Goal: Task Accomplishment & Management: Complete application form

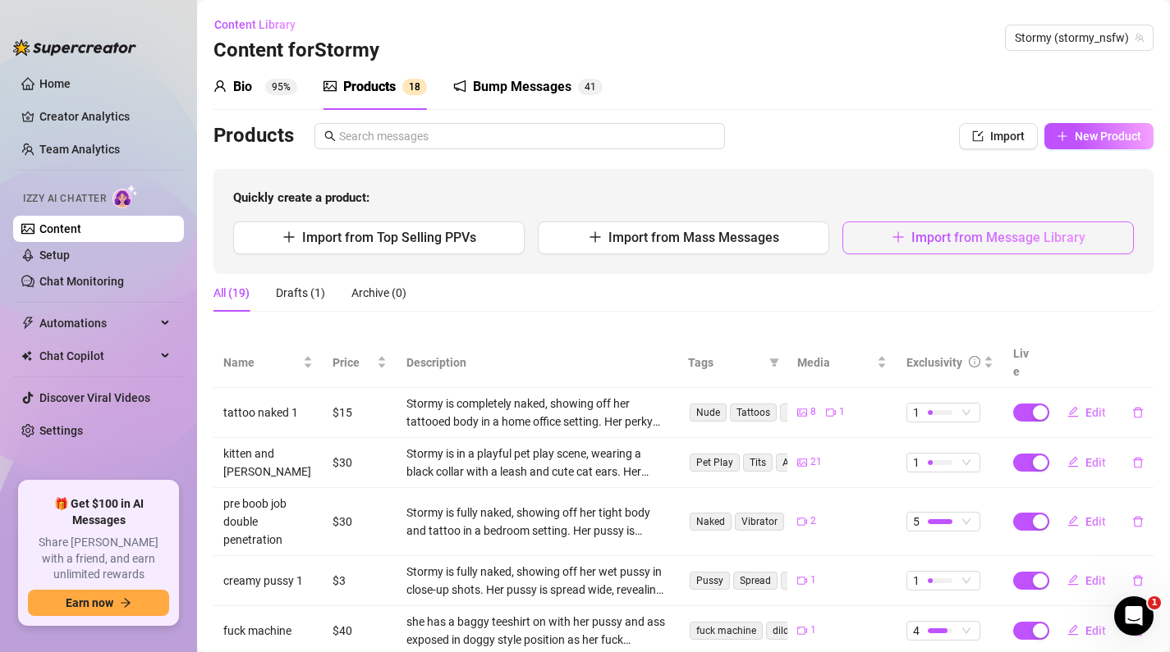
click at [954, 241] on span "Import from Message Library" at bounding box center [998, 238] width 174 height 16
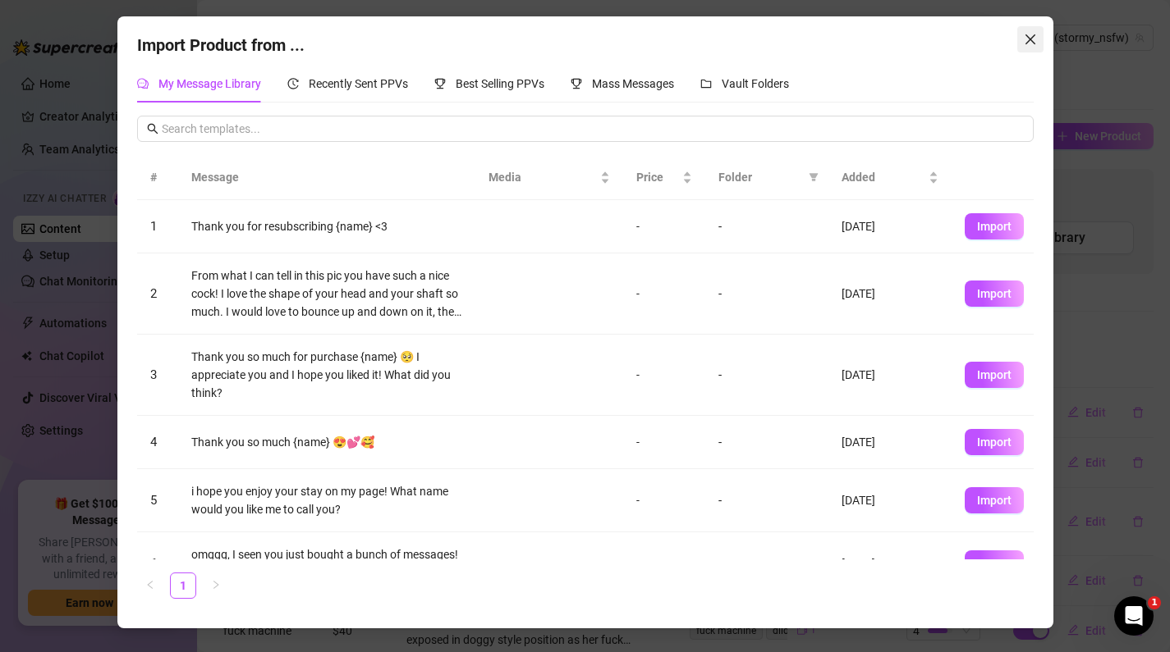
click at [1027, 46] on button "Close" at bounding box center [1030, 39] width 26 height 26
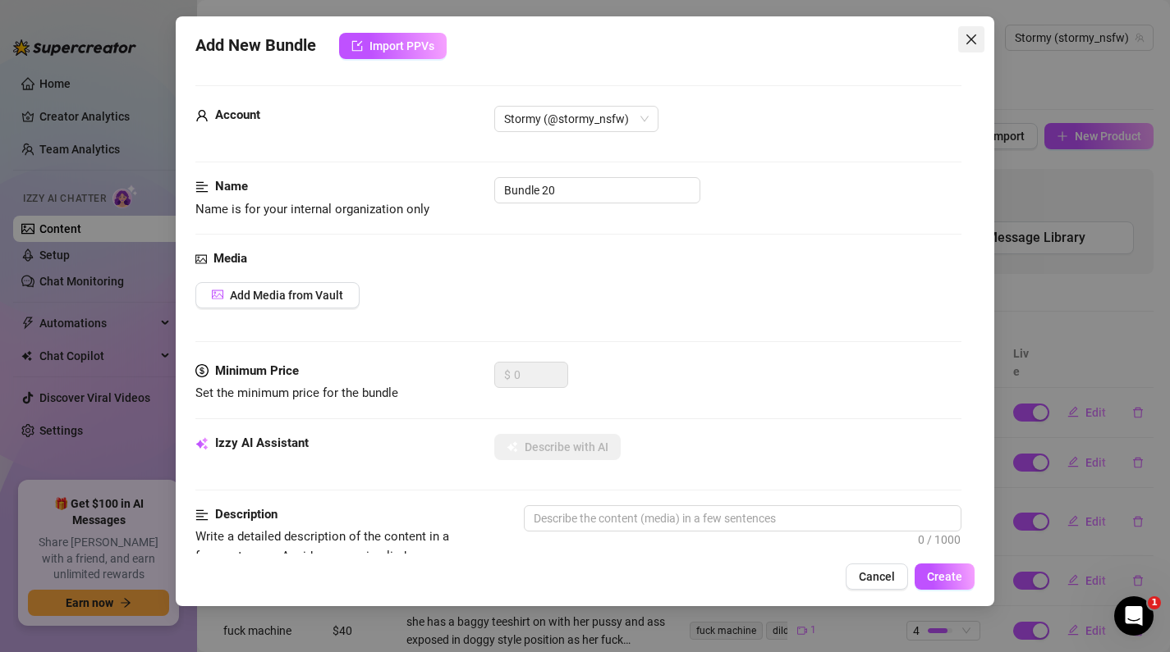
click at [972, 42] on icon "close" at bounding box center [970, 39] width 13 height 13
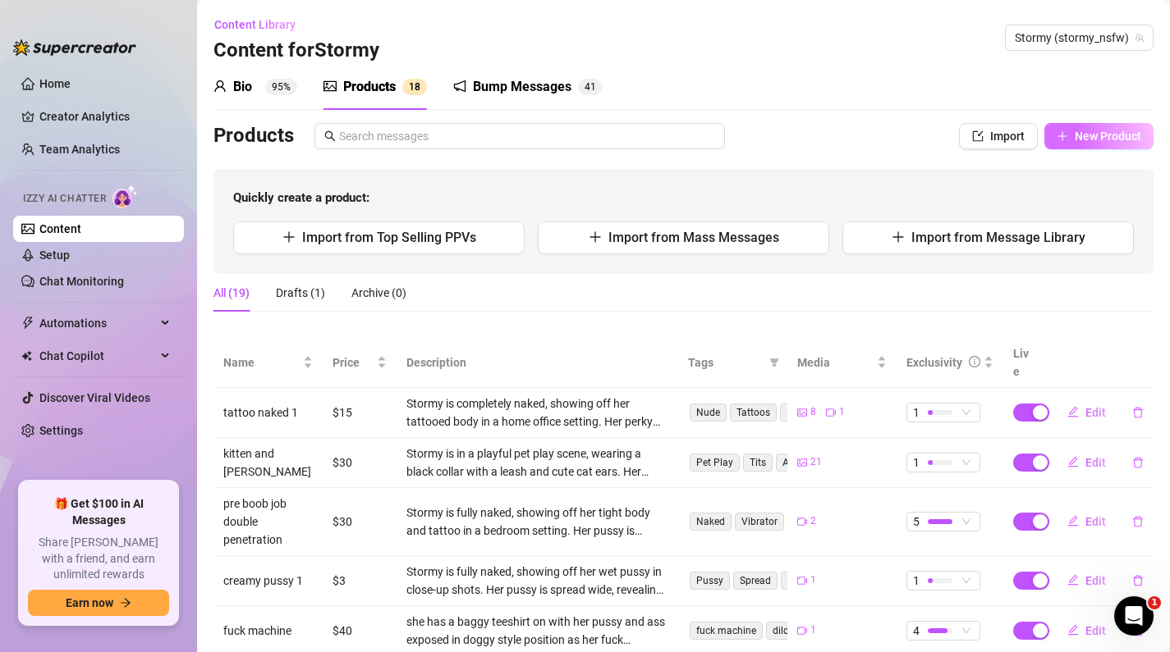
click at [1084, 135] on span "New Product" at bounding box center [1107, 136] width 66 height 13
type textarea "Type your message here..."
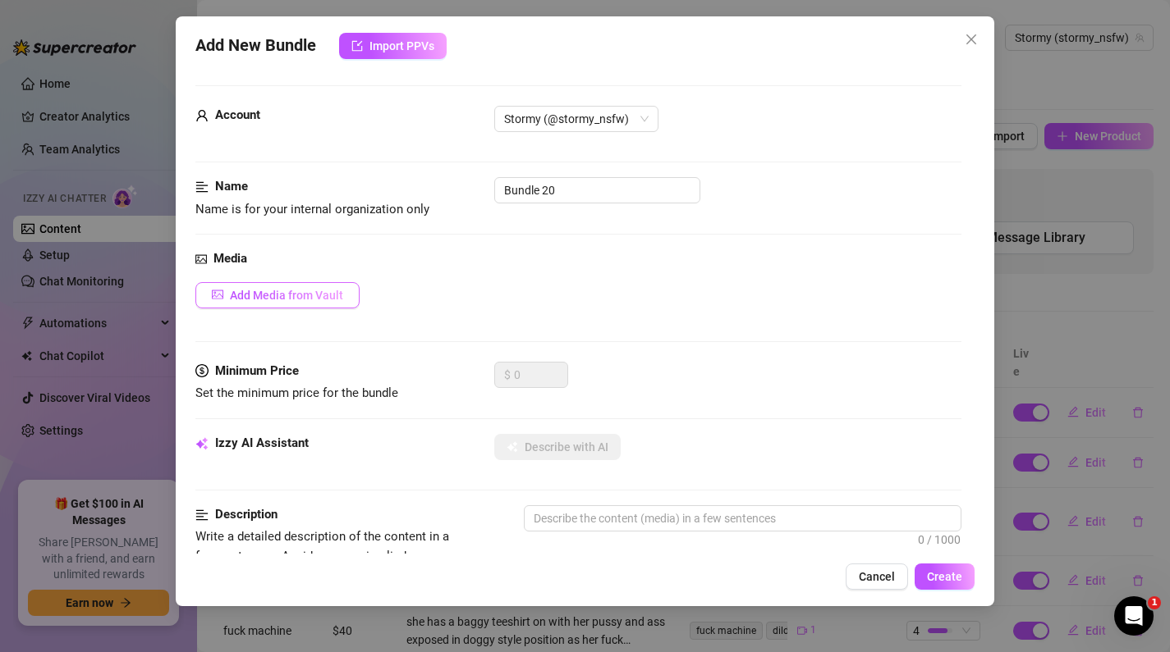
click at [295, 303] on button "Add Media from Vault" at bounding box center [277, 295] width 164 height 26
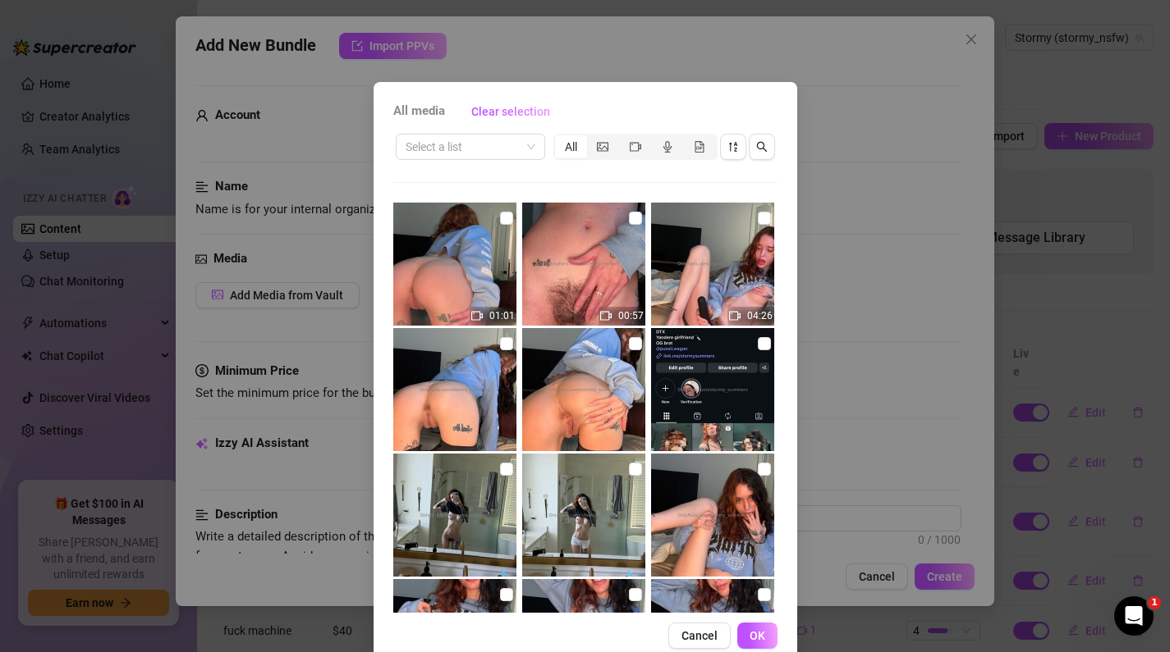
click at [478, 263] on img at bounding box center [454, 264] width 123 height 123
click at [450, 263] on img at bounding box center [454, 264] width 123 height 123
click at [479, 321] on icon "video-camera" at bounding box center [476, 315] width 11 height 11
click at [478, 250] on img at bounding box center [454, 264] width 123 height 123
click at [475, 250] on img at bounding box center [454, 264] width 123 height 123
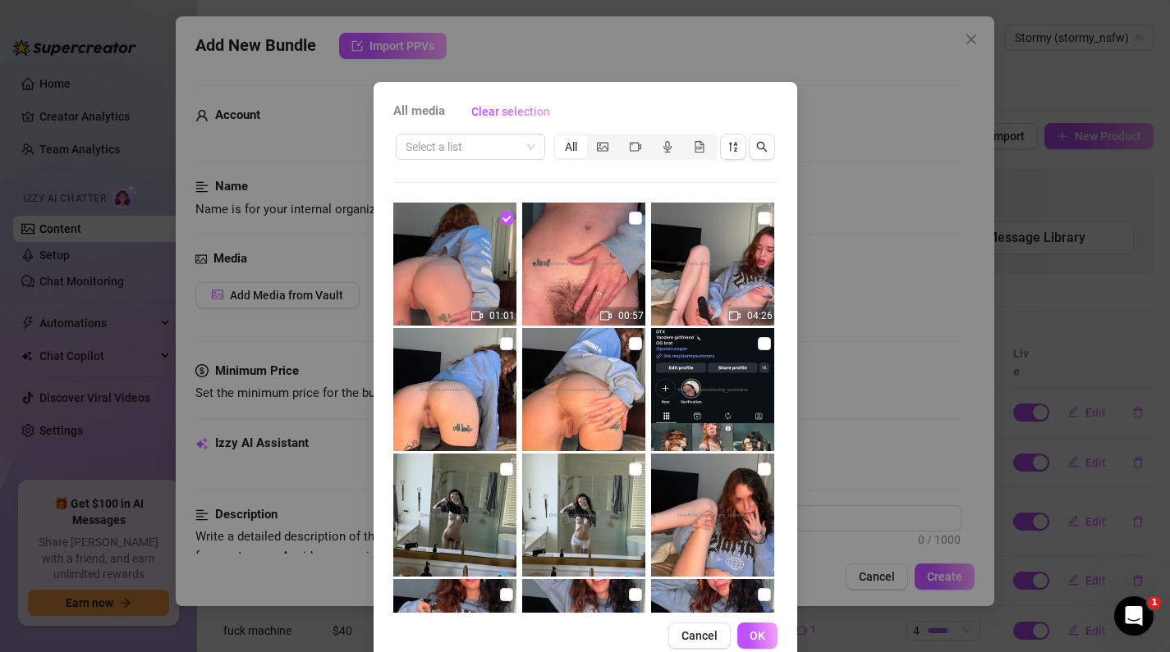
click at [475, 250] on img at bounding box center [454, 264] width 123 height 123
click at [493, 313] on span "01:01" at bounding box center [501, 315] width 25 height 11
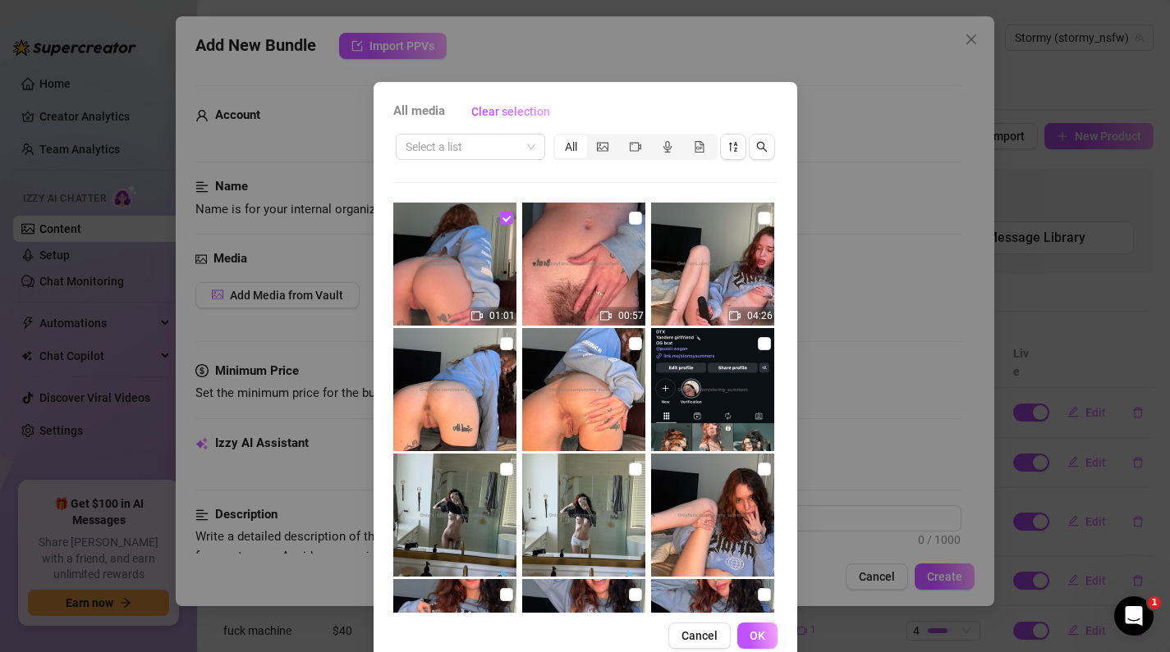
checkbox input "false"
click at [506, 350] on label at bounding box center [506, 344] width 13 height 18
click at [506, 350] on input "checkbox" at bounding box center [506, 343] width 13 height 13
checkbox input "true"
click at [634, 346] on input "checkbox" at bounding box center [635, 343] width 13 height 13
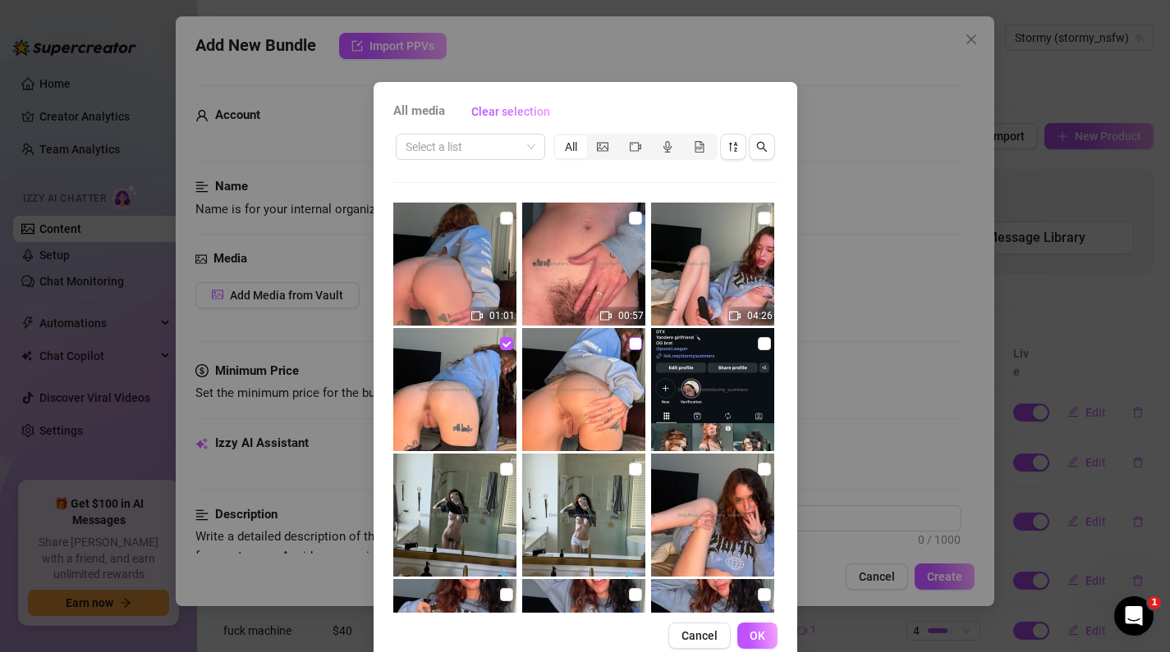
checkbox input "true"
click at [766, 467] on input "checkbox" at bounding box center [764, 469] width 13 height 13
checkbox input "true"
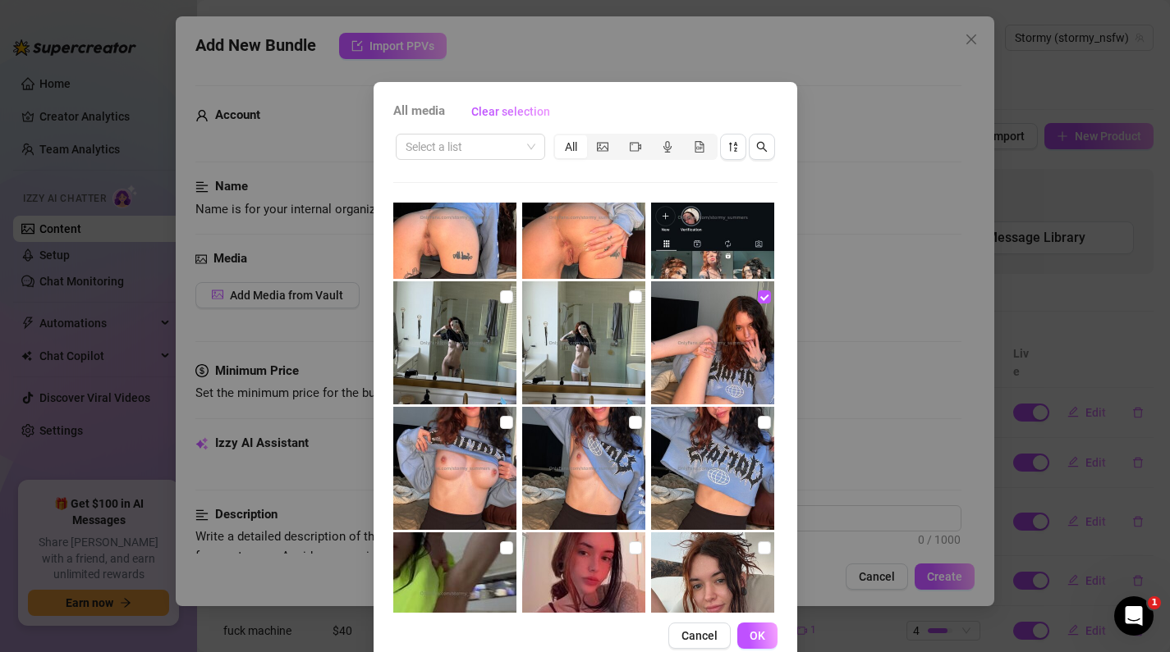
scroll to position [174, 0]
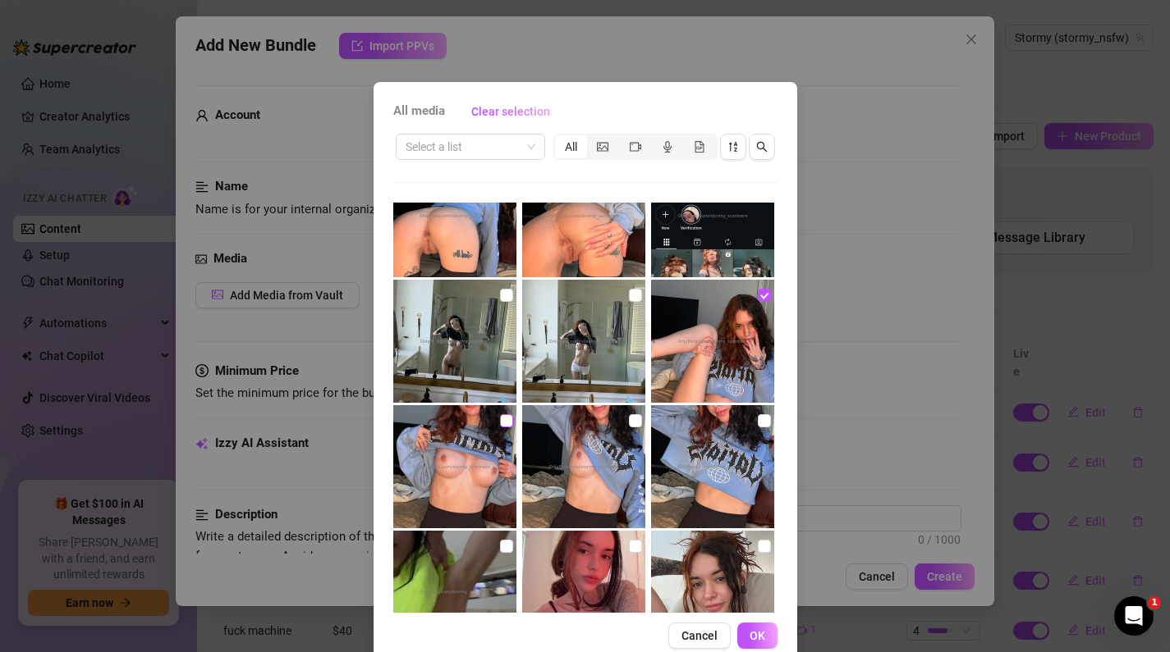
click at [500, 418] on input "checkbox" at bounding box center [506, 420] width 13 height 13
checkbox input "true"
click at [643, 422] on img at bounding box center [583, 466] width 123 height 123
checkbox input "true"
click at [767, 428] on label at bounding box center [764, 421] width 13 height 18
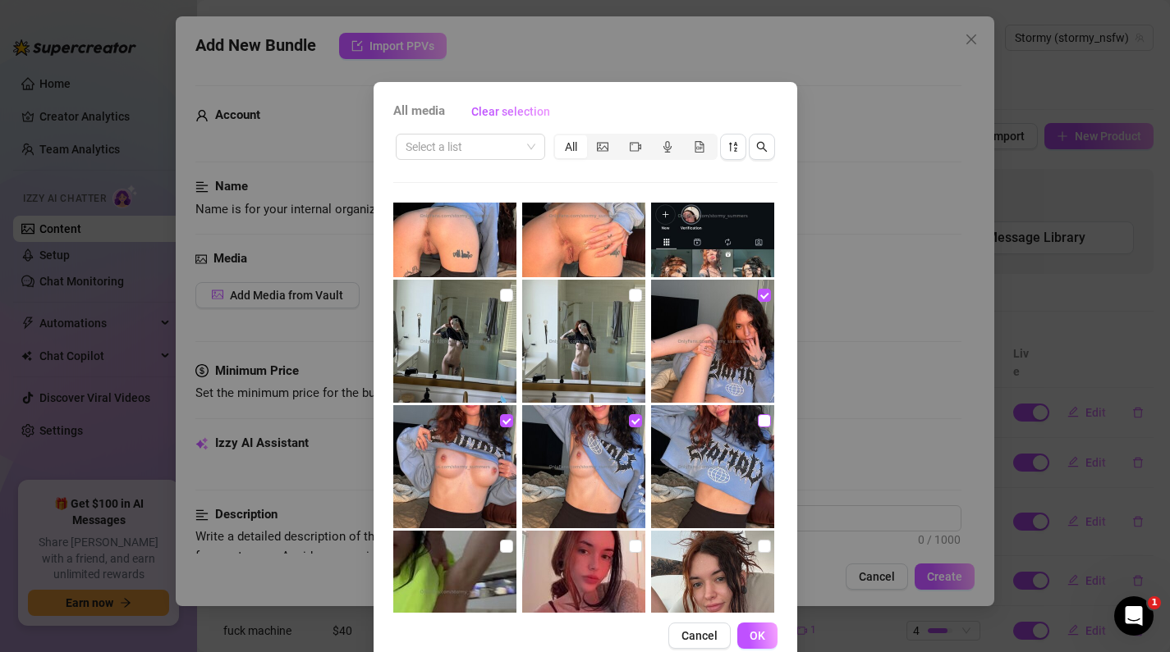
click at [767, 428] on input "checkbox" at bounding box center [764, 420] width 13 height 13
checkbox input "true"
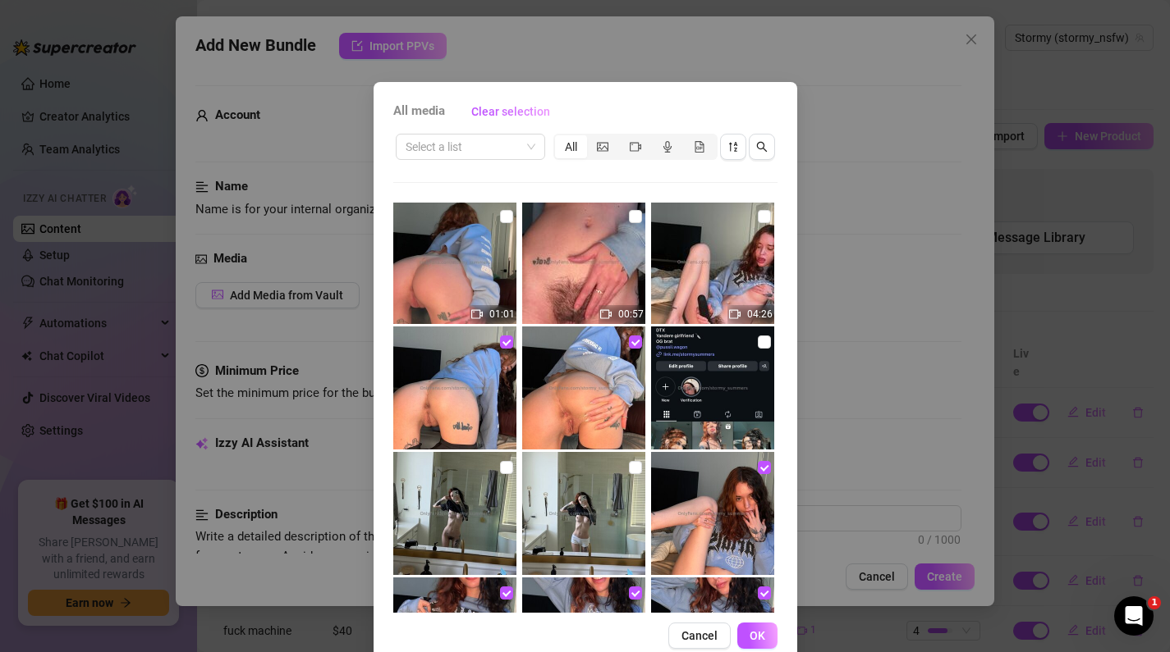
scroll to position [0, 0]
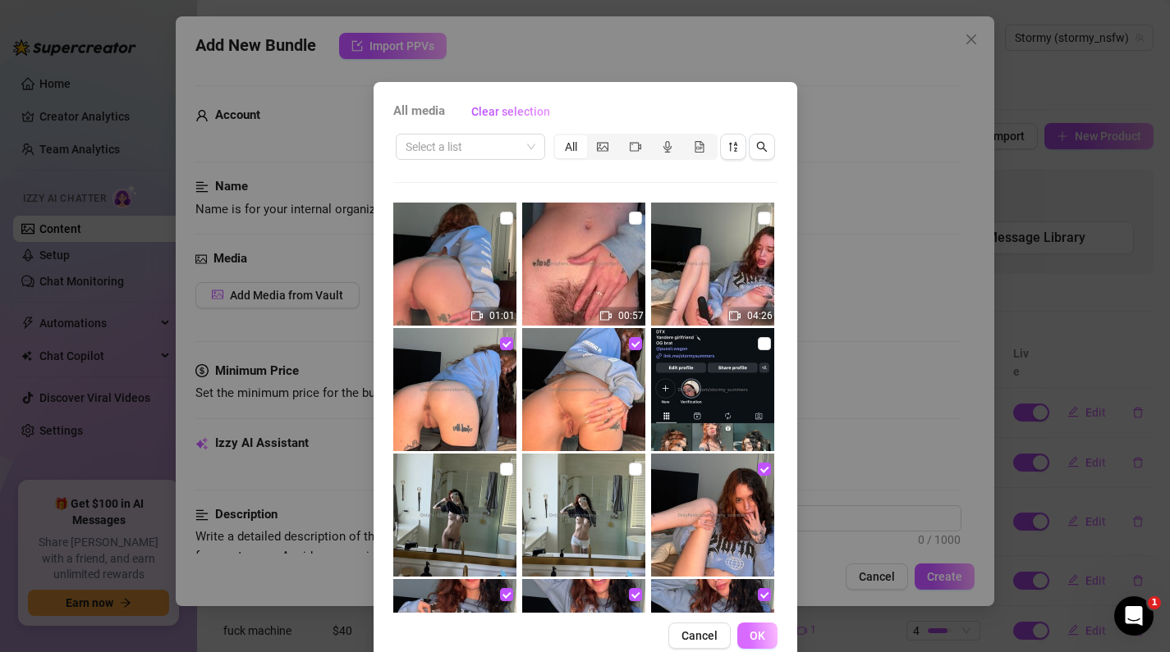
click at [770, 639] on button "OK" at bounding box center [757, 636] width 40 height 26
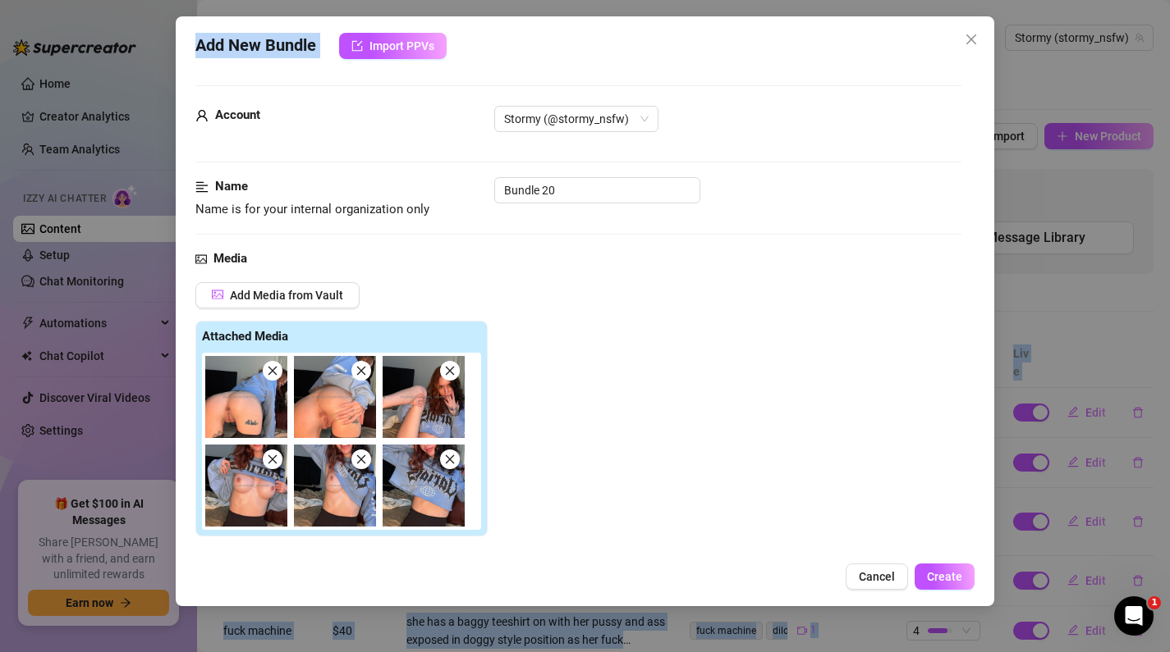
drag, startPoint x: 519, startPoint y: 43, endPoint x: 629, endPoint y: -6, distance: 121.2
click at [629, 0] on html "Home Creator Analytics Team Analytics Izzy AI Chatter Content Setup Chat Monito…" at bounding box center [585, 326] width 1170 height 652
click at [616, 7] on div "Add New Bundle Import PPVs Account Stormy (@stormy_nsfw) Name Name is for your …" at bounding box center [585, 326] width 1170 height 652
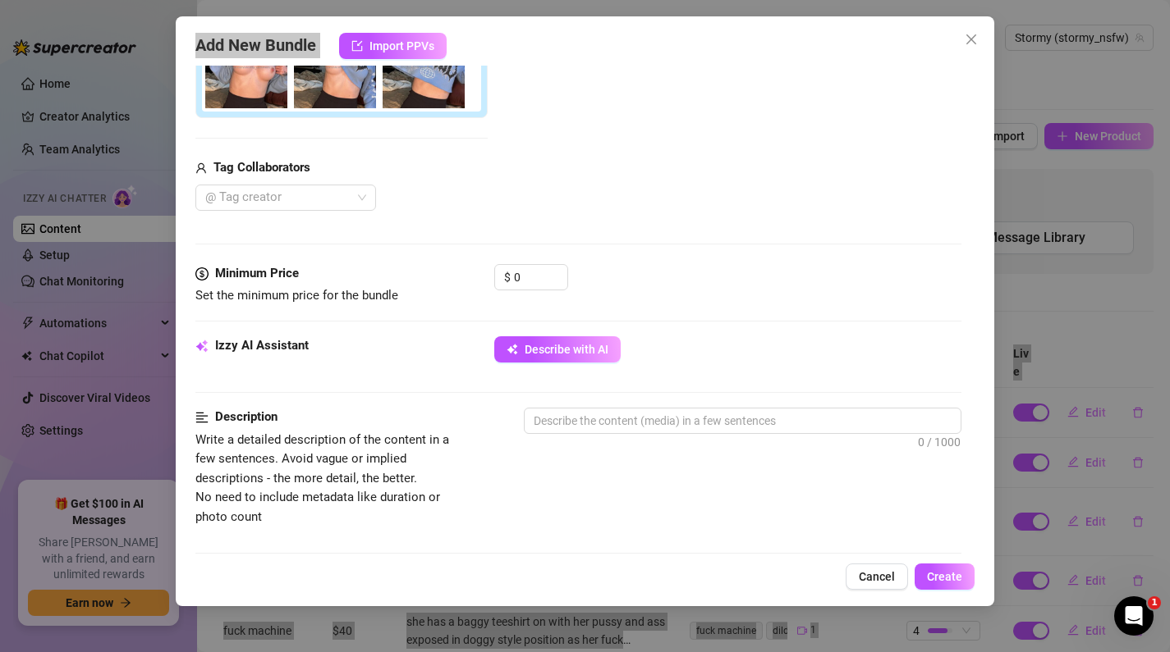
scroll to position [446, 0]
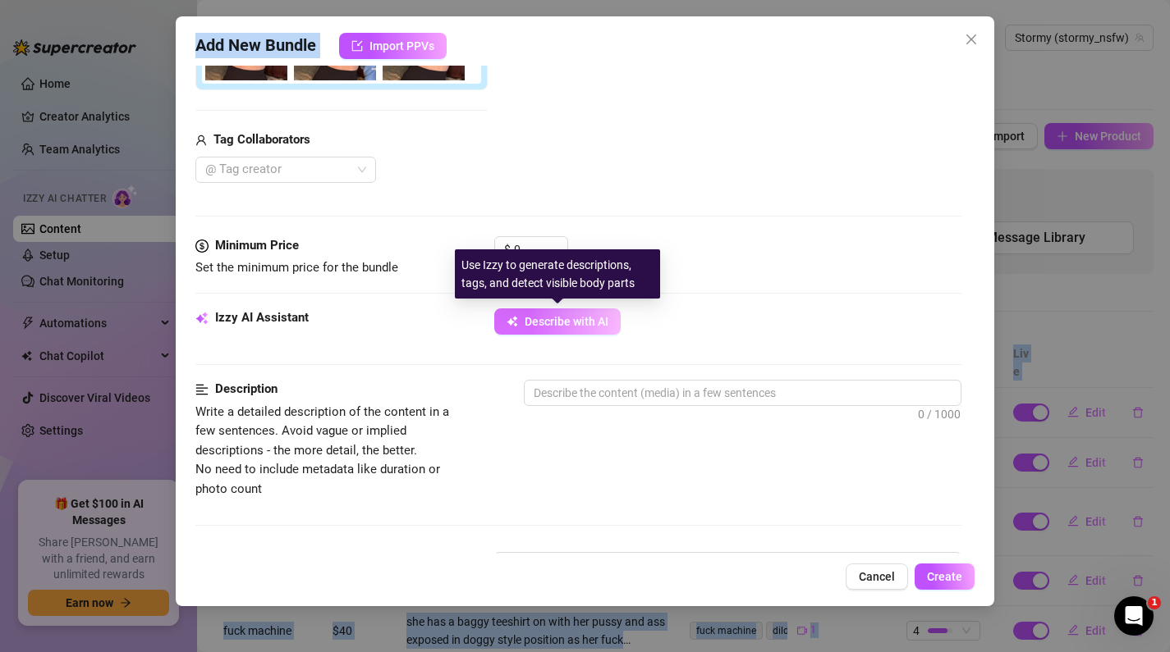
click at [574, 320] on span "Describe with AI" at bounding box center [566, 321] width 84 height 13
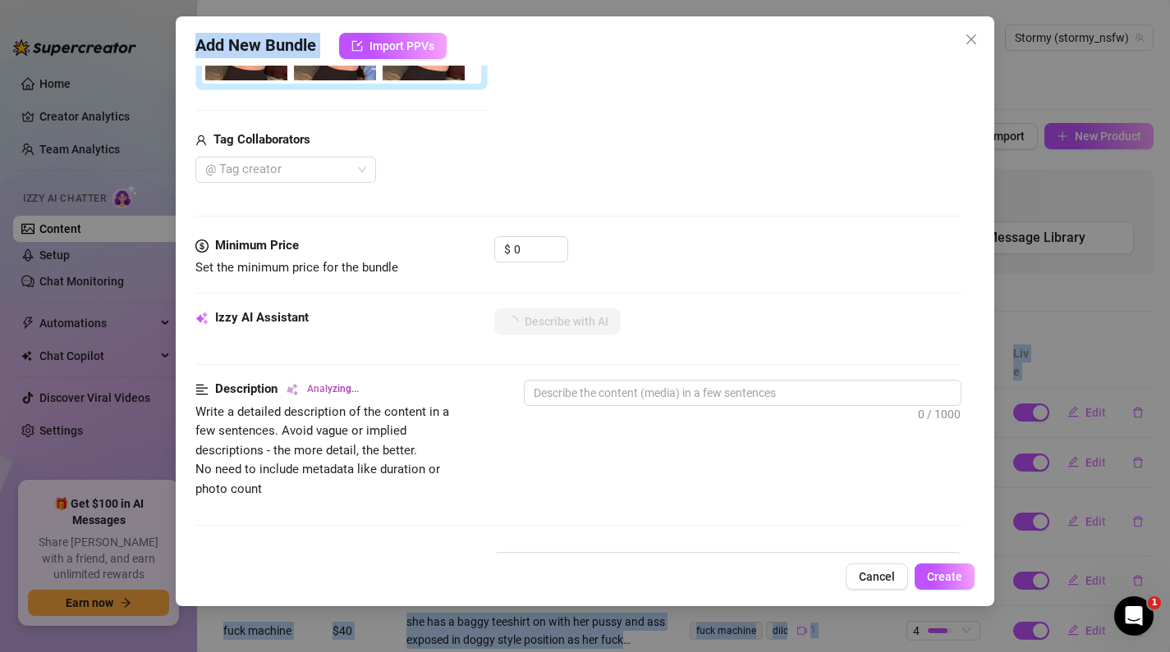
type textarea "Stormy"
type textarea "Stormy teases"
type textarea "Stormy teases in"
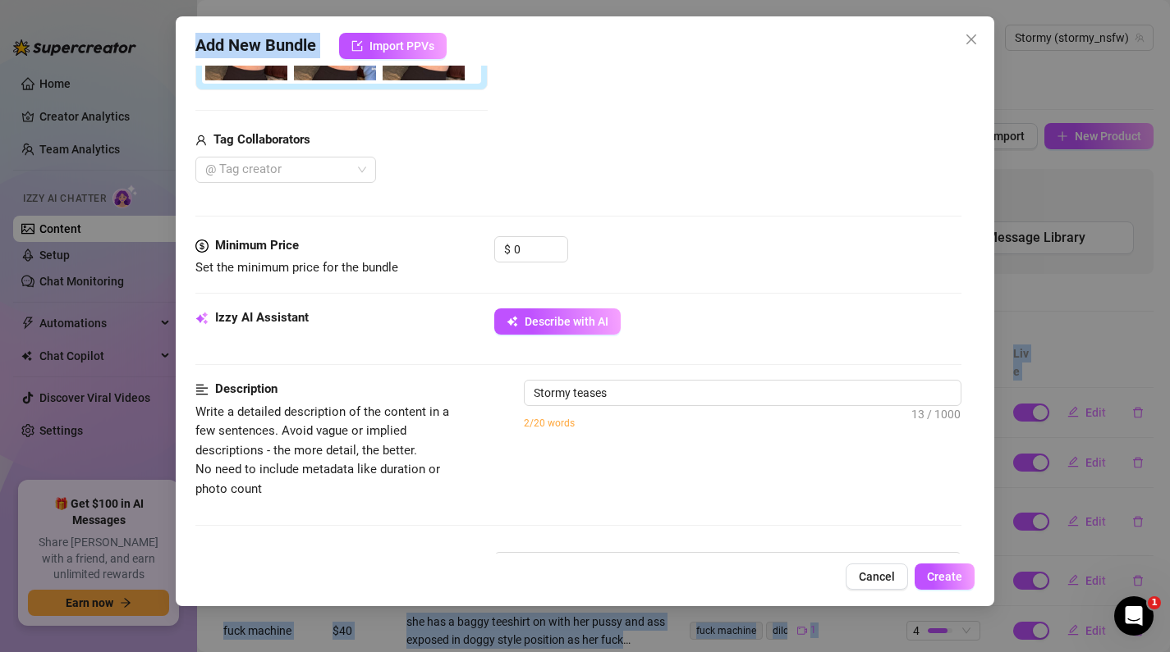
type textarea "Stormy teases in"
type textarea "Stormy teases in a"
type textarea "Stormy teases in a cropped"
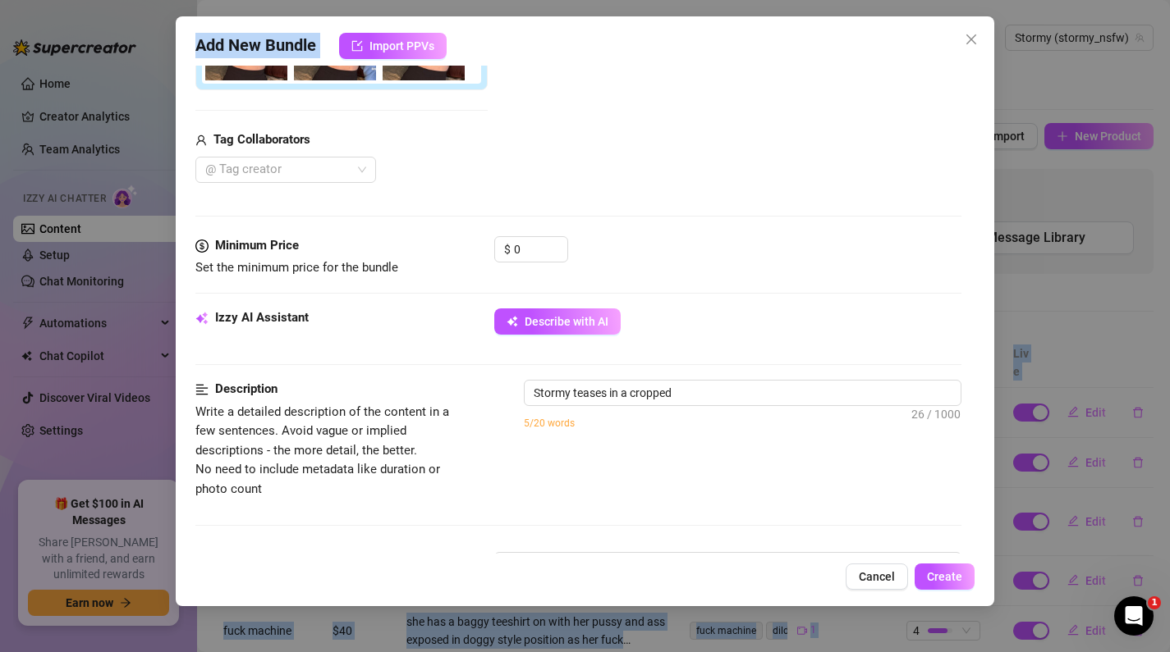
type textarea "Stormy teases in a cropped blue"
type textarea "Stormy teases in a cropped blue graphic"
type textarea "Stormy teases in a cropped blue graphic sweatshirt"
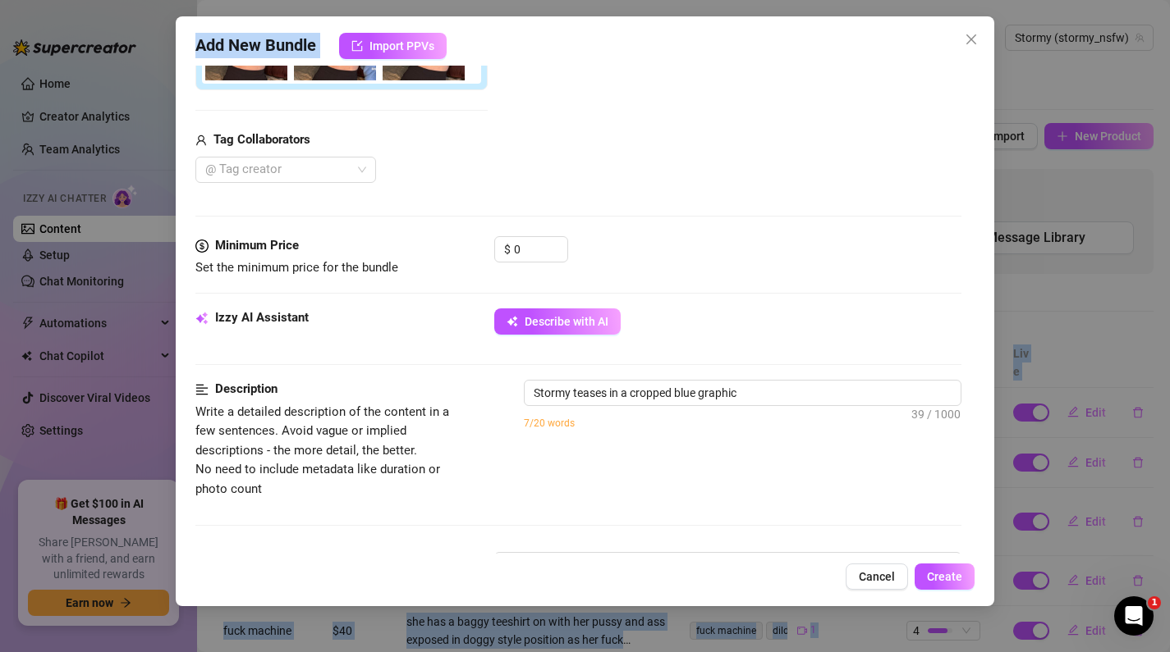
type textarea "Stormy teases in a cropped blue graphic sweatshirt"
type textarea "Stormy teases in a cropped blue graphic sweatshirt and"
type textarea "Stormy teases in a cropped blue graphic sweatshirt and black"
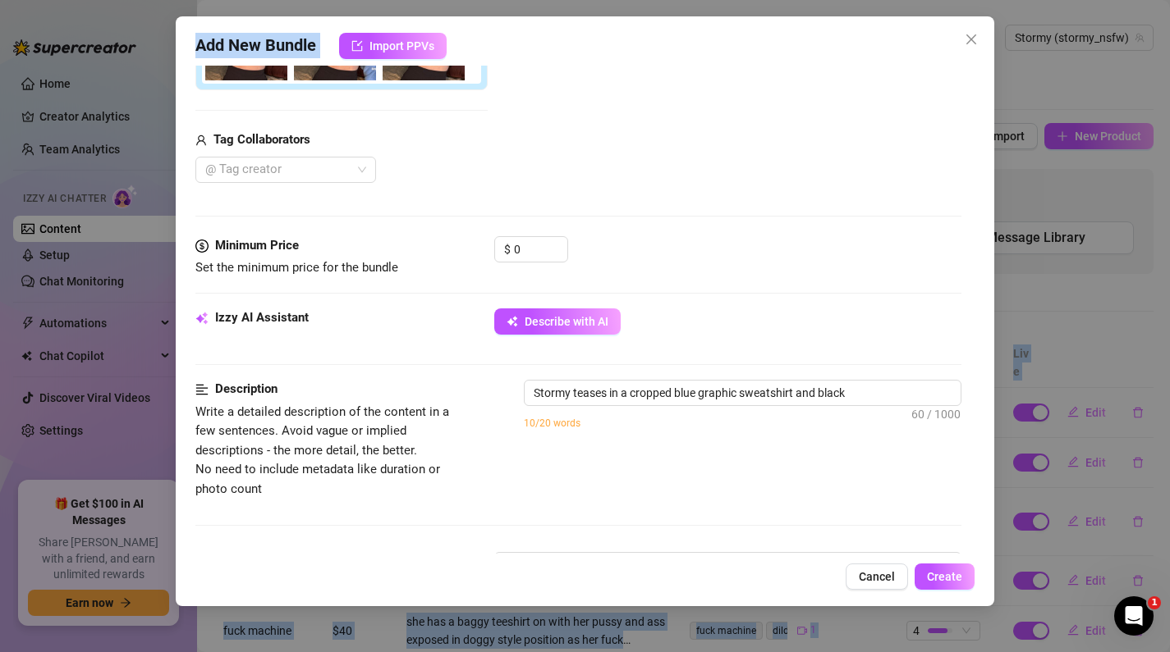
type textarea "Stormy teases in a cropped blue graphic sweatshirt and black bottoms,"
type textarea "Stormy teases in a cropped blue graphic sweatshirt and black bottoms, lifting"
type textarea "Stormy teases in a cropped blue graphic sweatshirt and black bottoms, lifting h…"
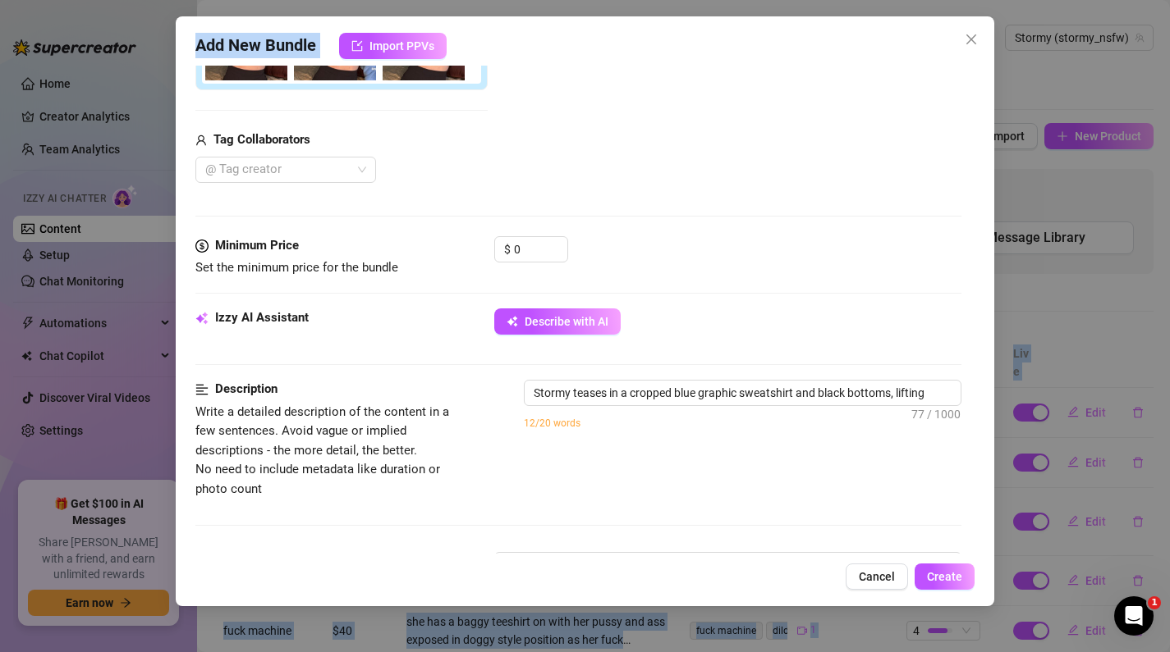
type textarea "Stormy teases in a cropped blue graphic sweatshirt and black bottoms, lifting h…"
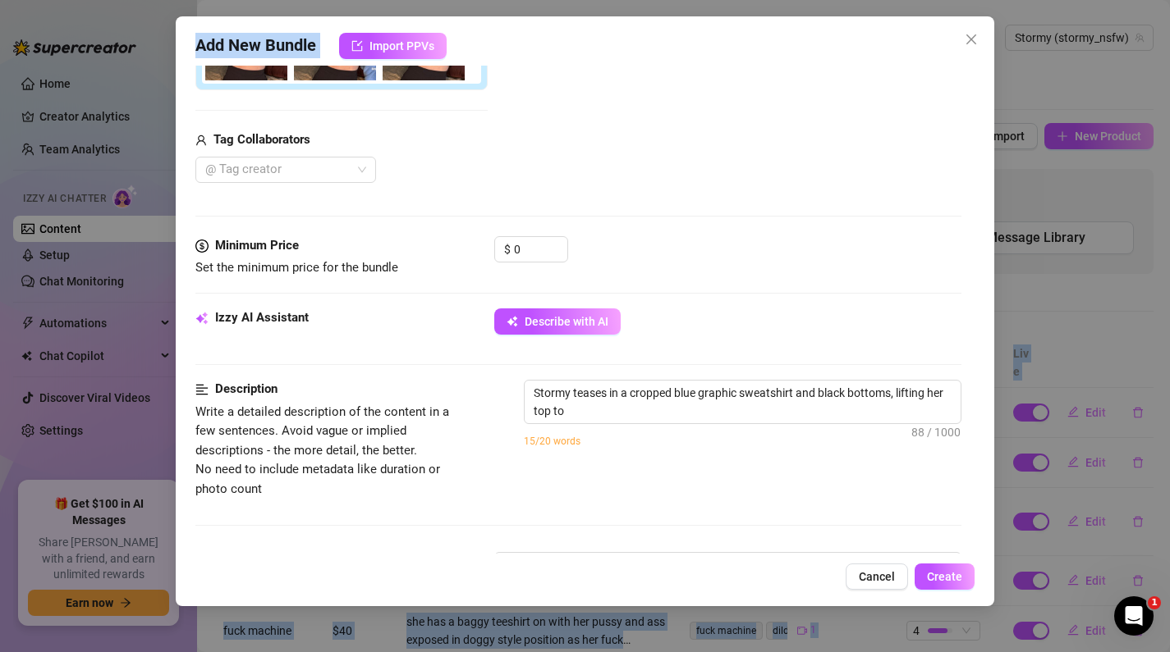
type textarea "Stormy teases in a cropped blue graphic sweatshirt and black bottoms, lifting h…"
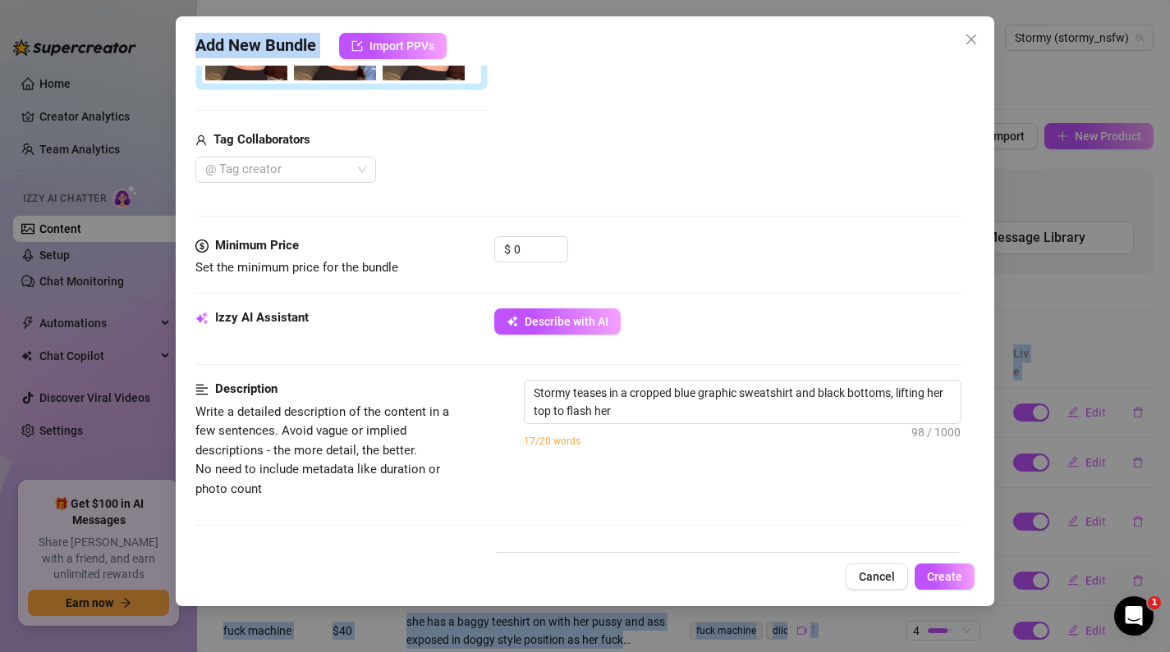
type textarea "Stormy teases in a cropped blue graphic sweatshirt and black bottoms, lifting h…"
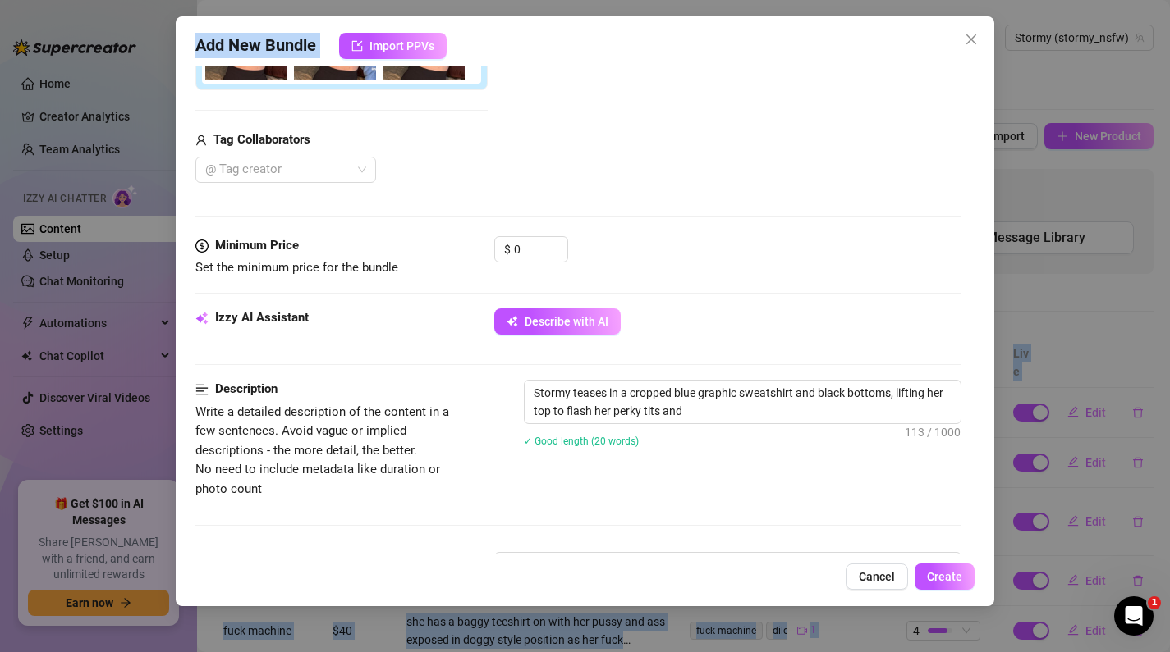
type textarea "Stormy teases in a cropped blue graphic sweatshirt and black bottoms, lifting h…"
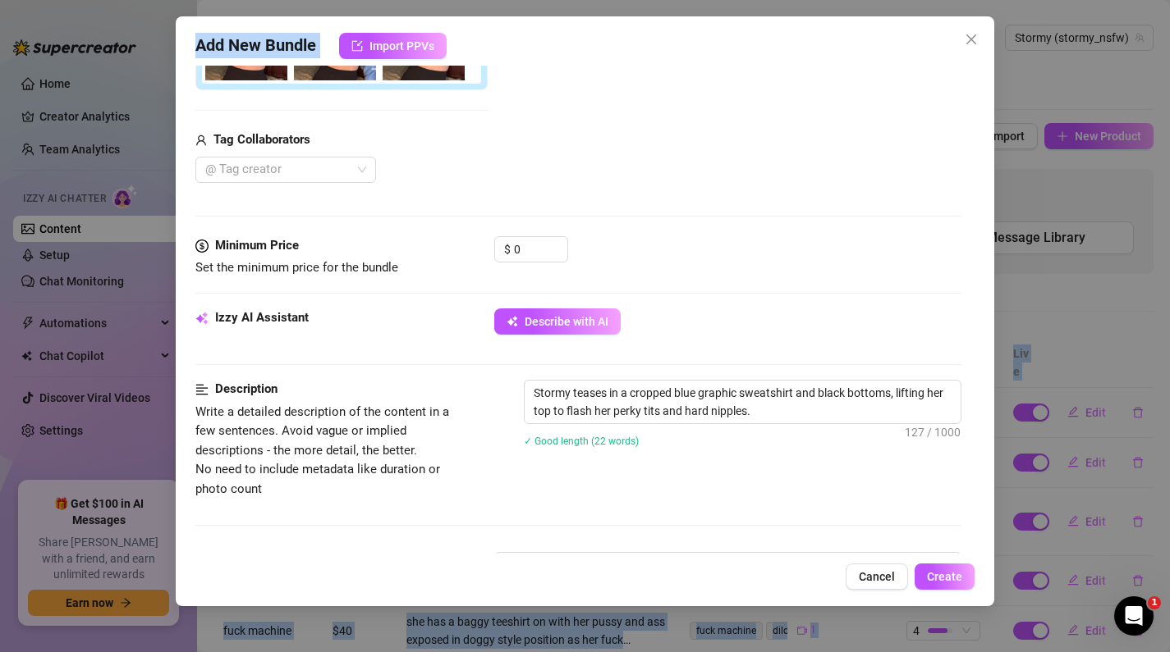
type textarea "Stormy teases in a cropped blue graphic sweatshirt and black bottoms, lifting h…"
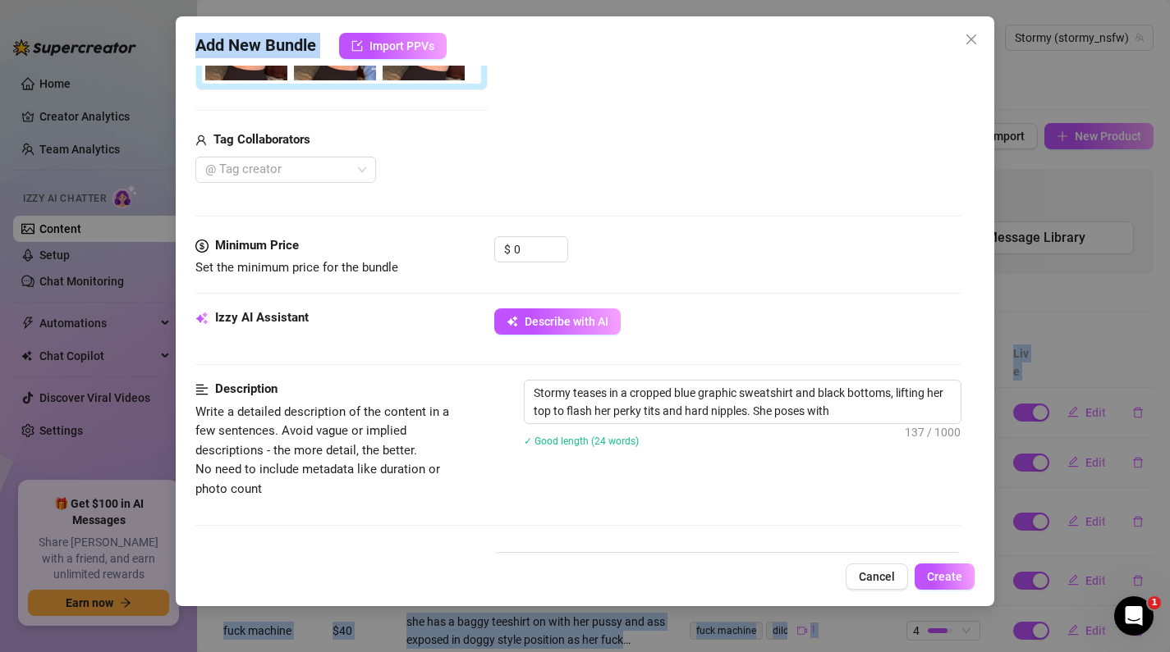
type textarea "Stormy teases in a cropped blue graphic sweatshirt and black bottoms, lifting h…"
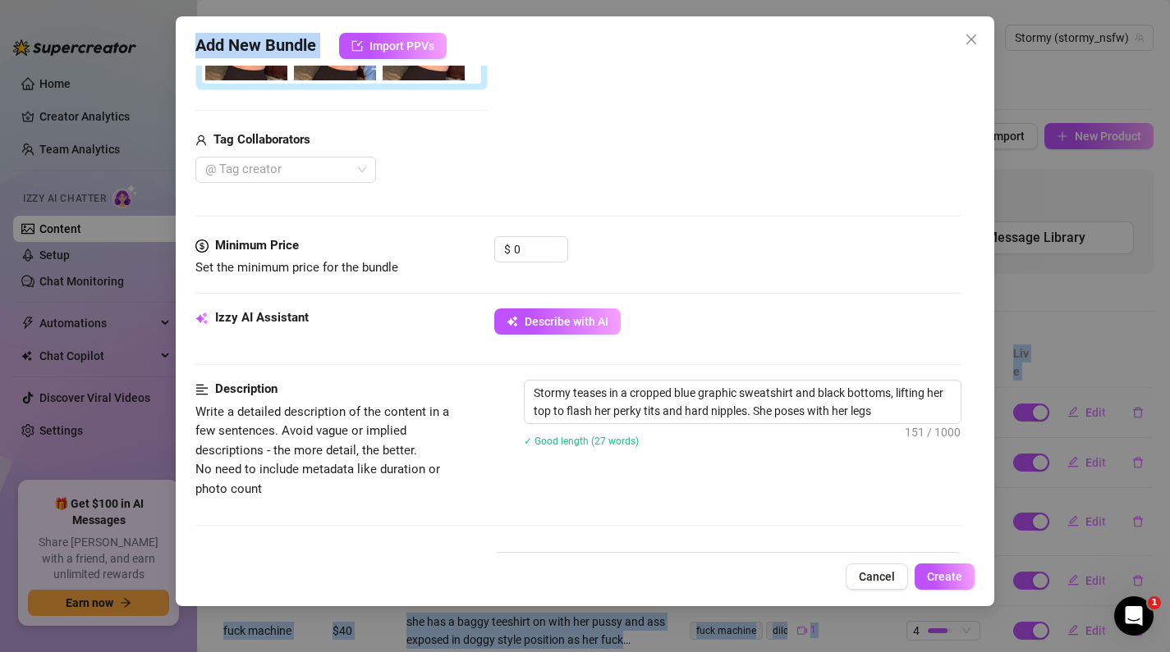
type textarea "Stormy teases in a cropped blue graphic sweatshirt and black bottoms, lifting h…"
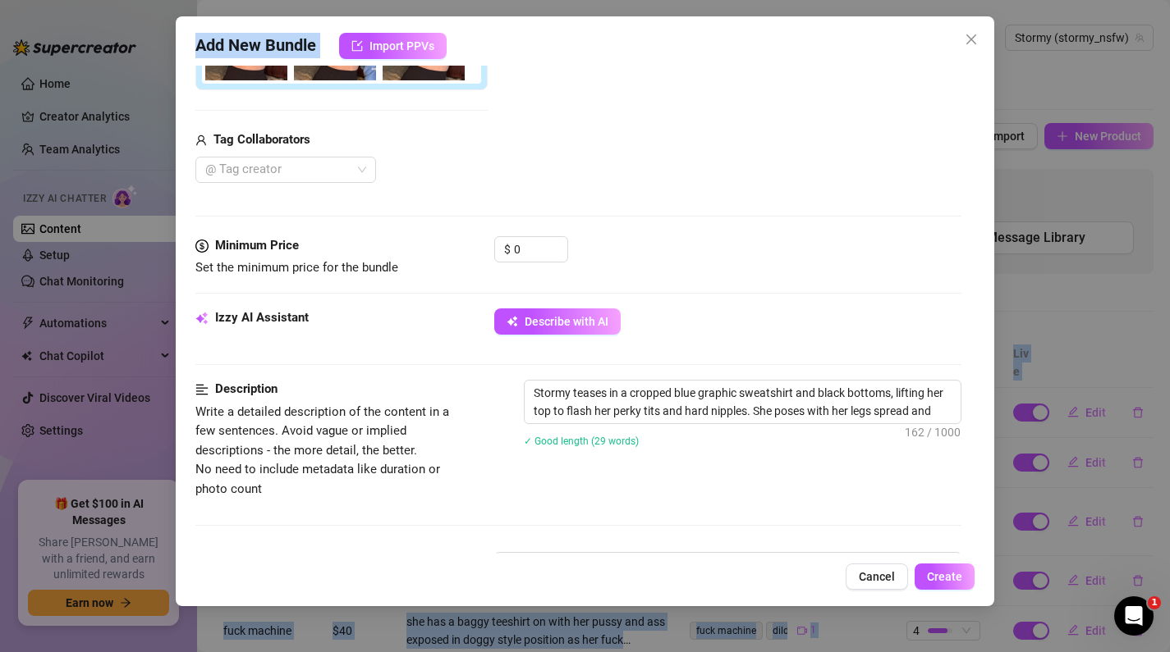
type textarea "Stormy teases in a cropped blue graphic sweatshirt and black bottoms, lifting h…"
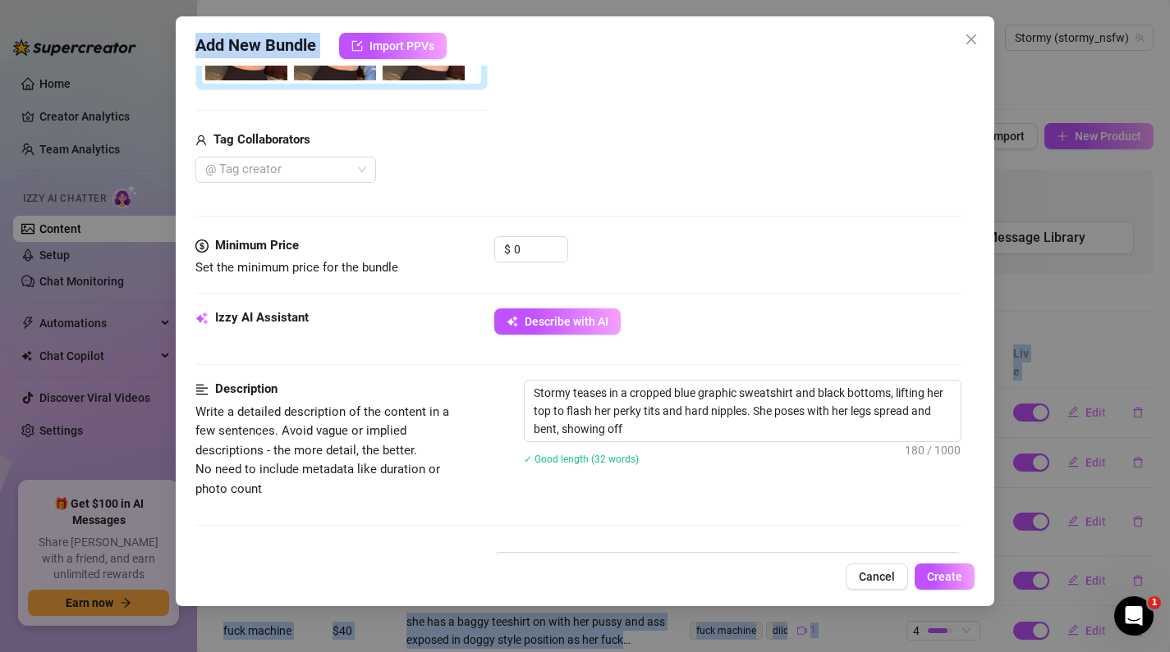
type textarea "Stormy teases in a cropped blue graphic sweatshirt and black bottoms, lifting h…"
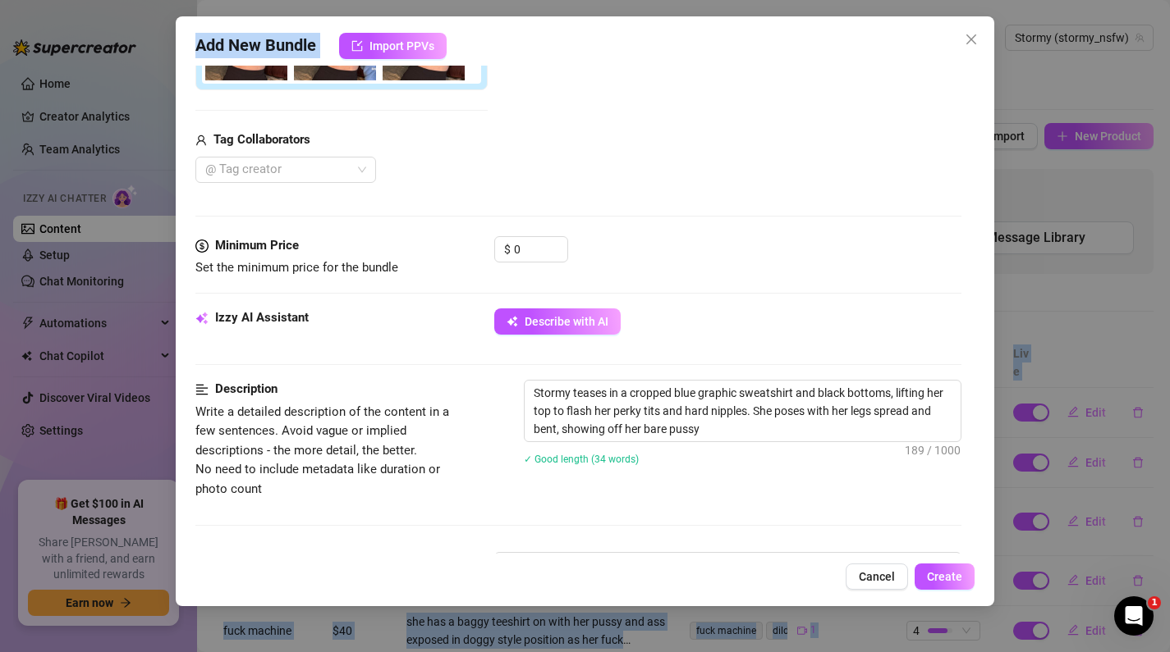
type textarea "Stormy teases in a cropped blue graphic sweatshirt and black bottoms, lifting h…"
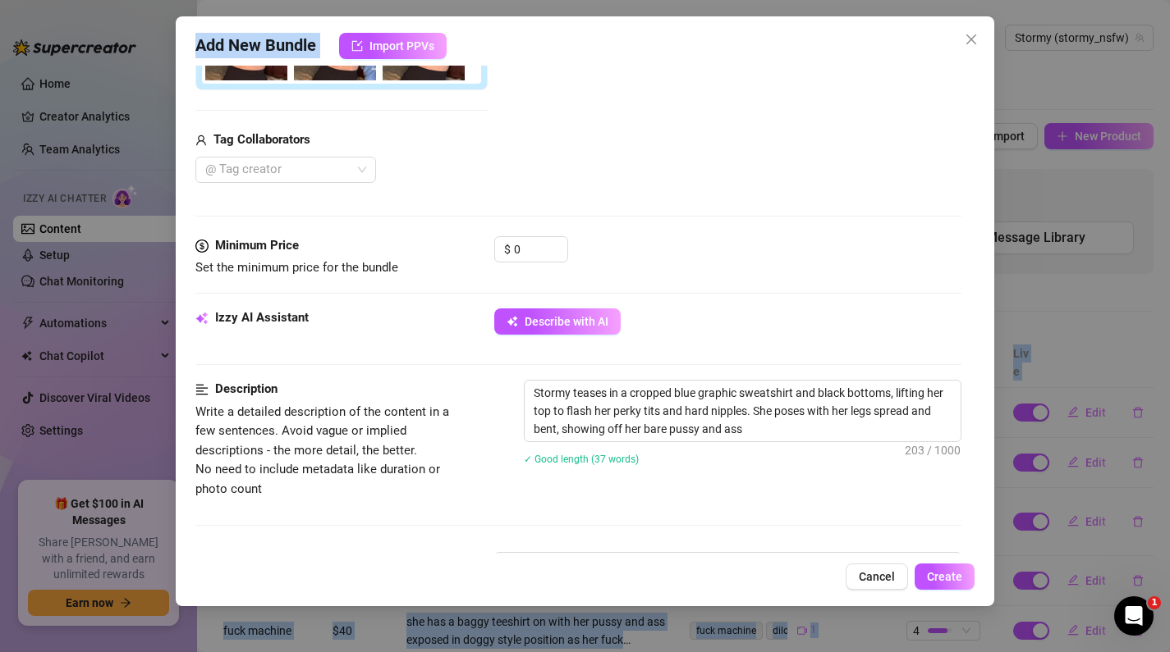
type textarea "Stormy teases in a cropped blue graphic sweatshirt and black bottoms, lifting h…"
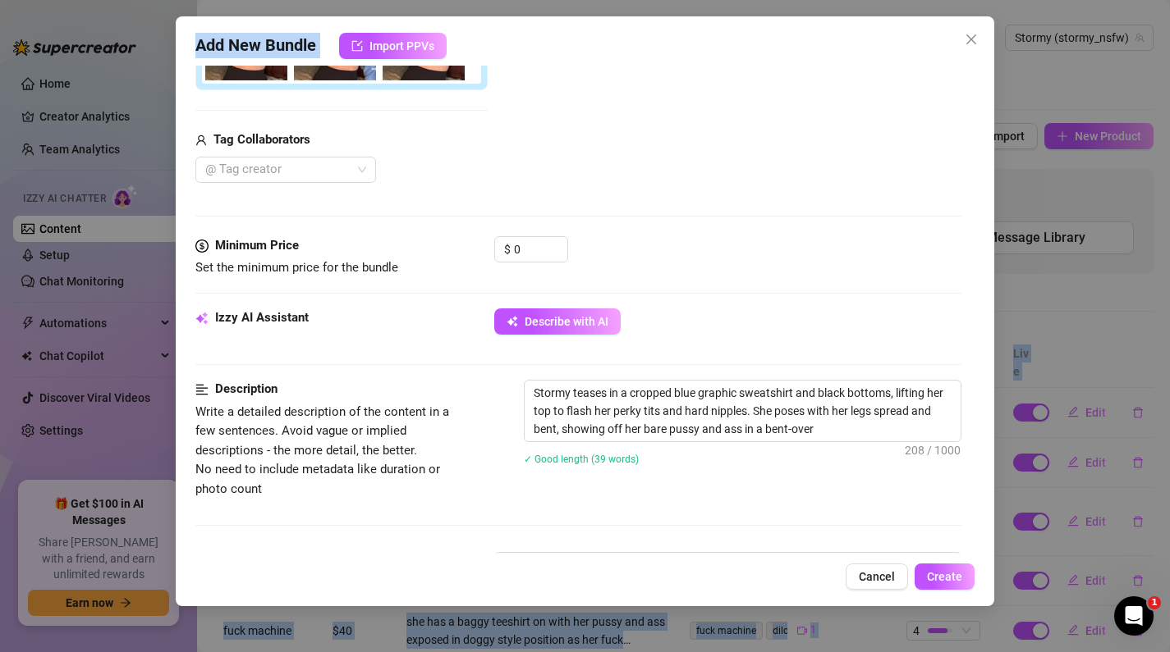
type textarea "Stormy teases in a cropped blue graphic sweatshirt and black bottoms, lifting h…"
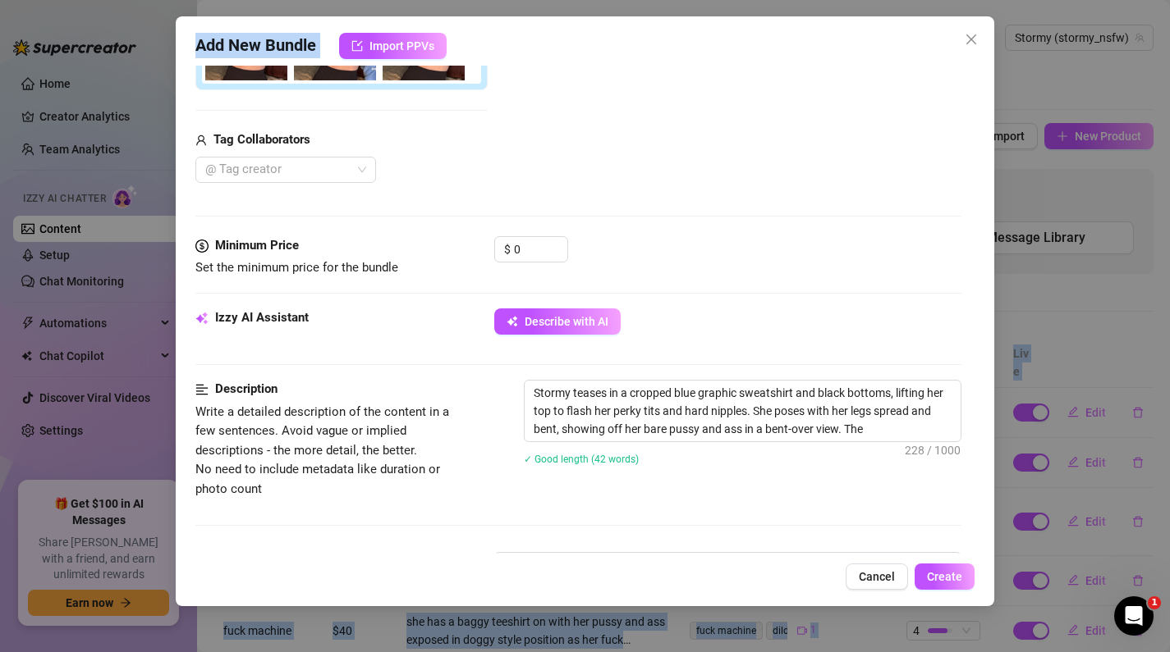
type textarea "Stormy teases in a cropped blue graphic sweatshirt and black bottoms, lifting h…"
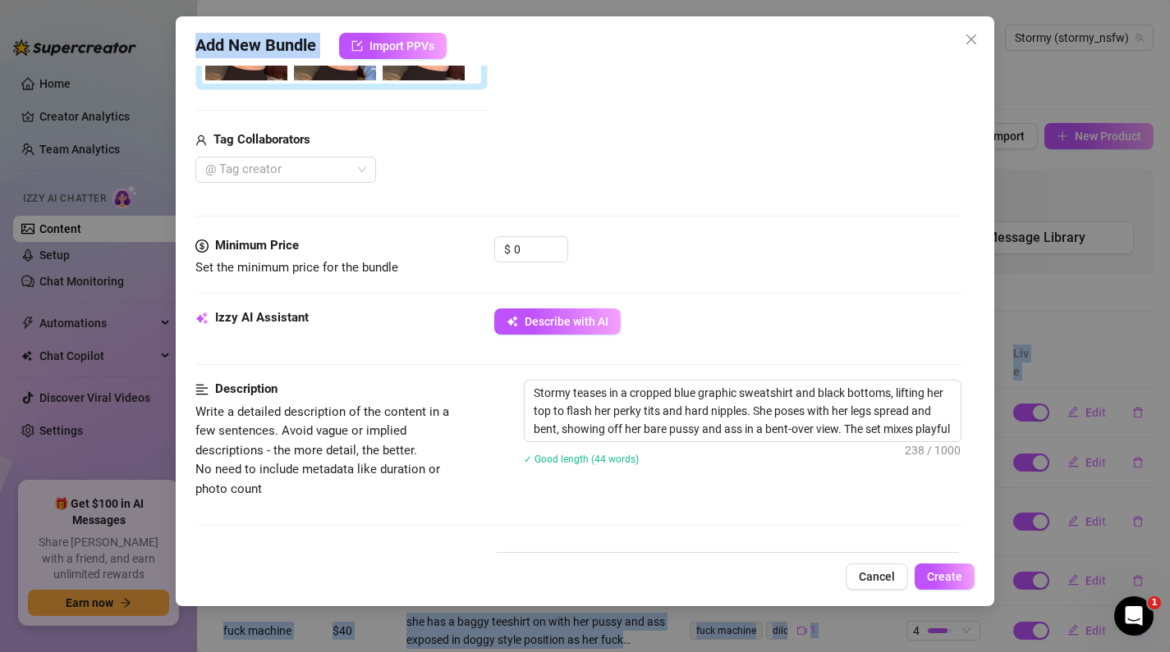
type textarea "Stormy teases in a cropped blue graphic sweatshirt and black bottoms, lifting h…"
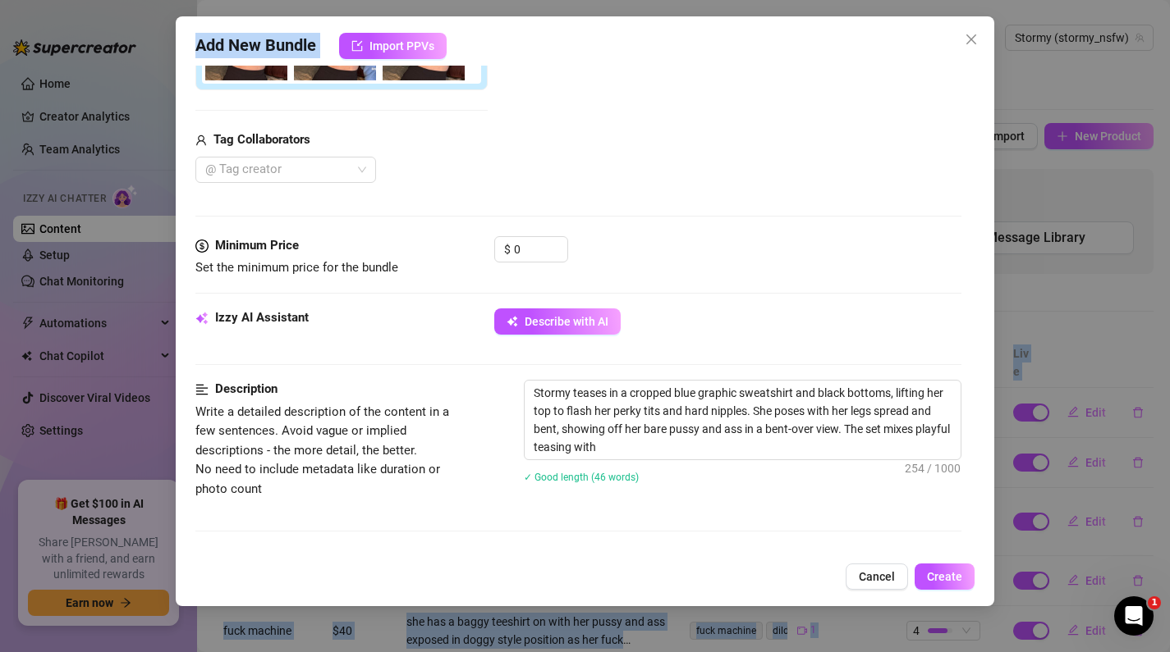
type textarea "Stormy teases in a cropped blue graphic sweatshirt and black bottoms, lifting h…"
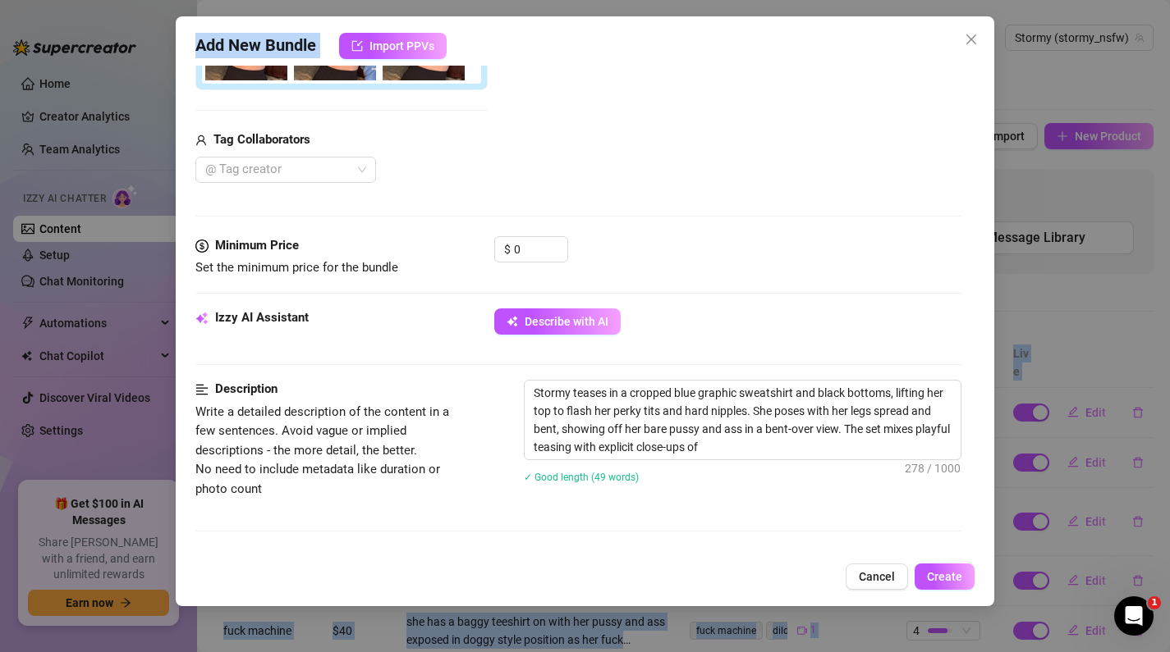
type textarea "Stormy teases in a cropped blue graphic sweatshirt and black bottoms, lifting h…"
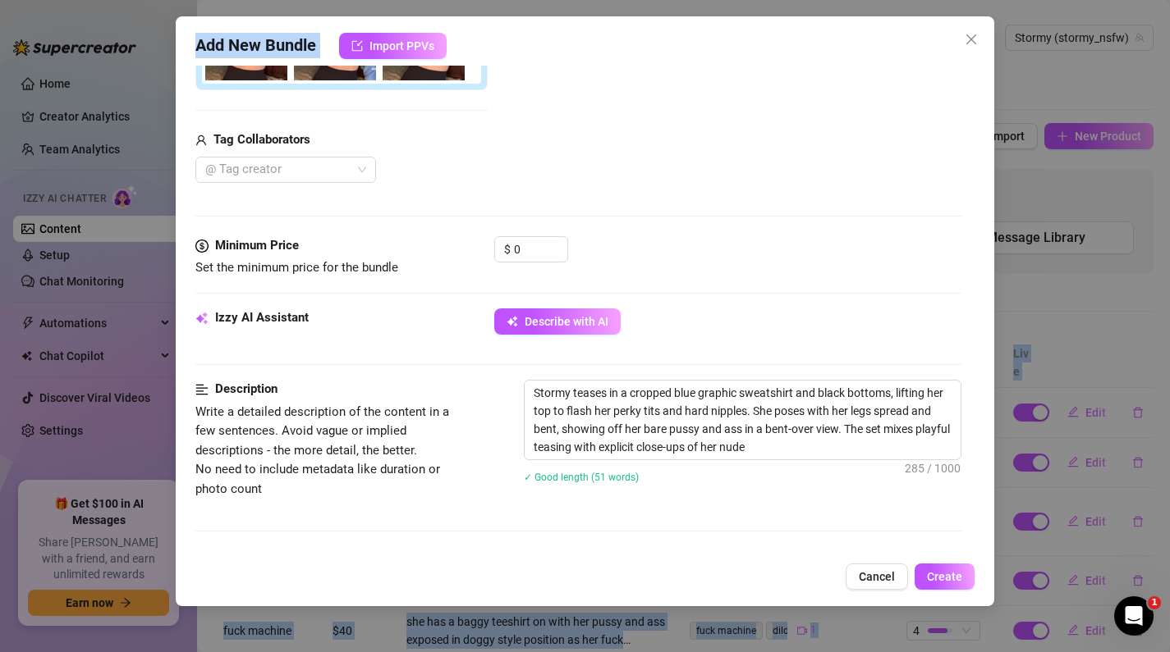
type textarea "Stormy teases in a cropped blue graphic sweatshirt and black bottoms, lifting h…"
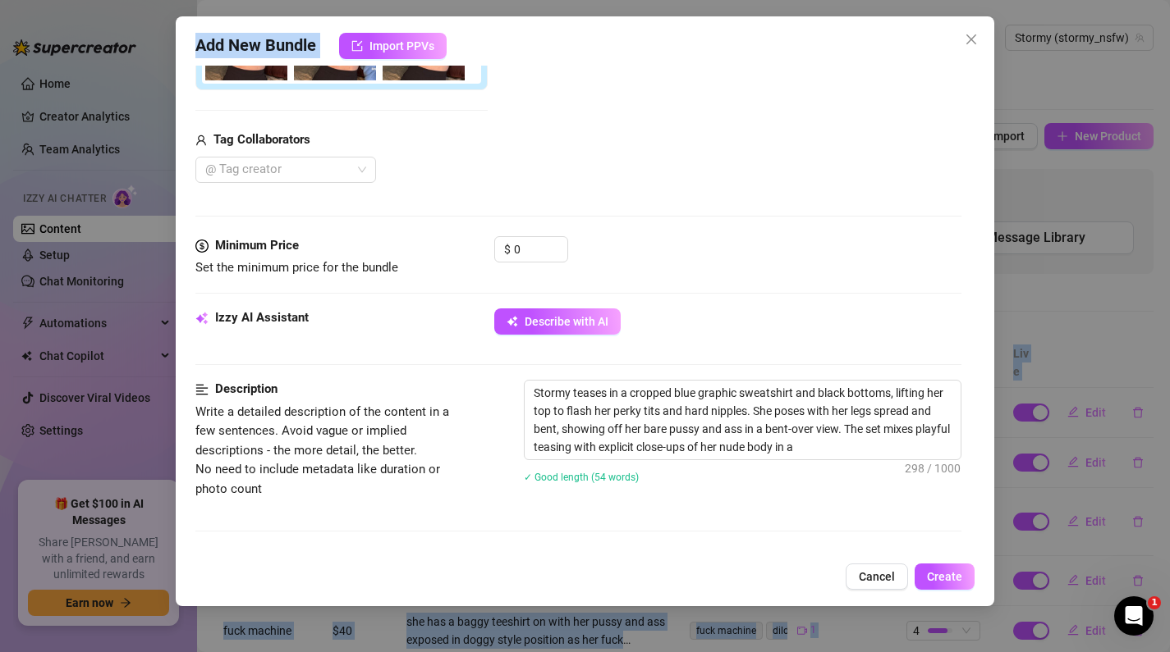
type textarea "Stormy teases in a cropped blue graphic sweatshirt and black bottoms, lifting h…"
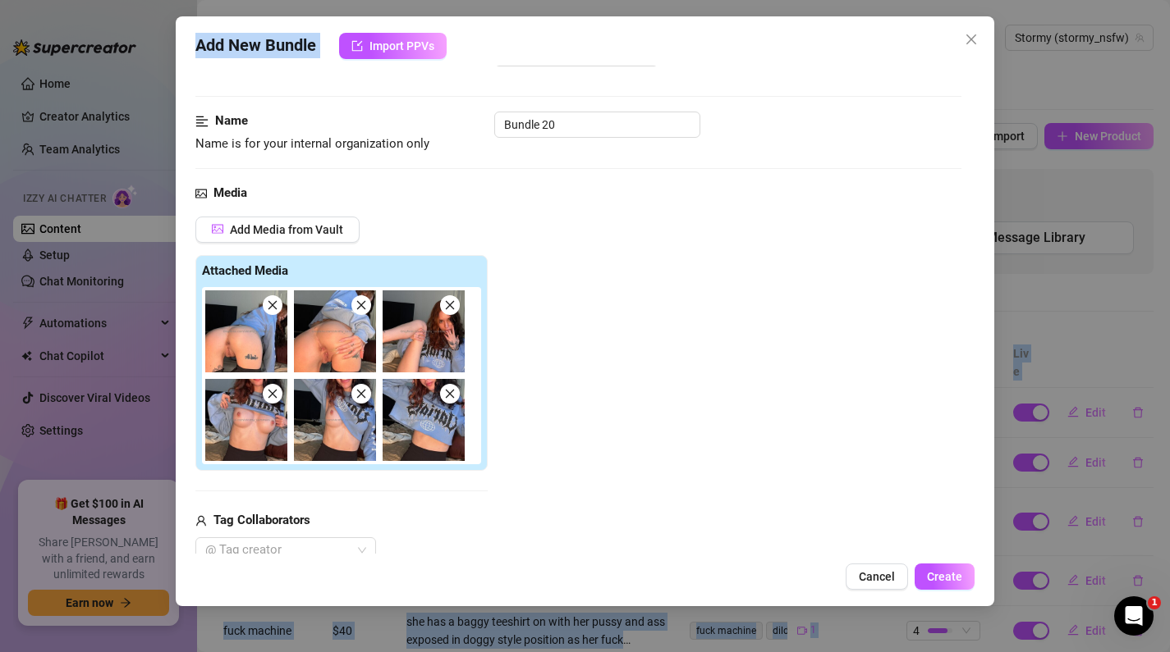
scroll to position [0, 0]
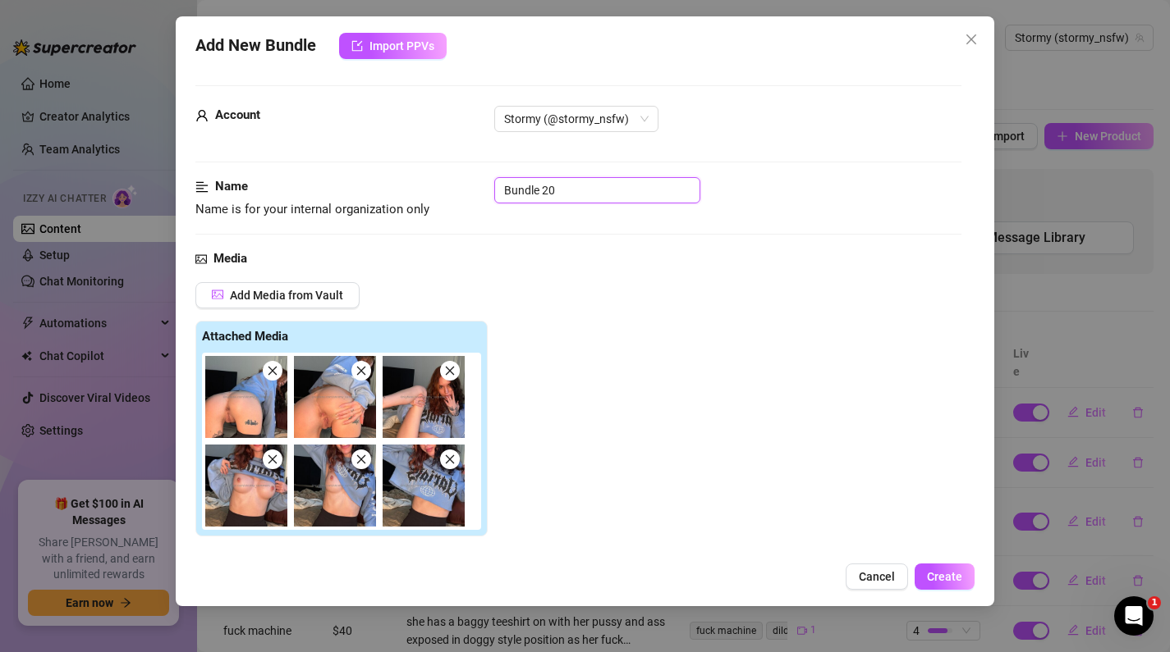
click at [579, 189] on input "Bundle 20" at bounding box center [597, 190] width 206 height 26
type input "B"
click at [575, 184] on input "blue sweater set b/p (new)" at bounding box center [597, 190] width 206 height 26
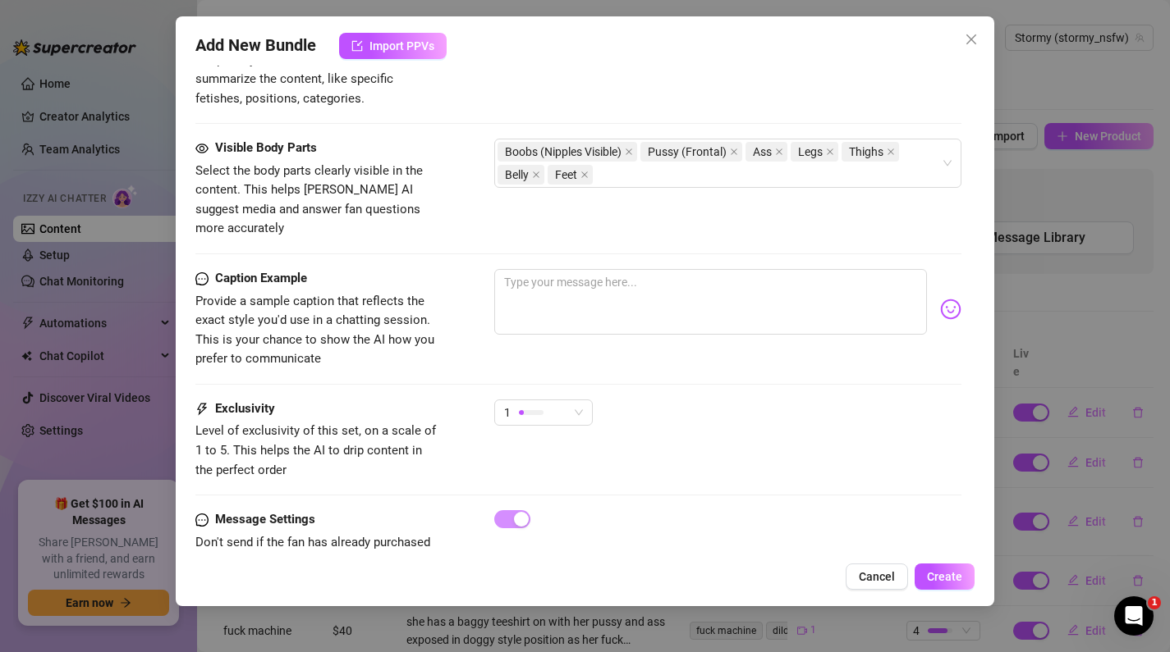
scroll to position [1005, 0]
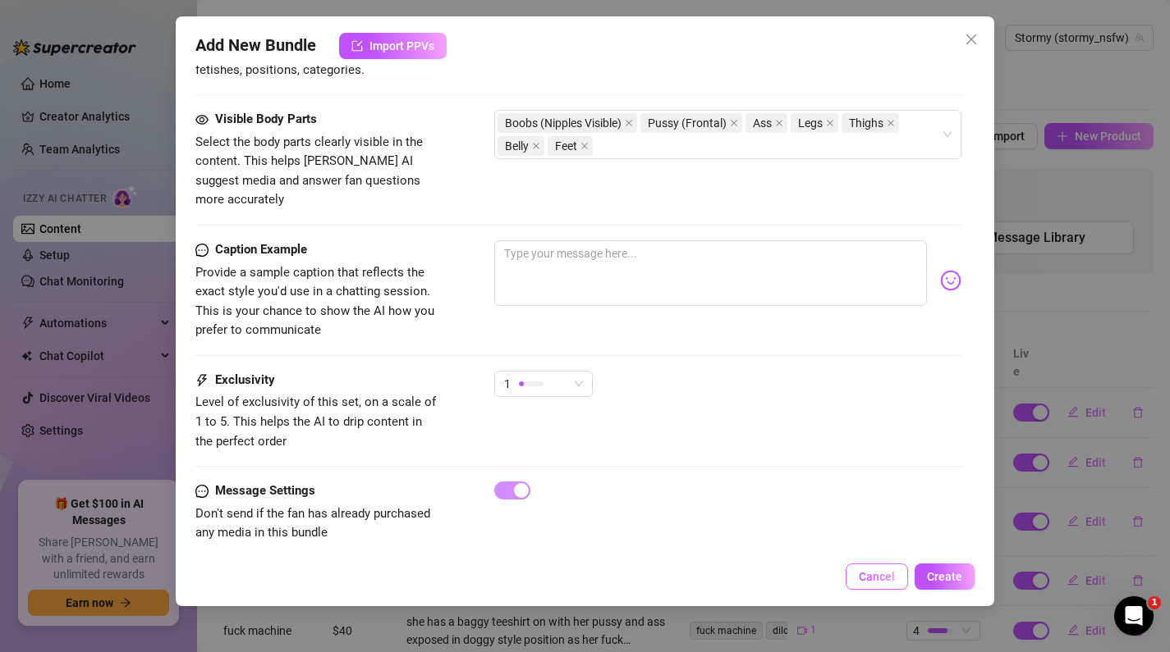
type input "blue sweater 6 set b/p (new)"
click at [880, 579] on span "Cancel" at bounding box center [876, 576] width 36 height 13
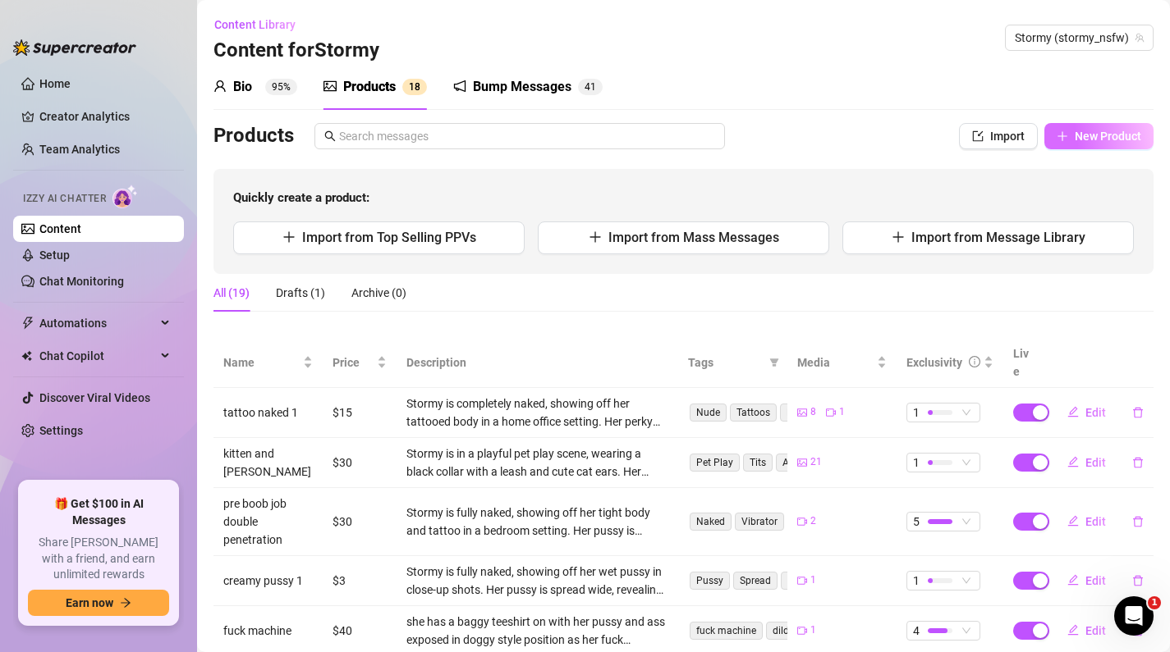
click at [1133, 133] on span "New Product" at bounding box center [1107, 136] width 66 height 13
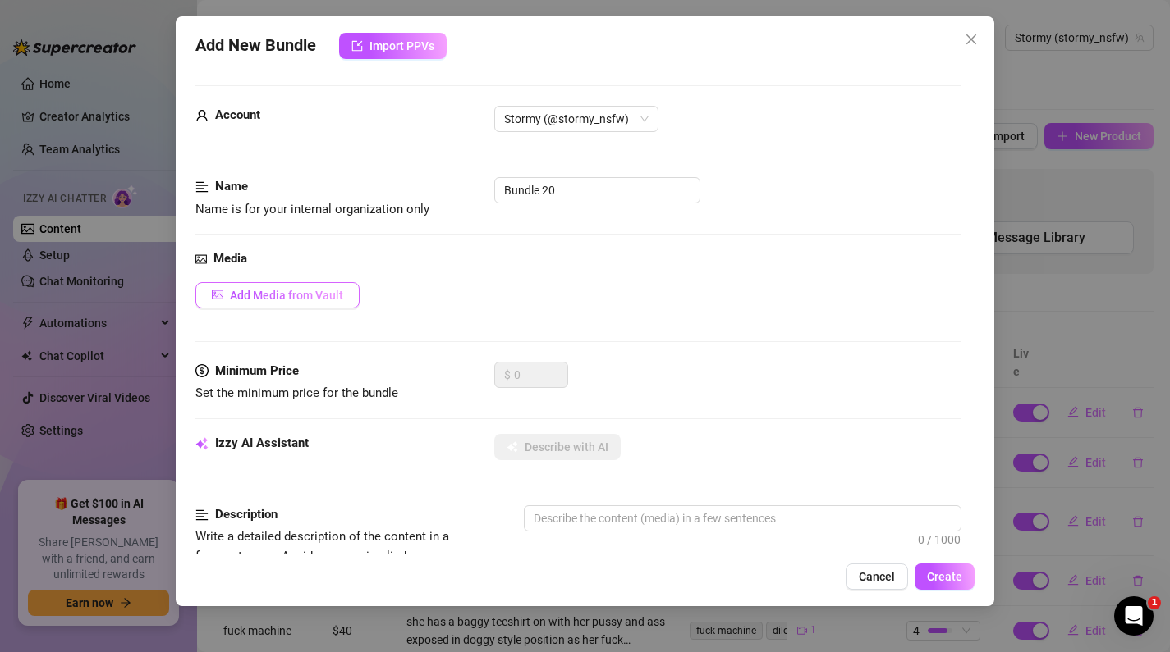
click at [305, 307] on button "Add Media from Vault" at bounding box center [277, 295] width 164 height 26
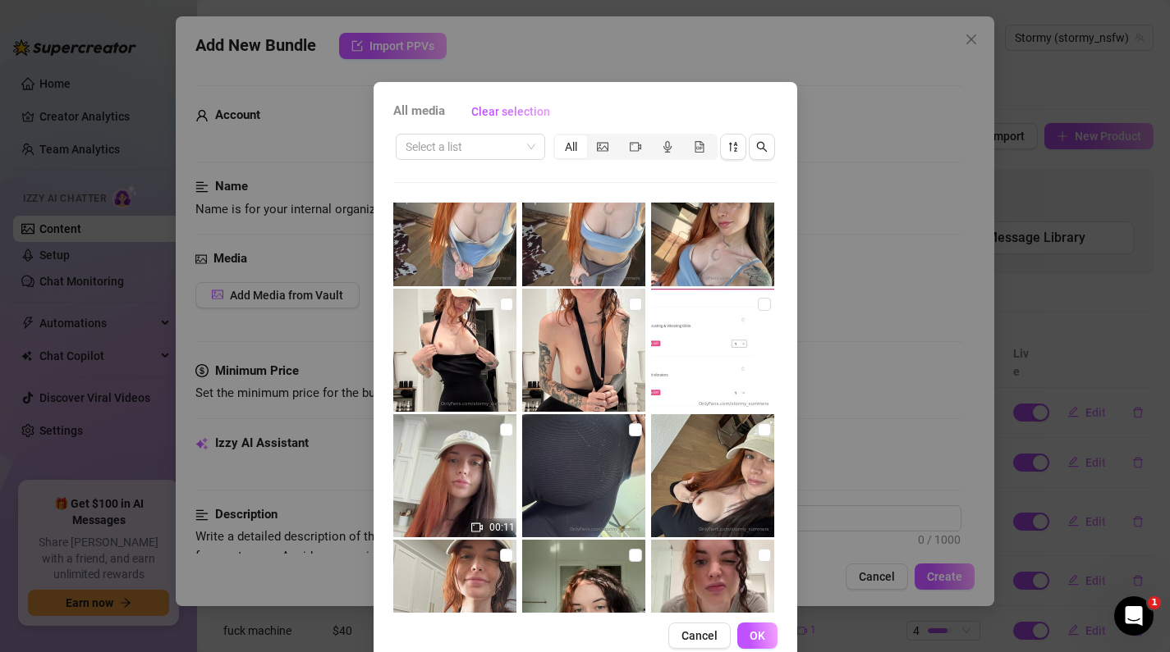
scroll to position [7318, 0]
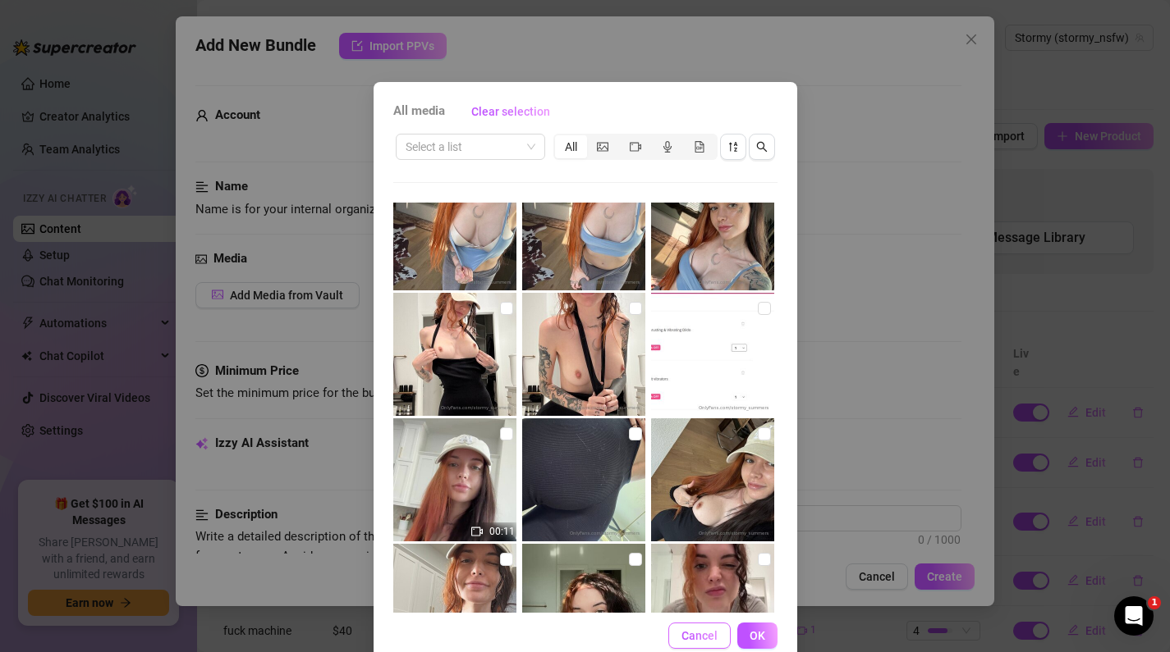
click at [688, 623] on button "Cancel" at bounding box center [699, 636] width 62 height 26
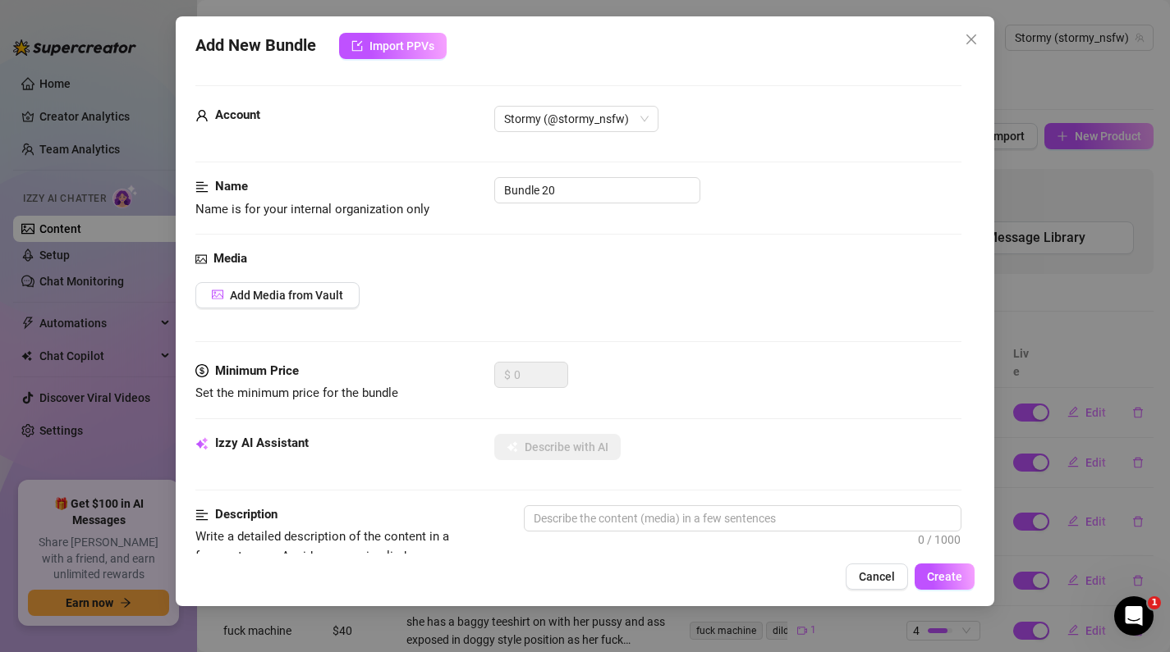
click at [109, 200] on div "Add New Bundle Import PPVs Account Stormy (@stormy_nsfw) Name Name is for your …" at bounding box center [585, 326] width 1170 height 652
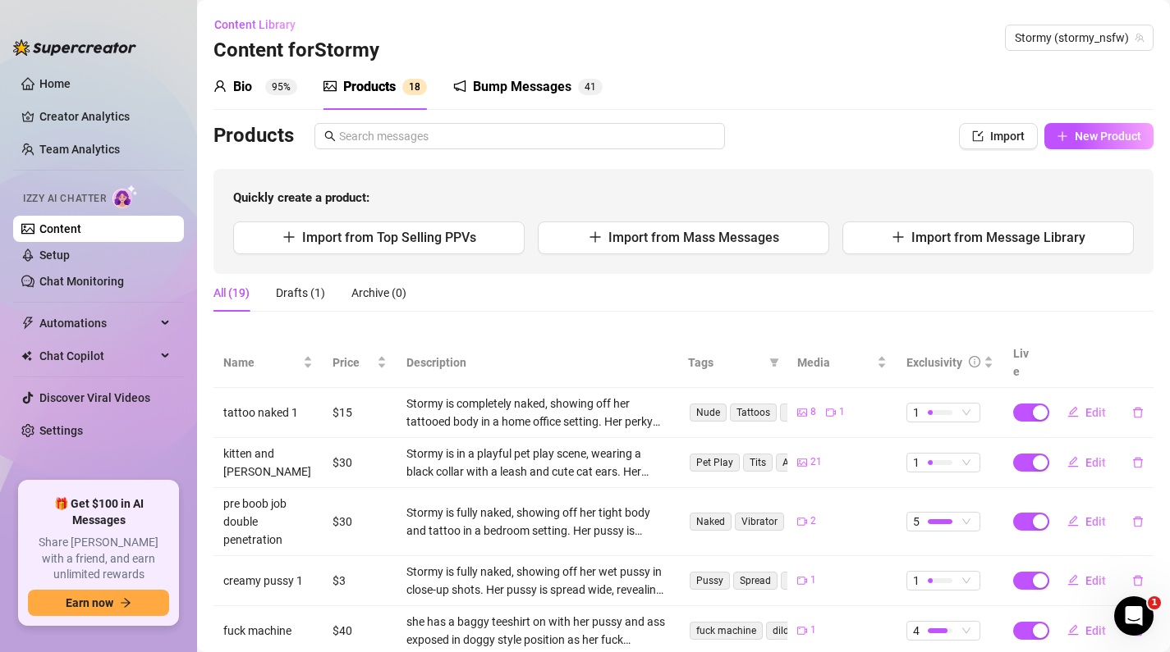
click at [1111, 152] on div "Products Import New Product Quickly create a product: Import from Top Selling P…" at bounding box center [683, 198] width 940 height 151
click at [1111, 118] on div "Bio 95% Products 1 8 Bump Messages 4 1 Products Import New Product Quickly crea…" at bounding box center [683, 508] width 940 height 889
click at [1110, 134] on span "New Product" at bounding box center [1107, 136] width 66 height 13
type textarea "Type your message here..."
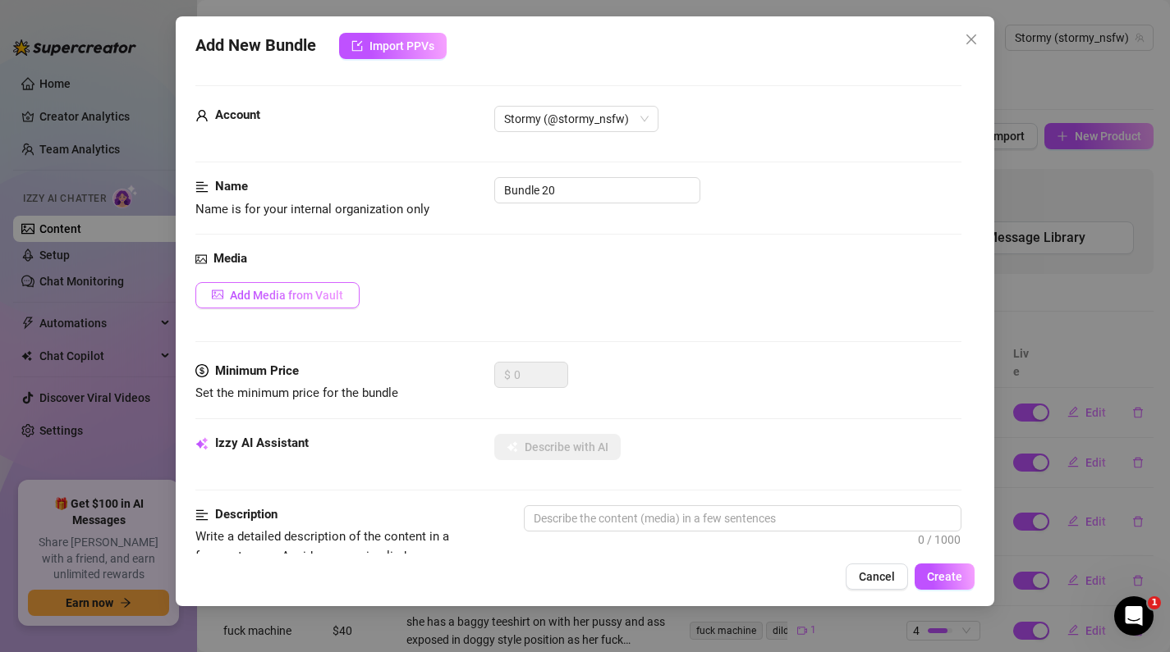
click at [245, 287] on button "Add Media from Vault" at bounding box center [277, 295] width 164 height 26
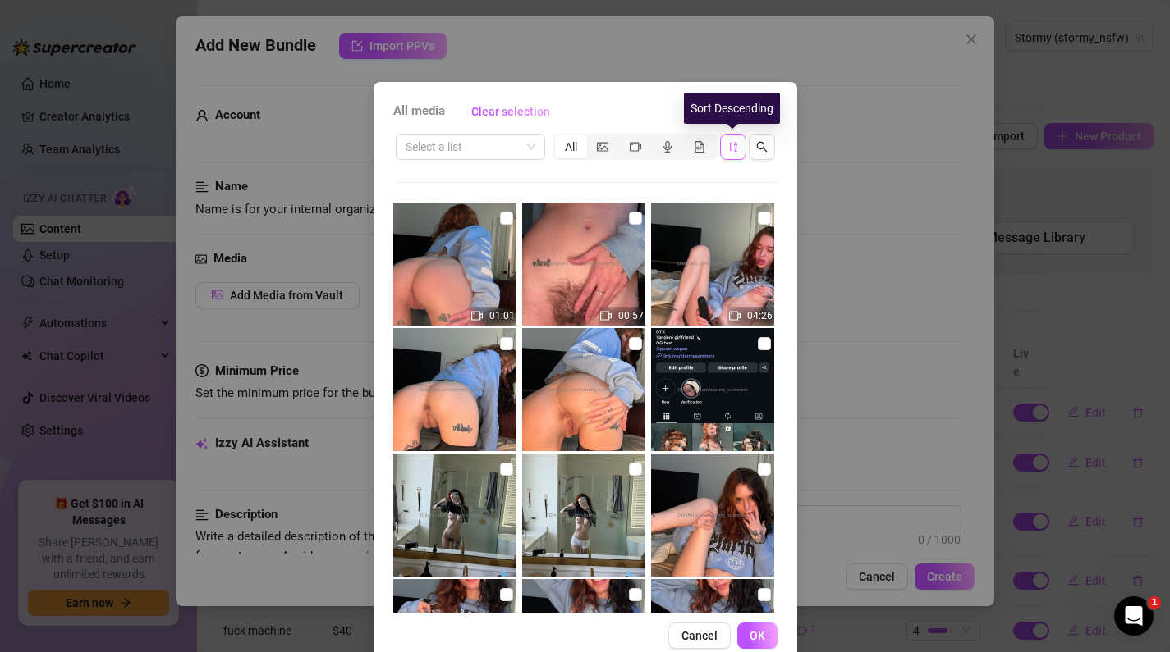
click at [739, 146] on button "button" at bounding box center [733, 147] width 26 height 26
click at [737, 141] on icon "sort-descending" at bounding box center [732, 146] width 11 height 11
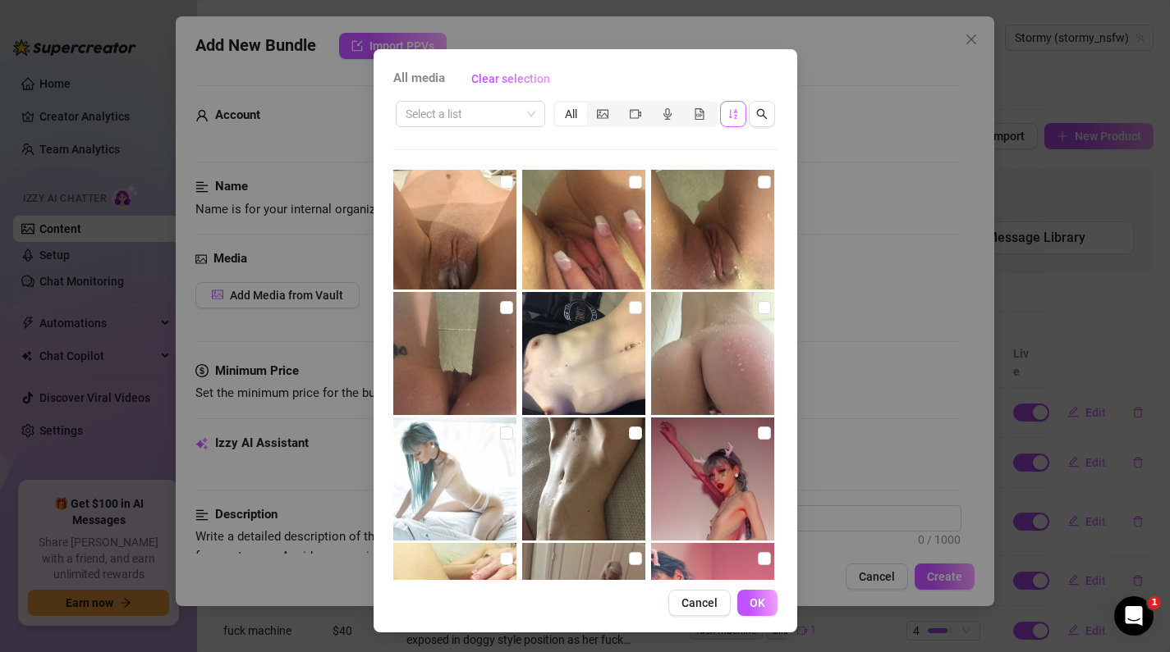
scroll to position [0, 0]
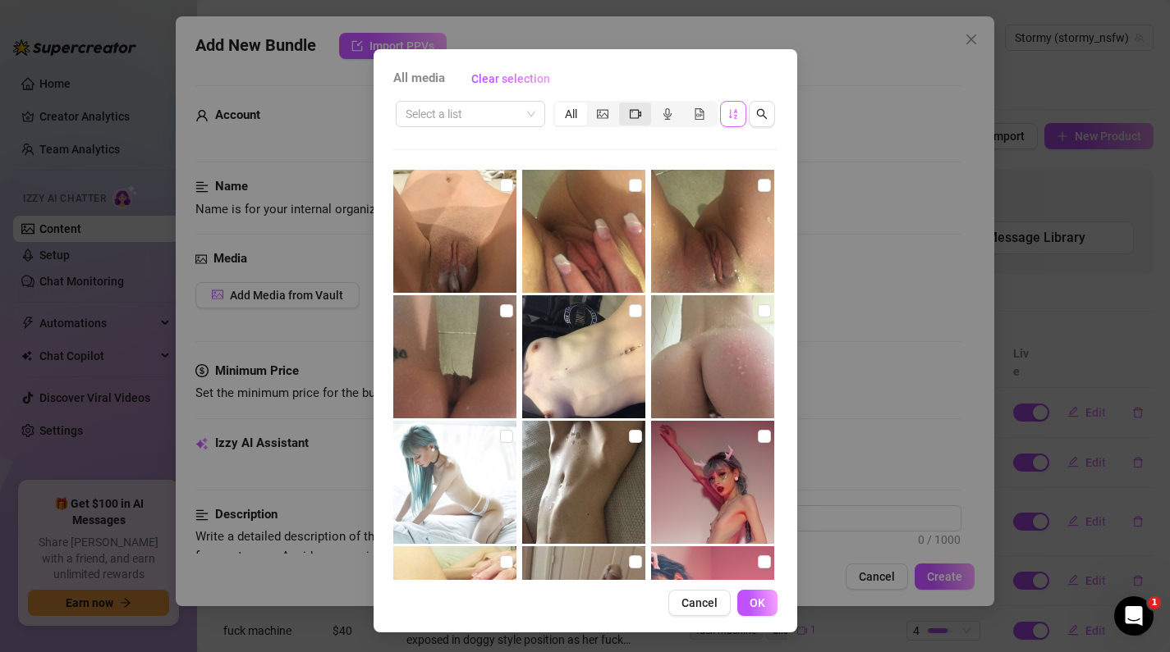
click at [641, 108] on div "segmented control" at bounding box center [635, 114] width 32 height 23
click at [623, 105] on input "segmented control" at bounding box center [623, 105] width 0 height 0
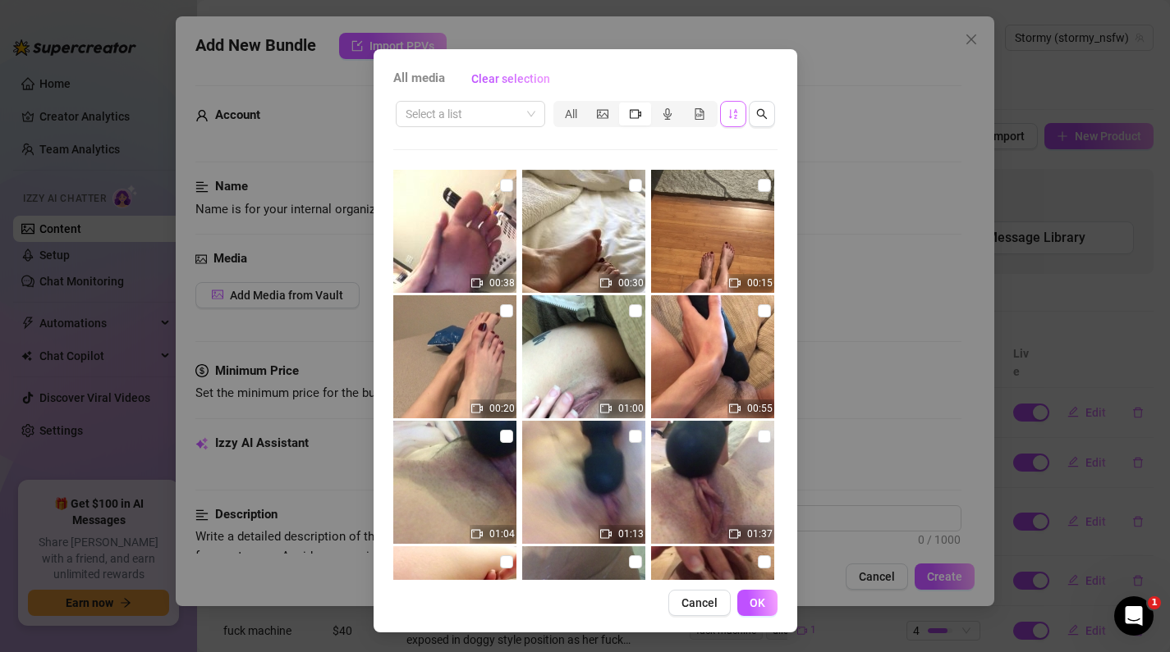
scroll to position [42, 0]
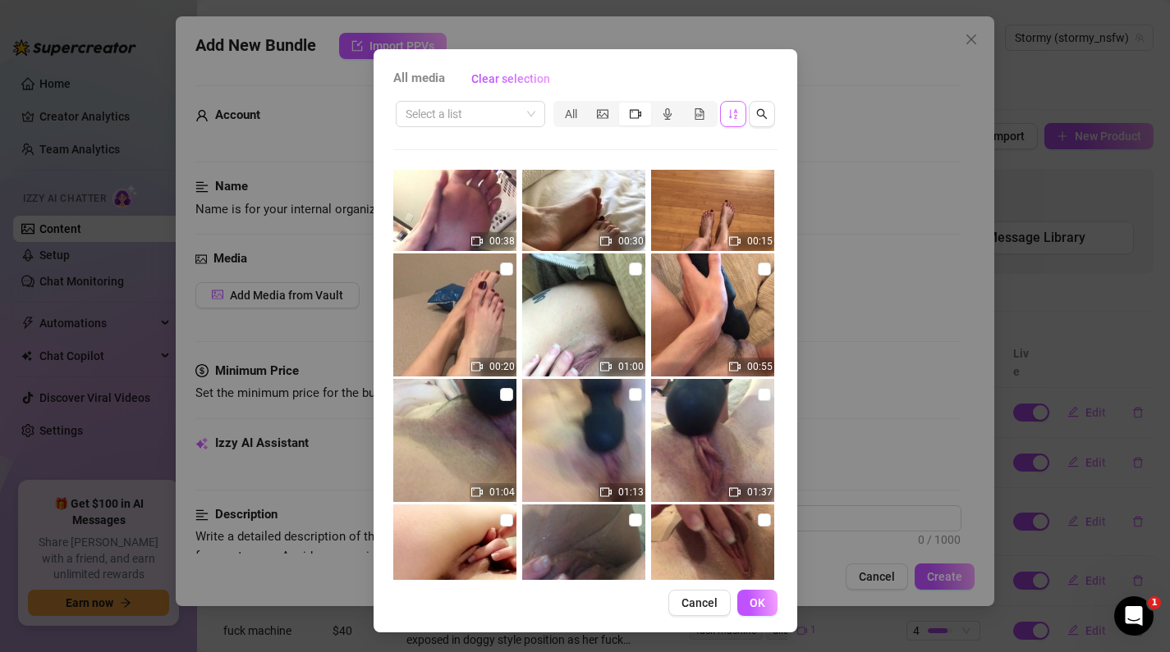
click at [585, 327] on img at bounding box center [583, 315] width 123 height 123
checkbox input "false"
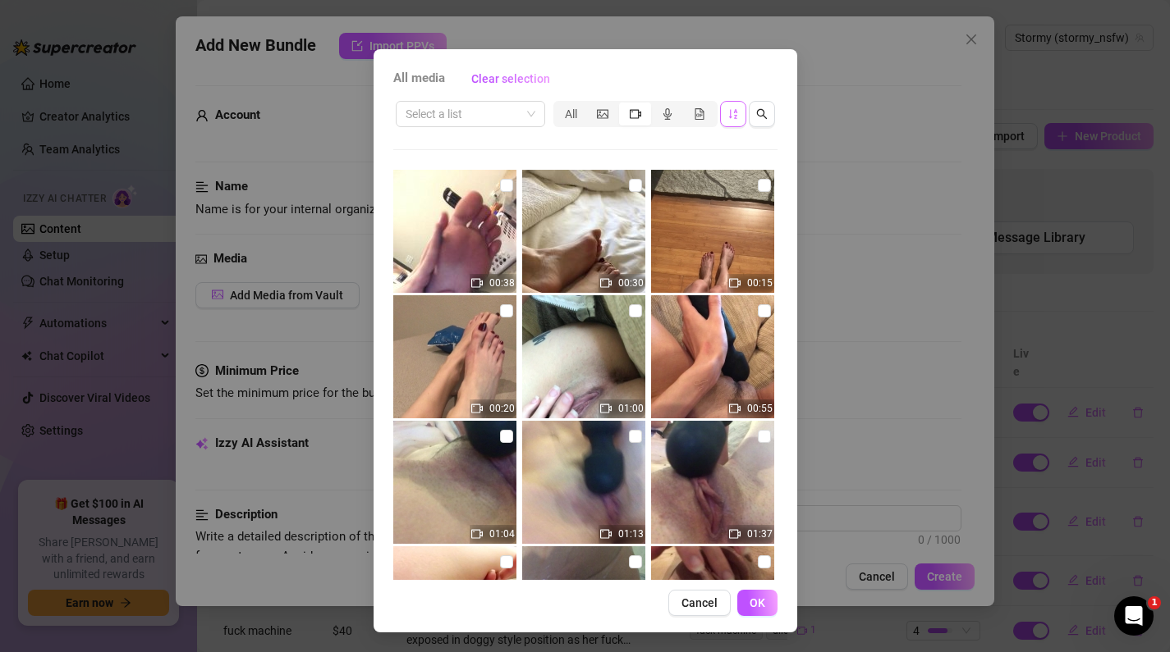
scroll to position [2, 0]
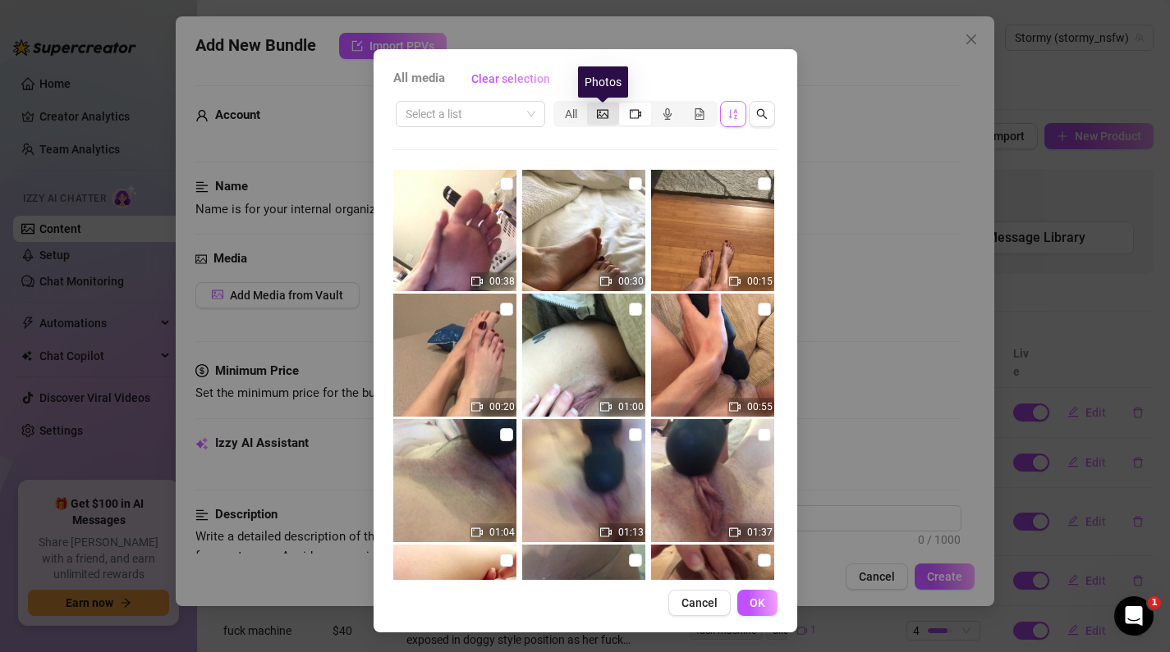
click at [597, 110] on icon "picture" at bounding box center [602, 113] width 11 height 11
click at [591, 105] on input "segmented control" at bounding box center [591, 105] width 0 height 0
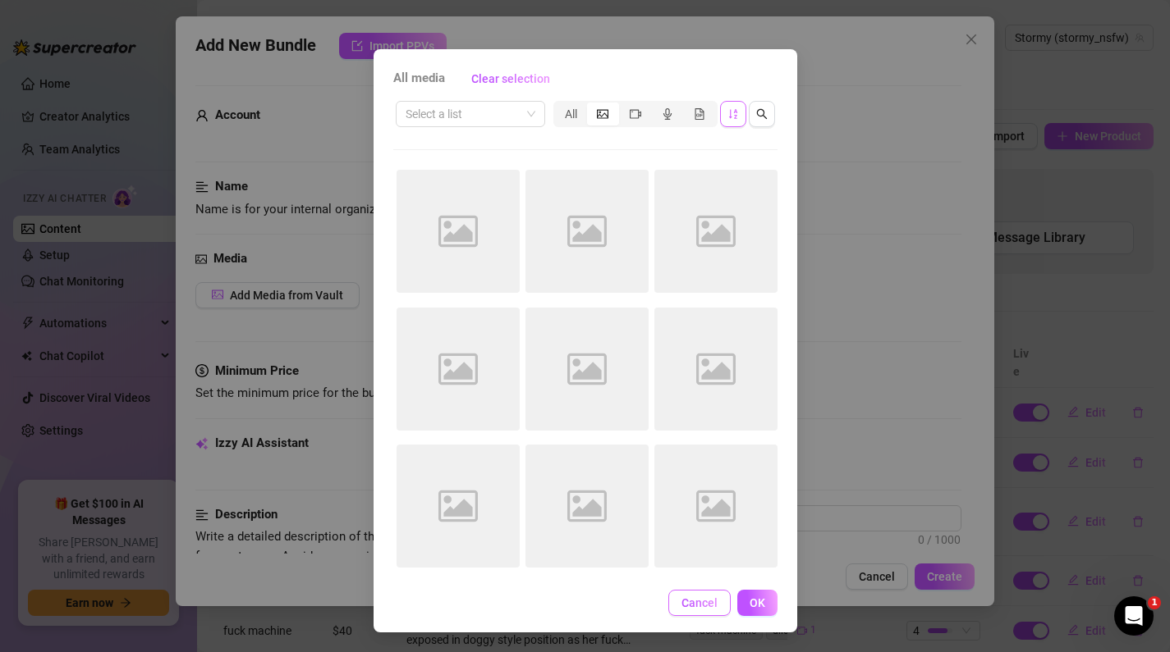
click at [706, 592] on button "Cancel" at bounding box center [699, 603] width 62 height 26
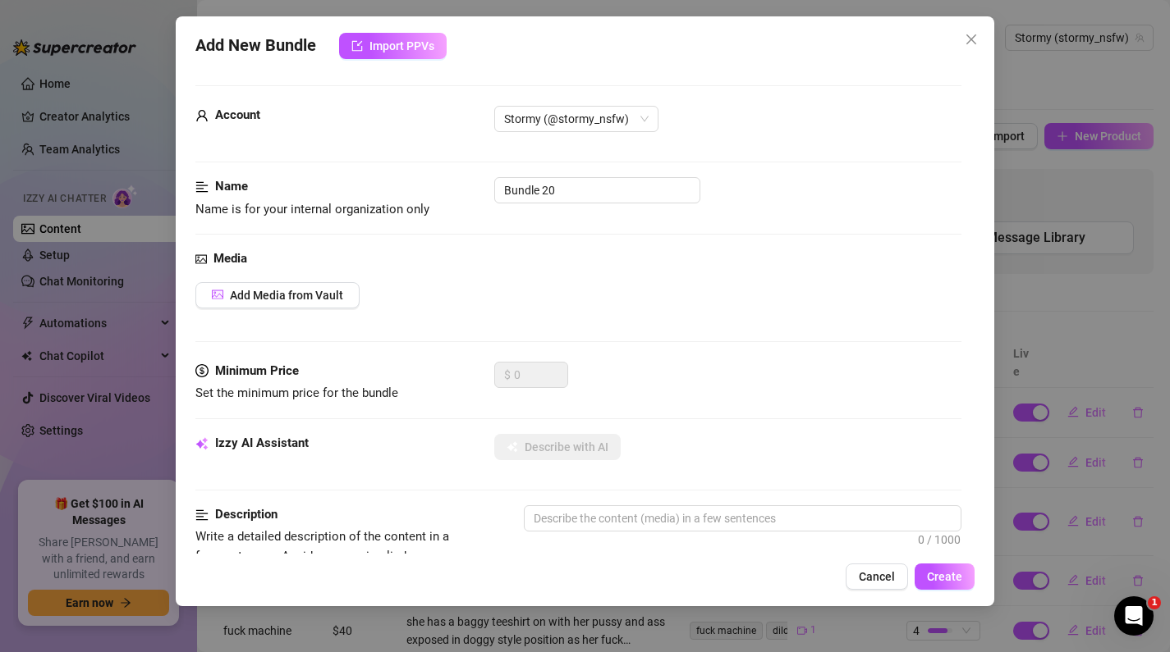
click at [21, 332] on div "Add New Bundle Import PPVs Account Stormy (@stormy_nsfw) Name Name is for your …" at bounding box center [585, 326] width 1170 height 652
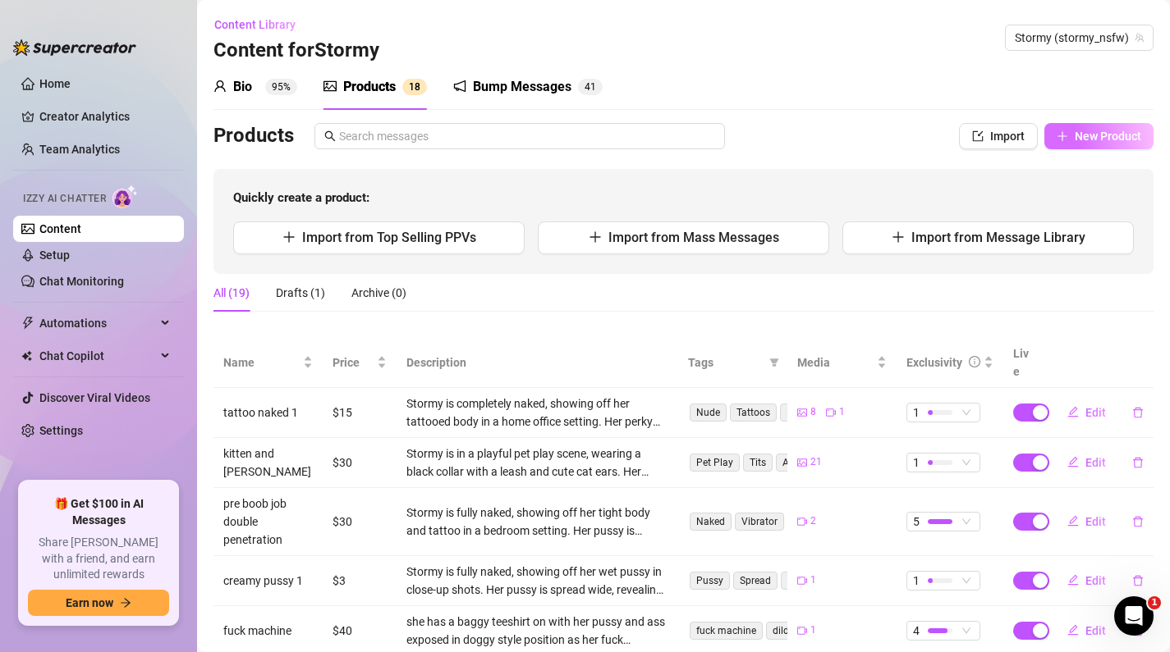
click at [1117, 130] on span "New Product" at bounding box center [1107, 136] width 66 height 13
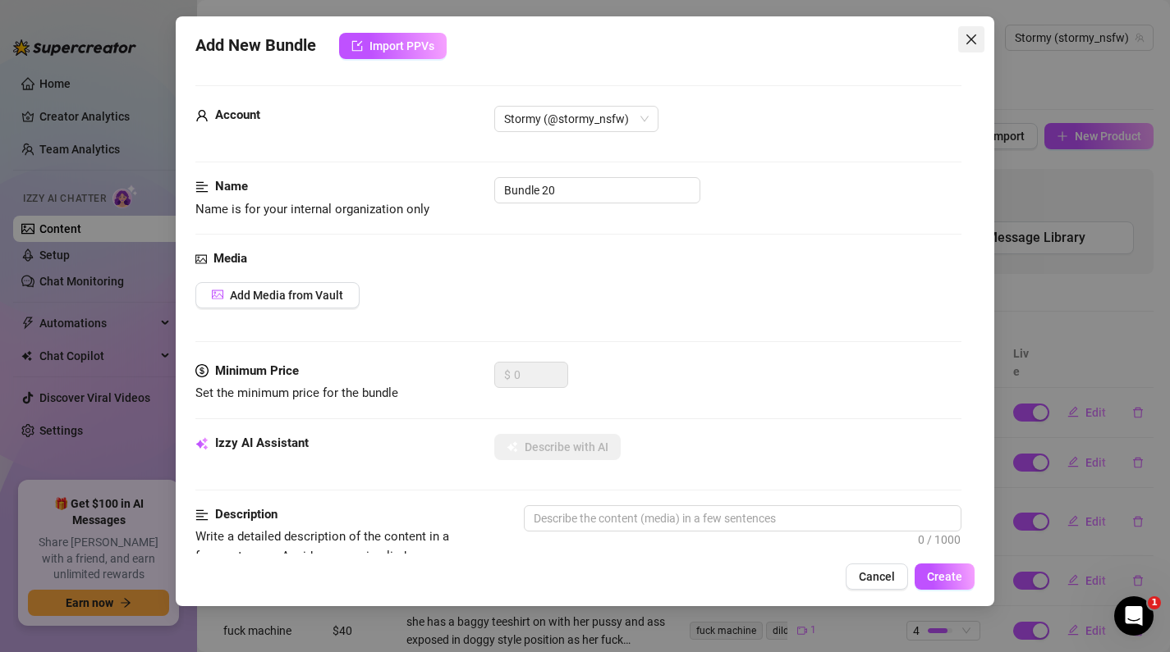
click at [971, 33] on icon "close" at bounding box center [970, 39] width 13 height 13
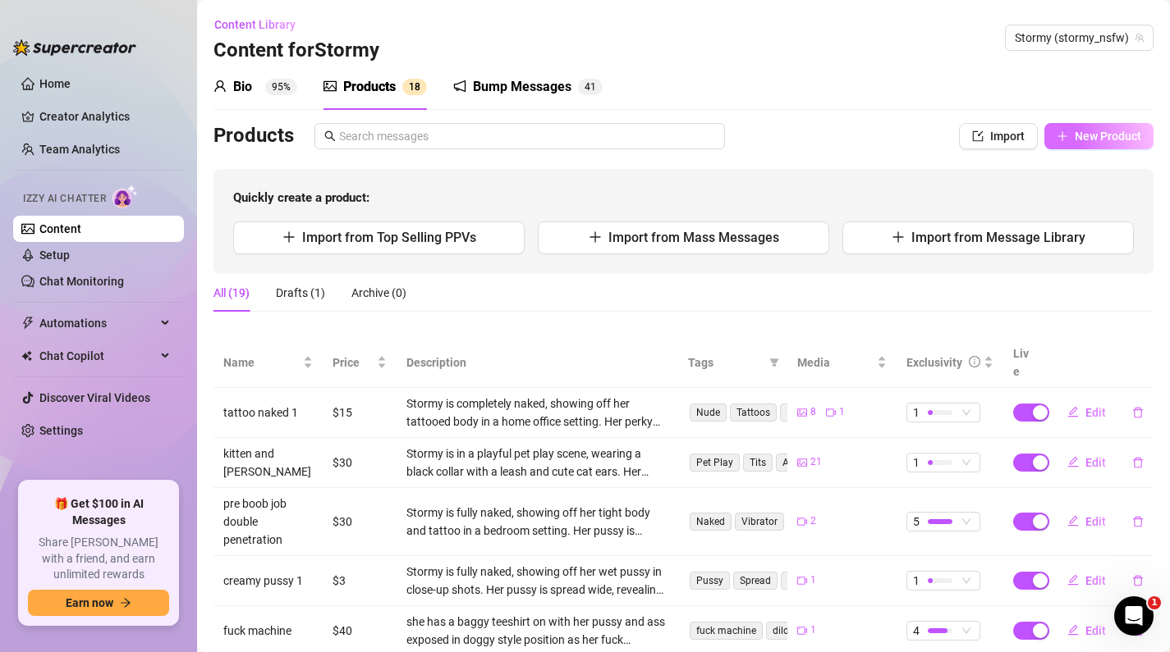
click at [1096, 146] on button "New Product" at bounding box center [1098, 136] width 109 height 26
type textarea "Type your message here..."
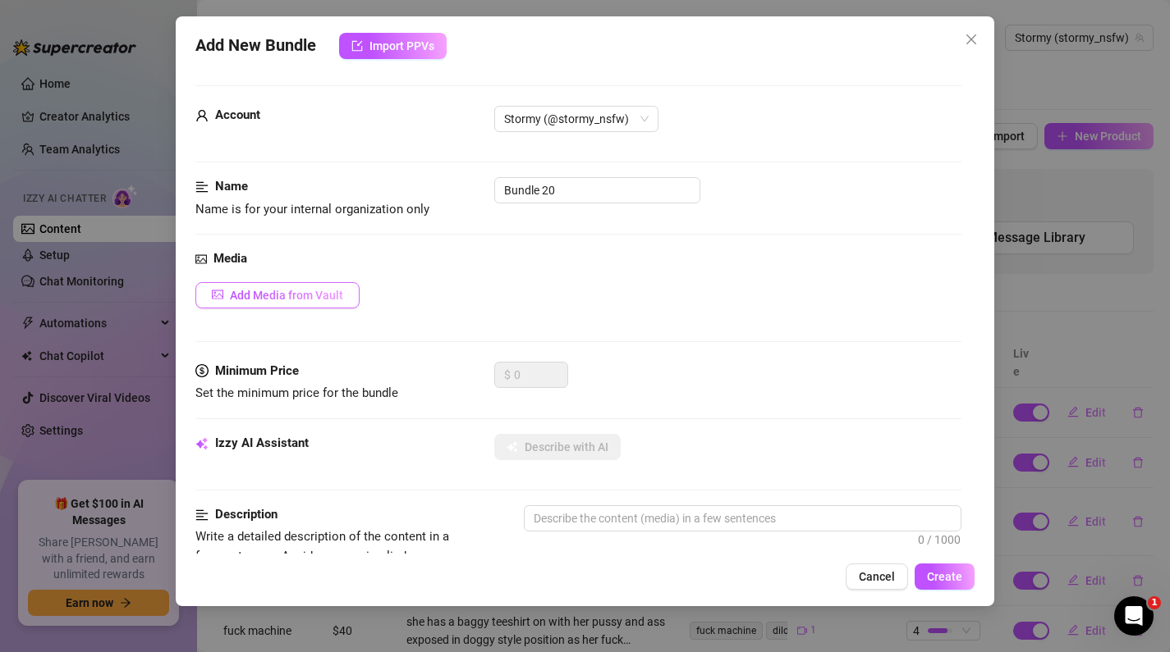
click at [245, 295] on span "Add Media from Vault" at bounding box center [286, 295] width 113 height 13
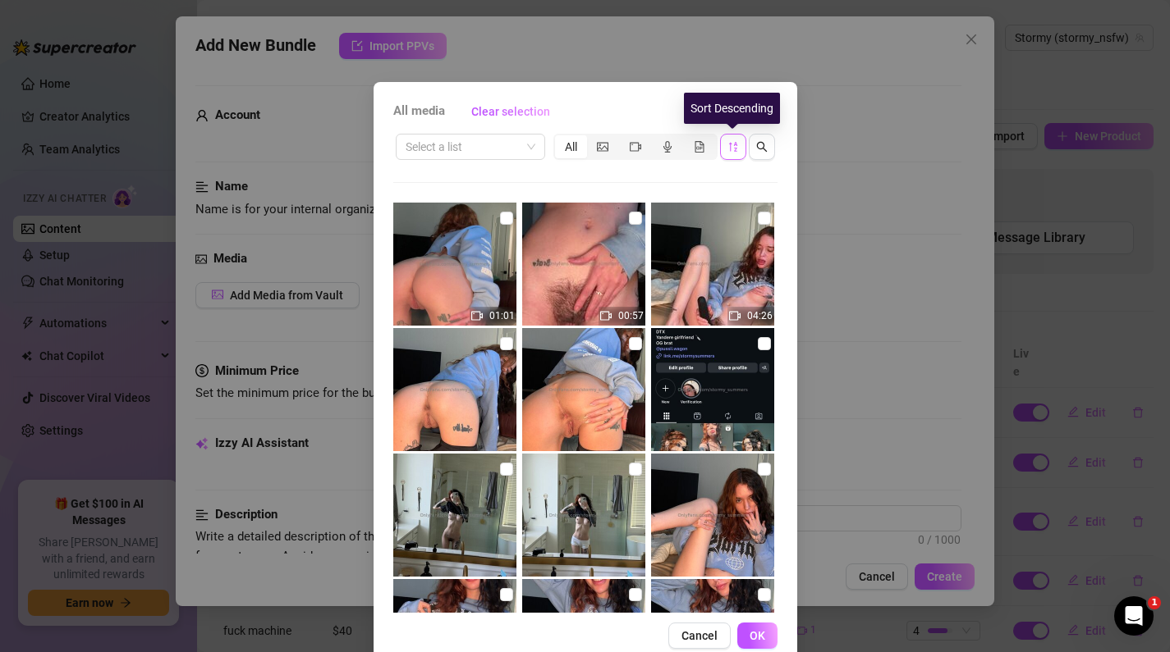
click at [738, 146] on button "button" at bounding box center [733, 147] width 26 height 26
click at [739, 143] on button "button" at bounding box center [733, 147] width 26 height 26
click at [734, 161] on div "Select a list All" at bounding box center [585, 146] width 384 height 31
click at [734, 153] on span "button" at bounding box center [732, 146] width 11 height 13
click at [762, 155] on button "button" at bounding box center [762, 147] width 26 height 26
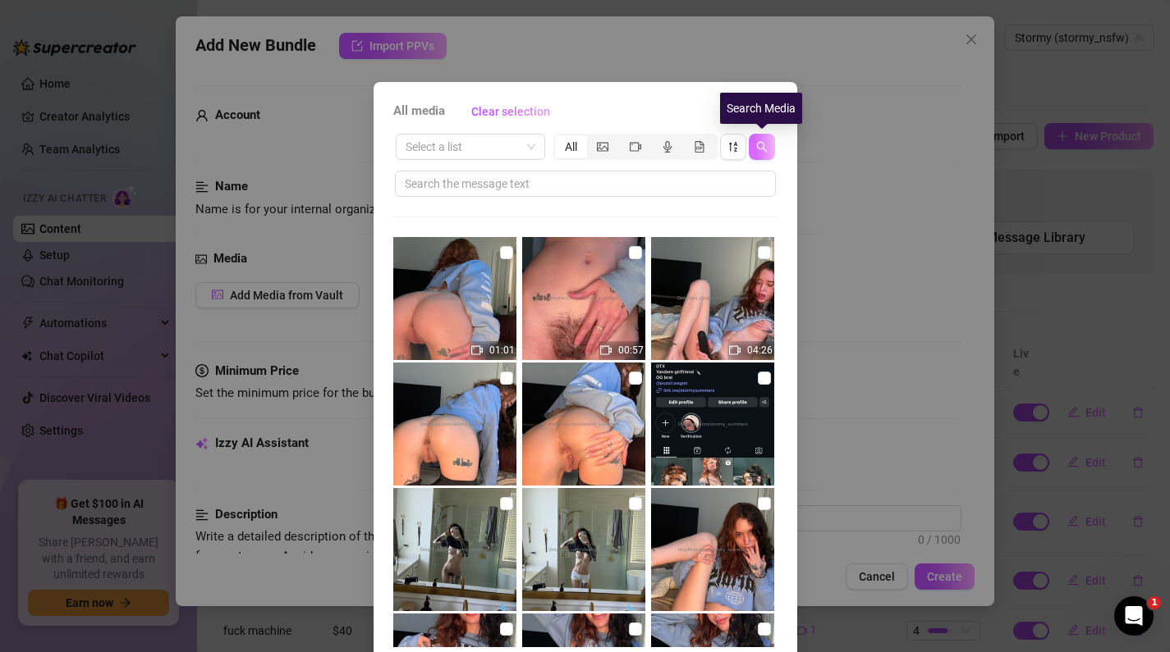
click at [762, 155] on button "button" at bounding box center [762, 147] width 26 height 26
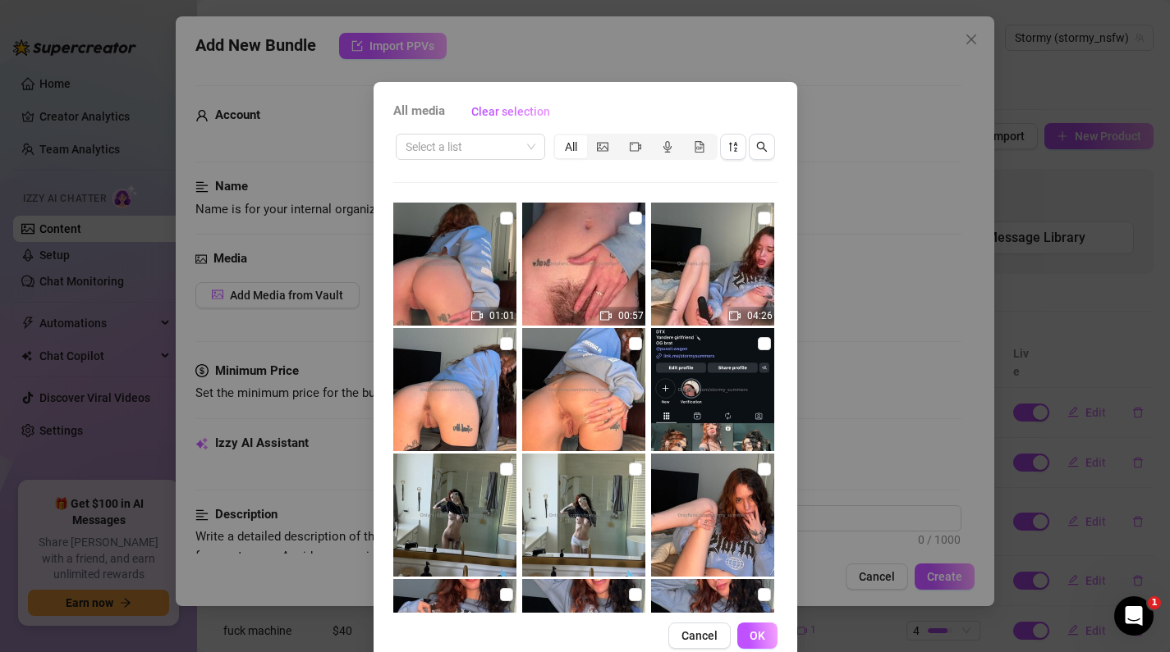
click at [746, 153] on div "All" at bounding box center [664, 147] width 222 height 26
click at [728, 149] on icon "sort-descending" at bounding box center [732, 146] width 11 height 11
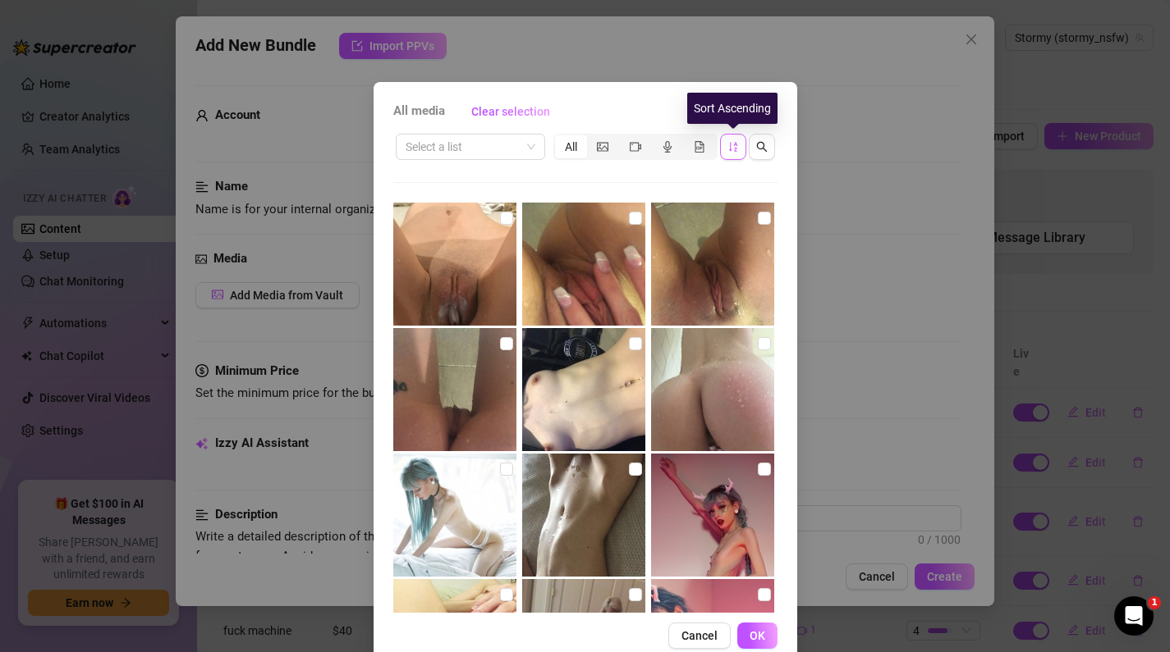
click at [728, 149] on icon "sort-ascending" at bounding box center [732, 146] width 11 height 11
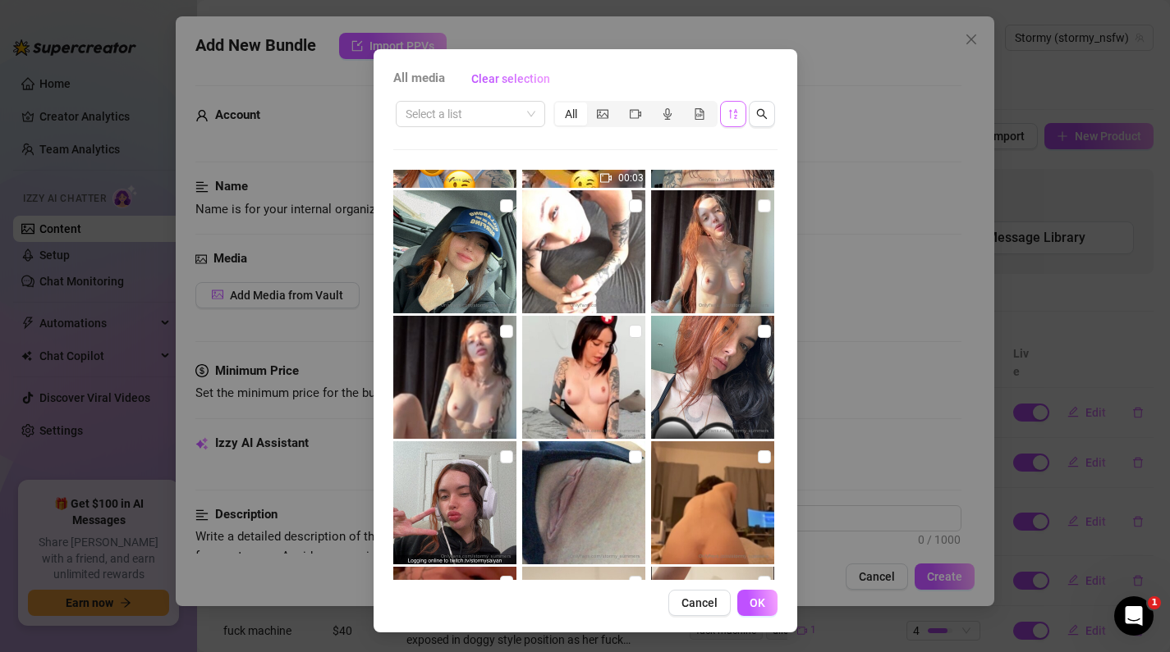
scroll to position [2628, 0]
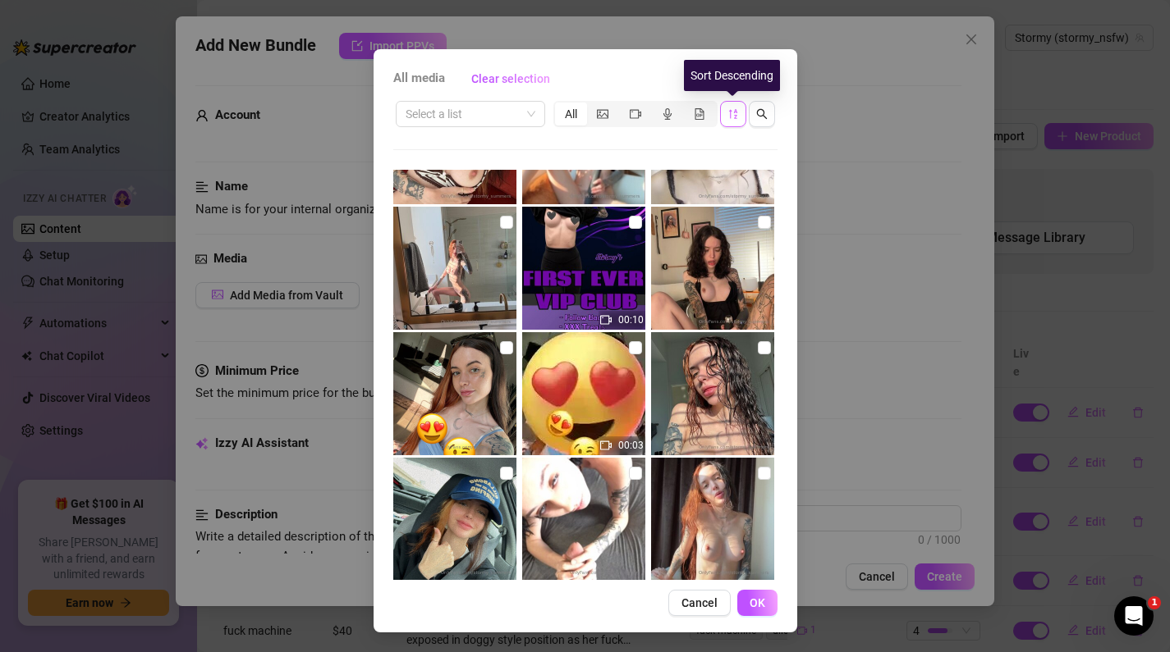
click at [737, 116] on icon "sort-descending" at bounding box center [732, 113] width 11 height 11
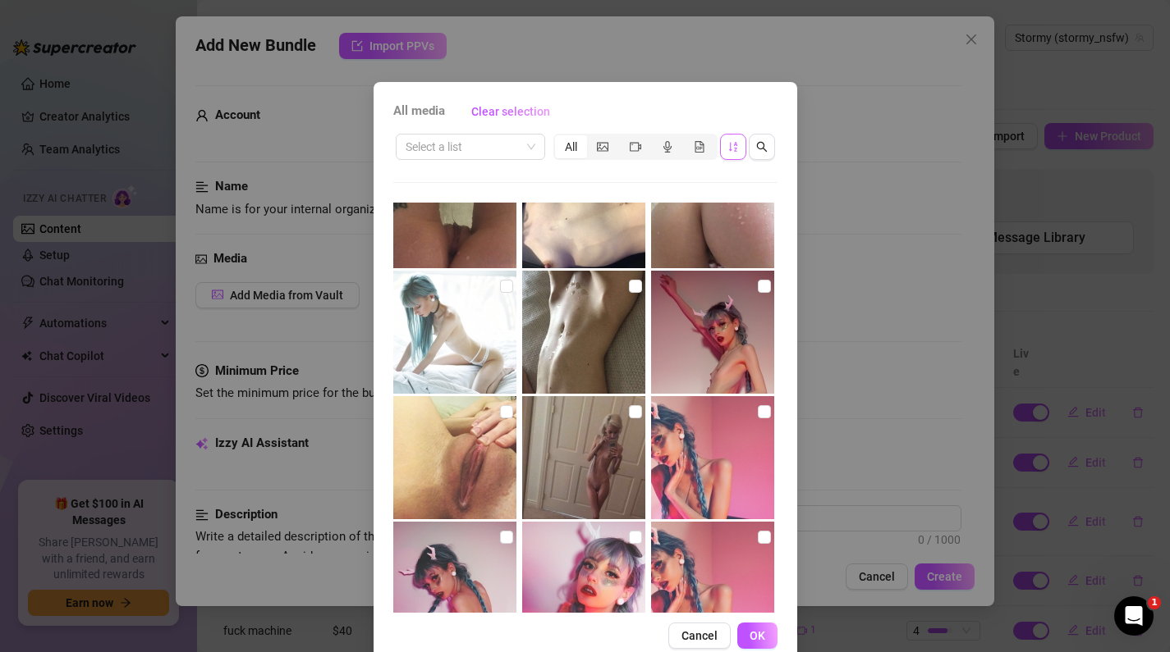
scroll to position [0, 0]
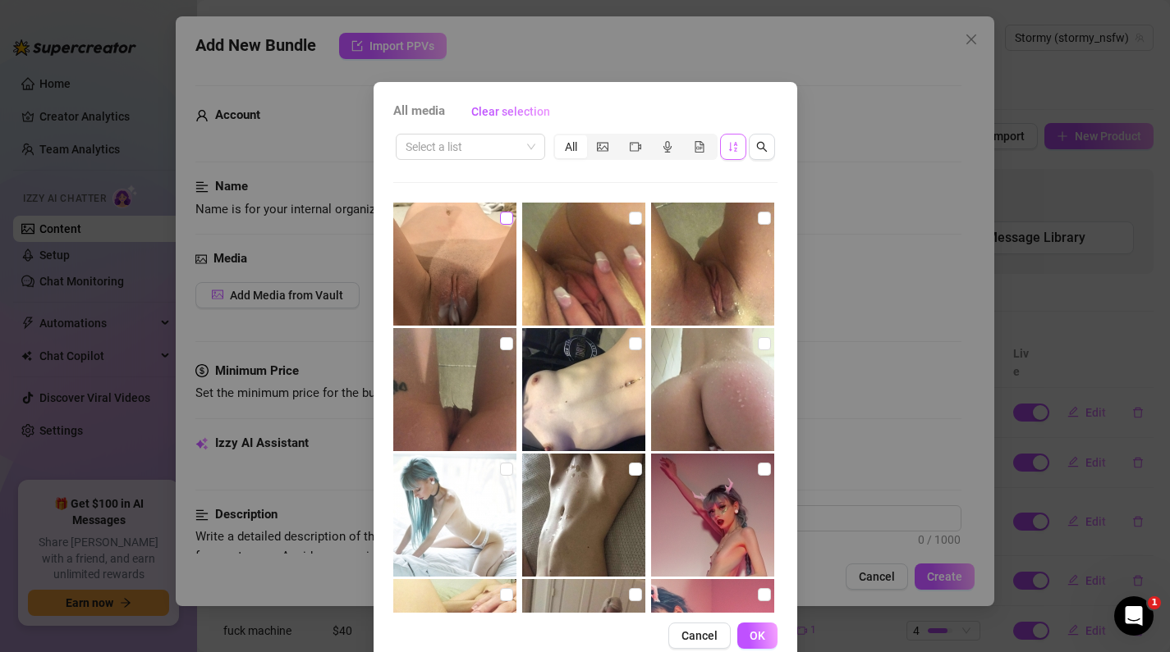
click at [509, 221] on input "checkbox" at bounding box center [506, 218] width 13 height 13
checkbox input "true"
click at [633, 217] on input "checkbox" at bounding box center [635, 218] width 13 height 13
checkbox input "true"
click at [758, 223] on input "checkbox" at bounding box center [764, 218] width 13 height 13
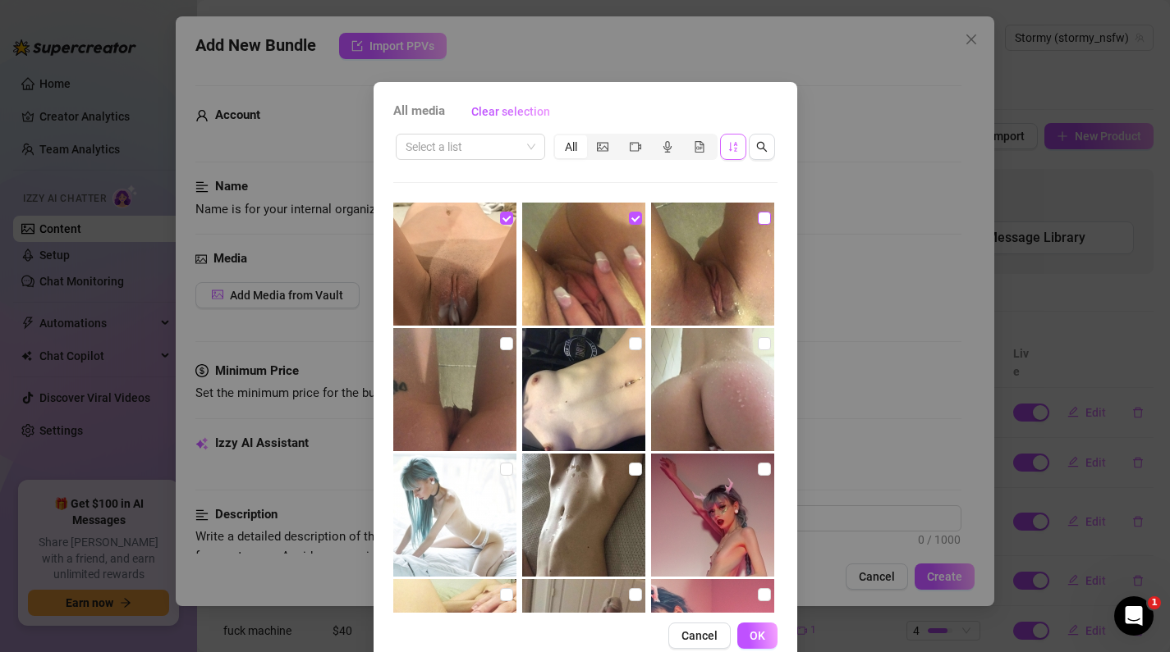
checkbox input "true"
click at [759, 350] on label at bounding box center [764, 344] width 13 height 18
click at [759, 350] on input "checkbox" at bounding box center [764, 343] width 13 height 13
checkbox input "true"
click at [634, 341] on input "checkbox" at bounding box center [635, 343] width 13 height 13
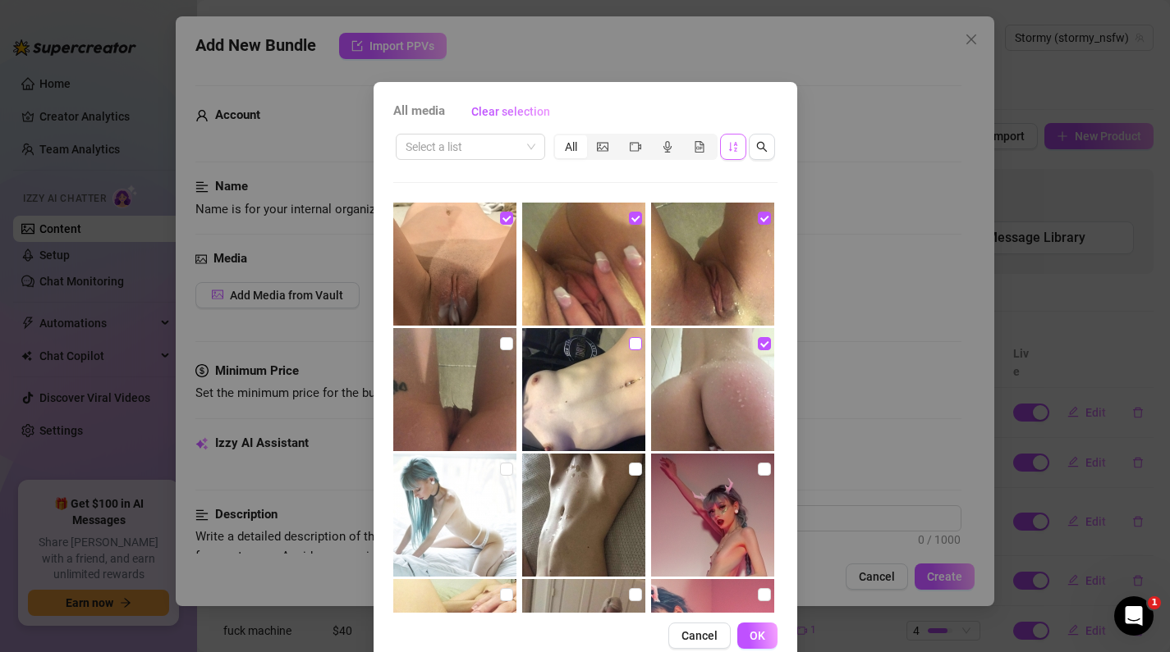
checkbox input "true"
click at [506, 340] on input "checkbox" at bounding box center [506, 343] width 13 height 13
checkbox input "true"
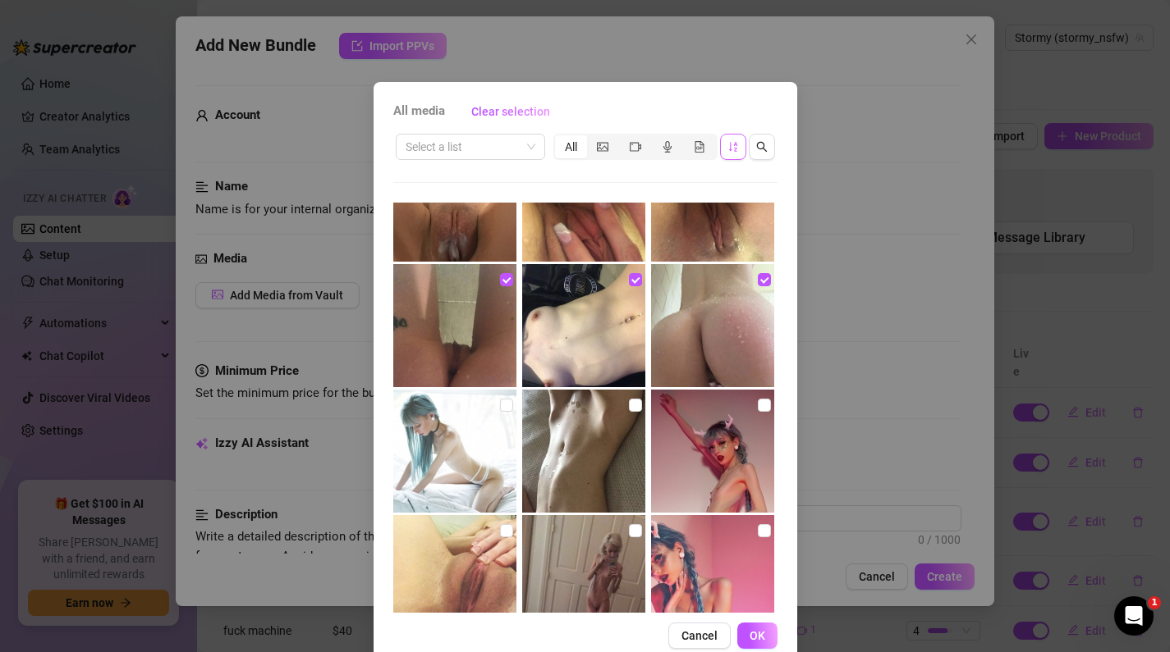
scroll to position [66, 0]
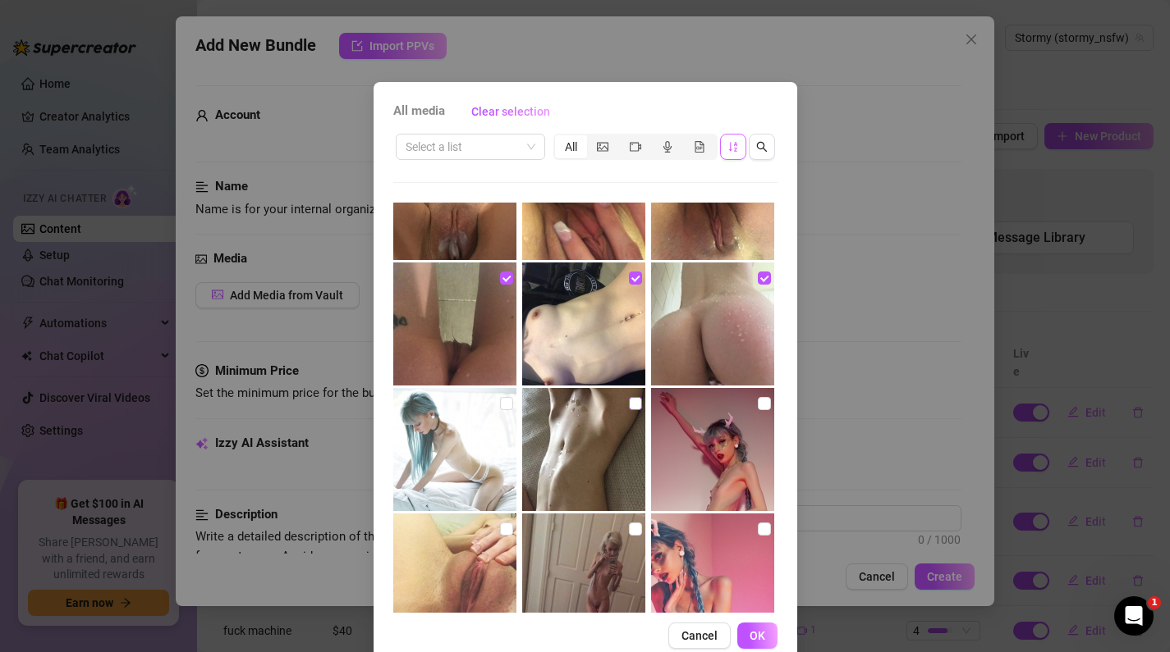
click at [629, 411] on label at bounding box center [635, 404] width 13 height 18
click at [629, 410] on input "checkbox" at bounding box center [635, 403] width 13 height 13
checkbox input "true"
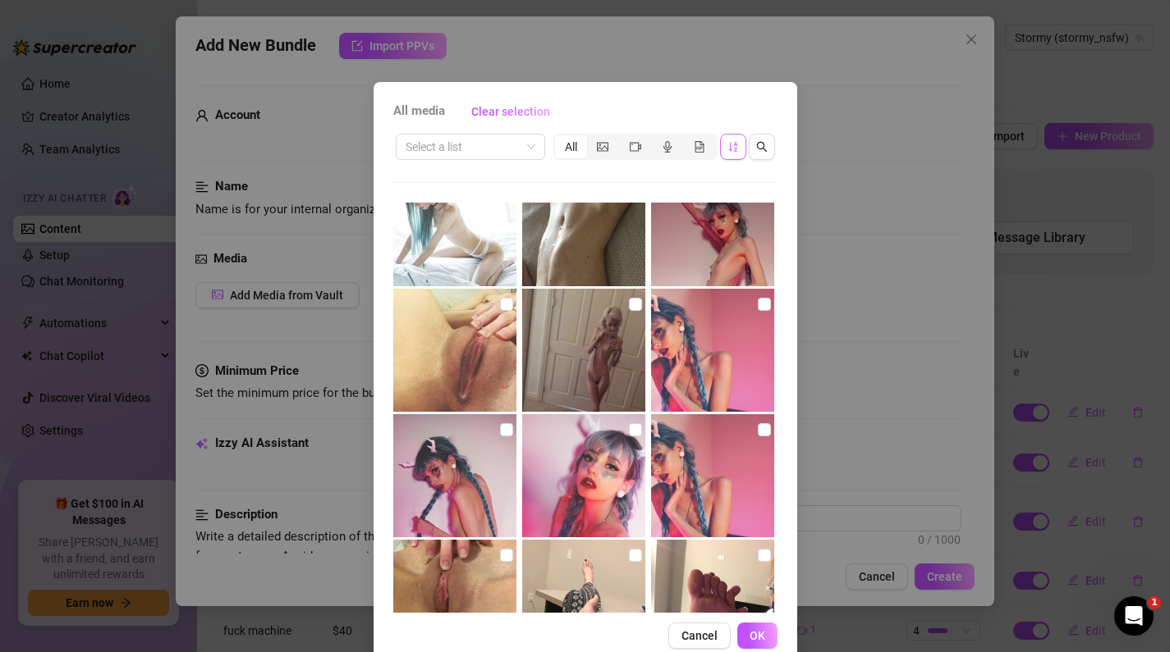
scroll to position [300, 0]
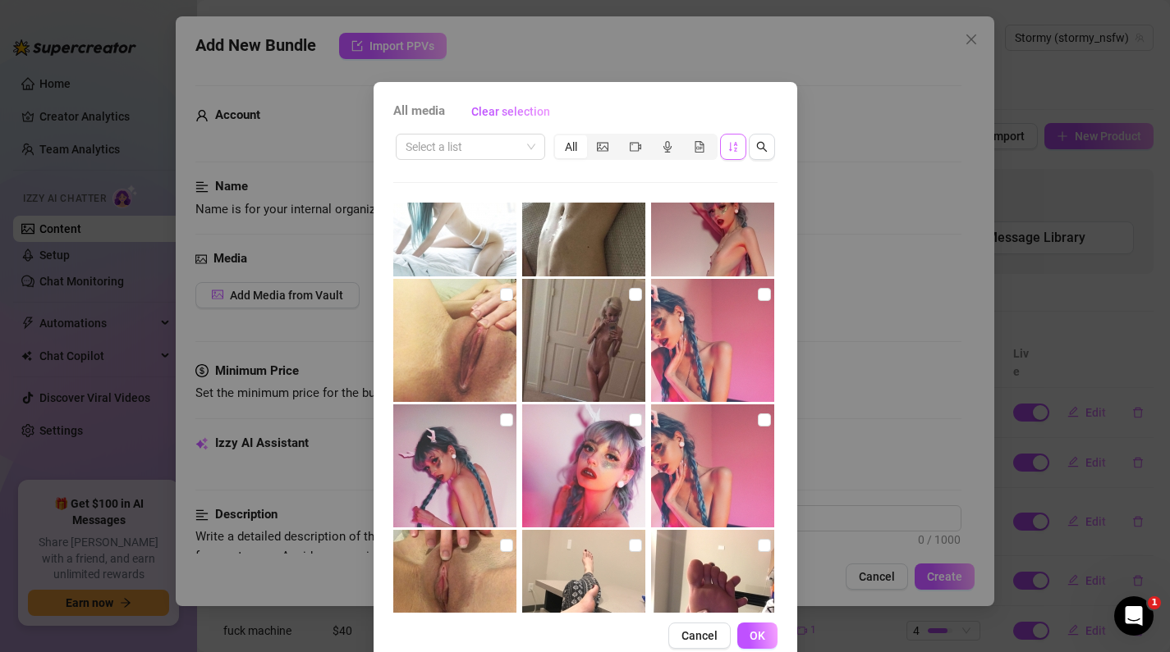
click at [481, 360] on img at bounding box center [454, 340] width 123 height 123
checkbox input "true"
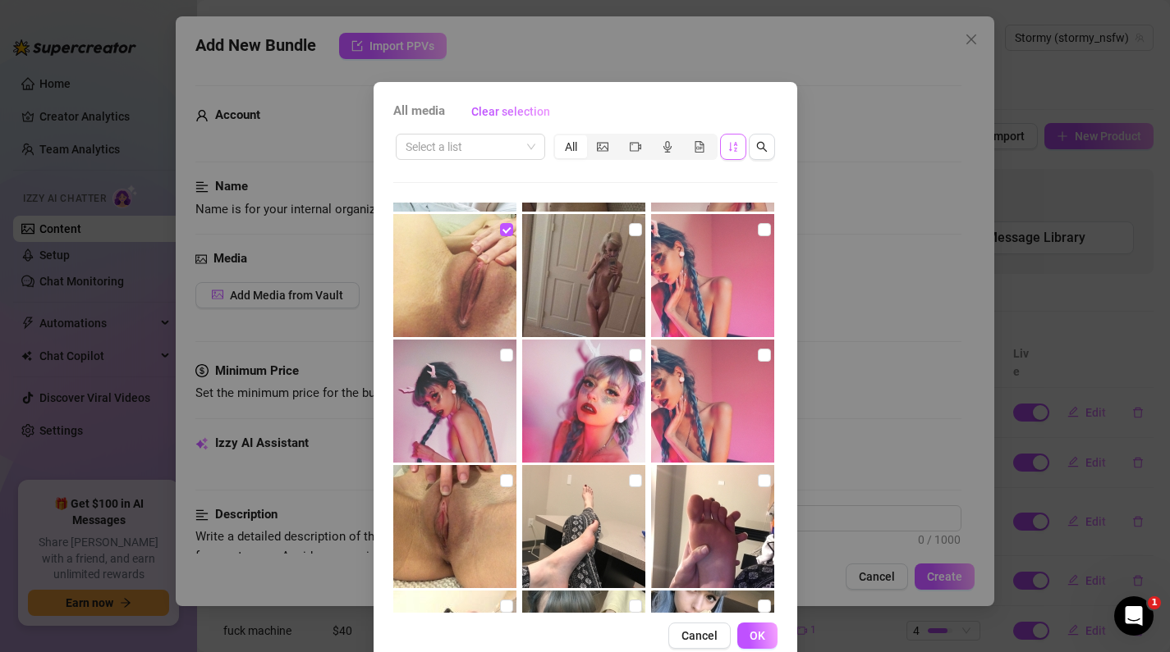
scroll to position [370, 0]
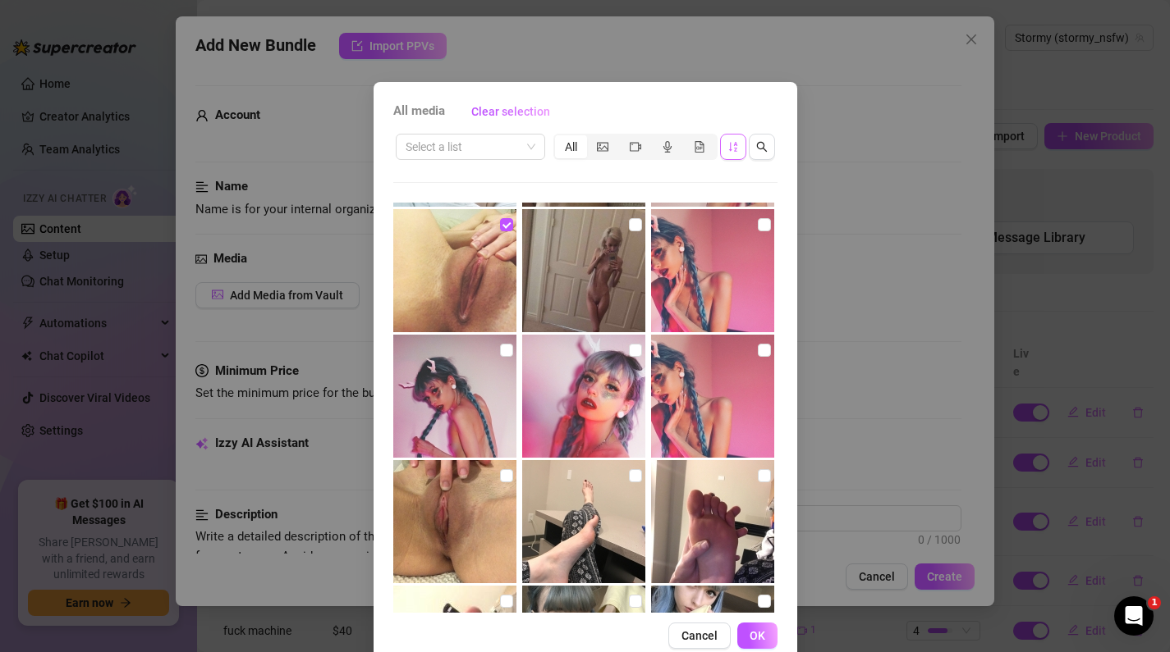
click at [482, 533] on img at bounding box center [454, 521] width 123 height 123
checkbox input "true"
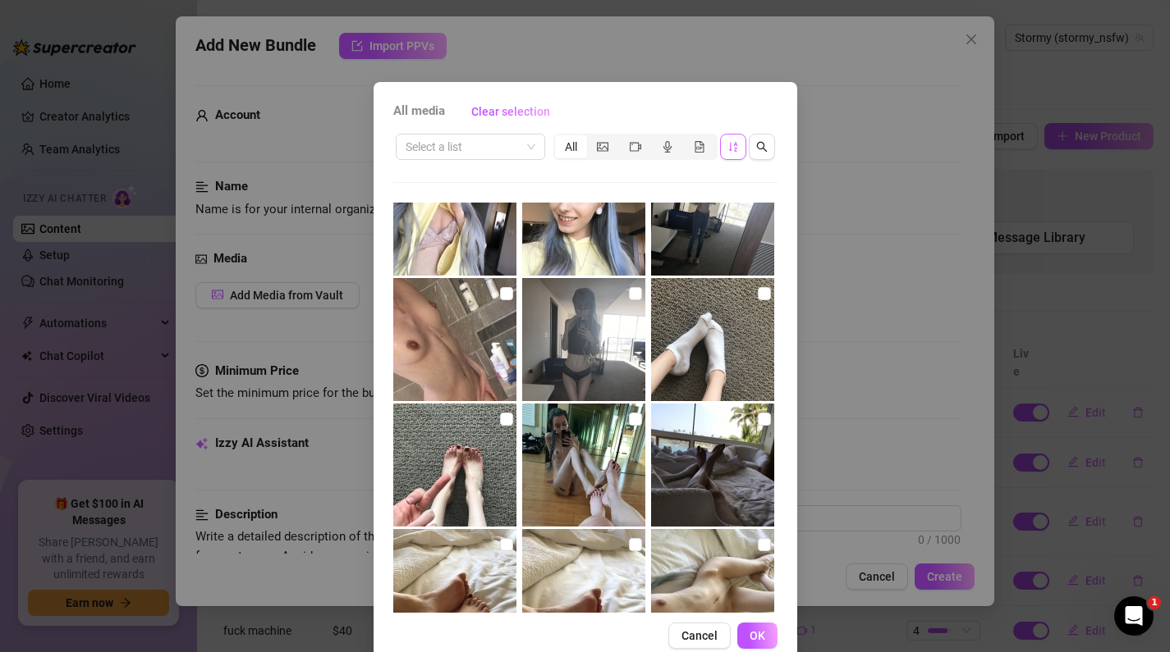
scroll to position [931, 0]
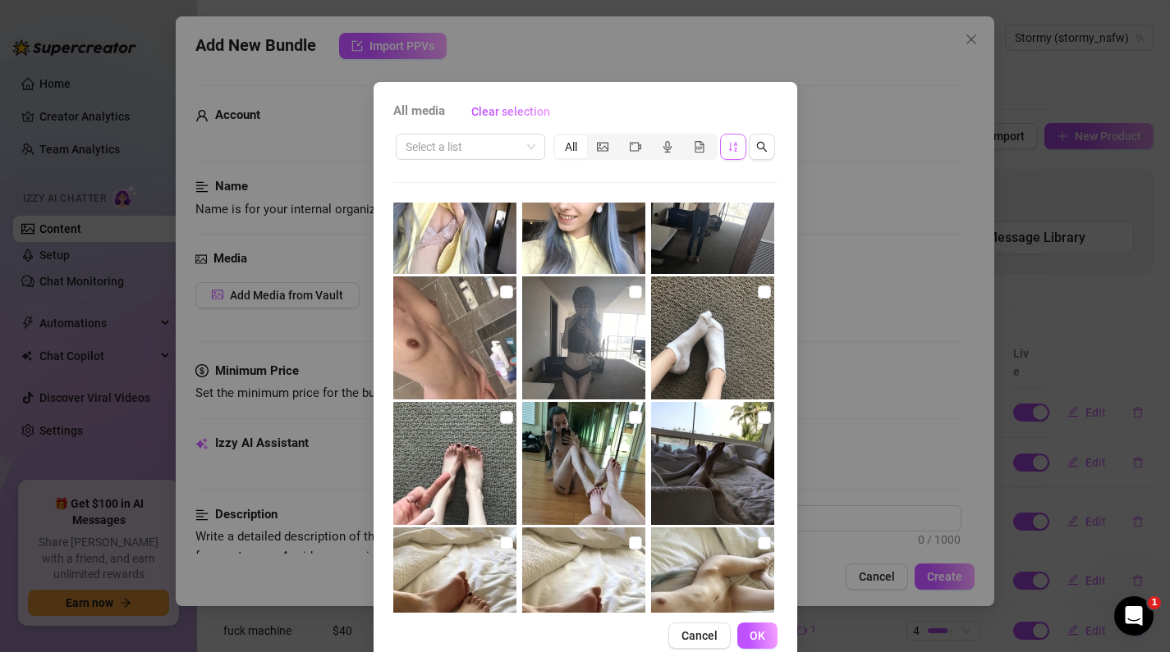
click at [477, 379] on img at bounding box center [454, 338] width 123 height 123
checkbox input "true"
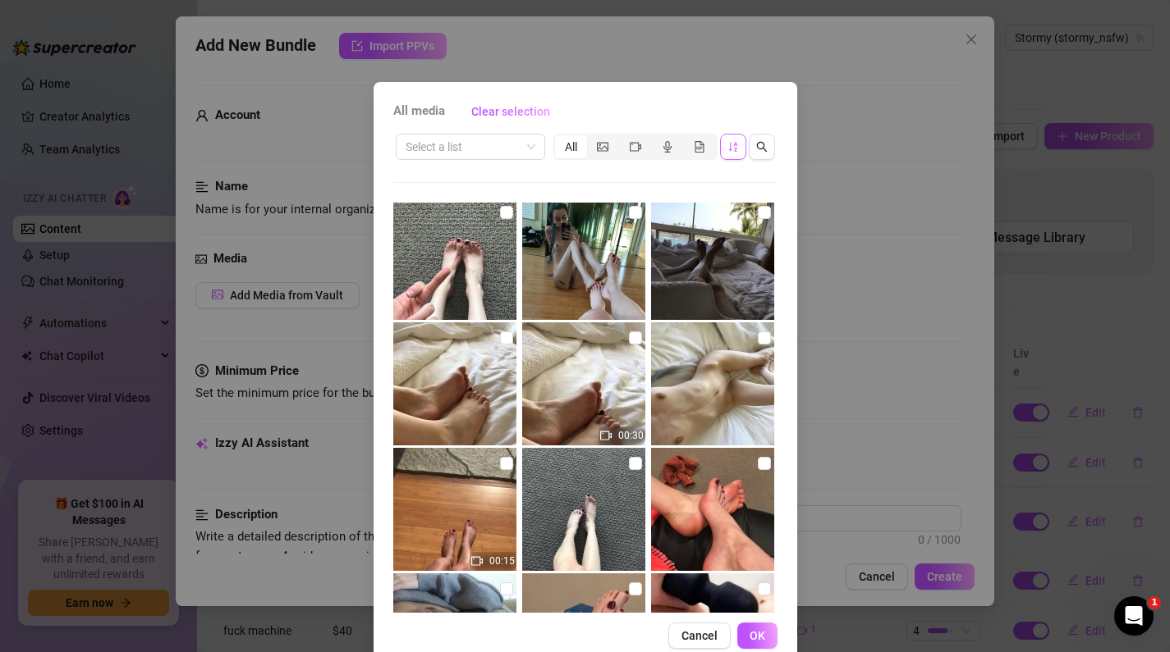
scroll to position [1140, 0]
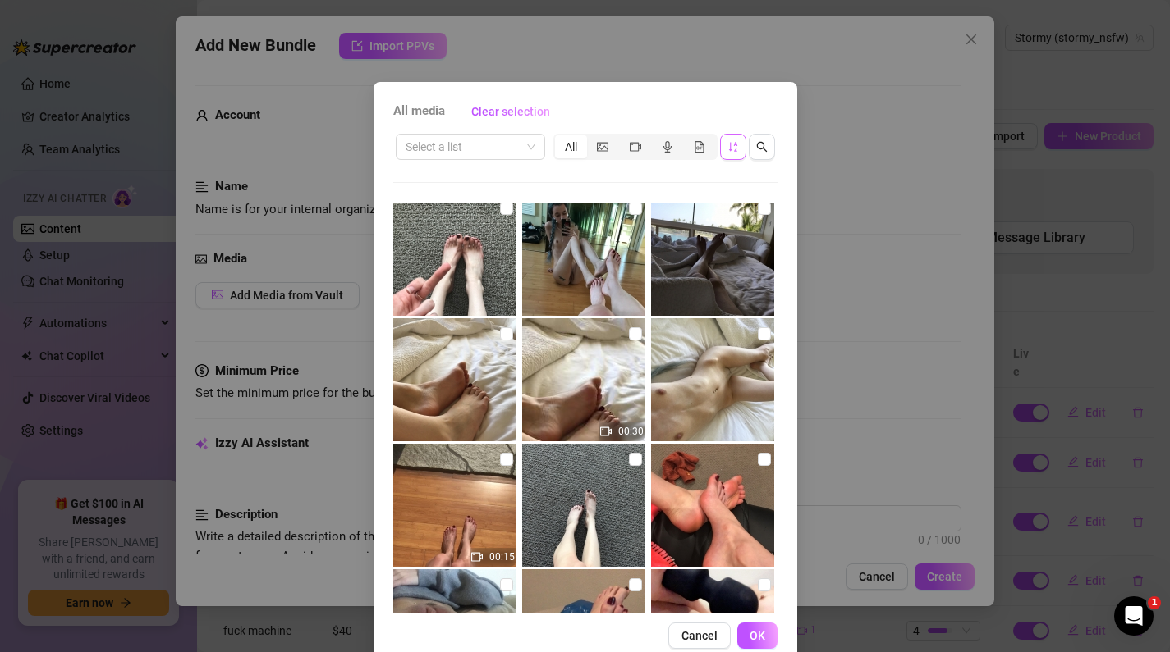
click at [720, 366] on img at bounding box center [712, 379] width 123 height 123
checkbox input "true"
click at [614, 373] on img at bounding box center [583, 379] width 123 height 123
click at [643, 335] on img at bounding box center [583, 379] width 123 height 123
checkbox input "false"
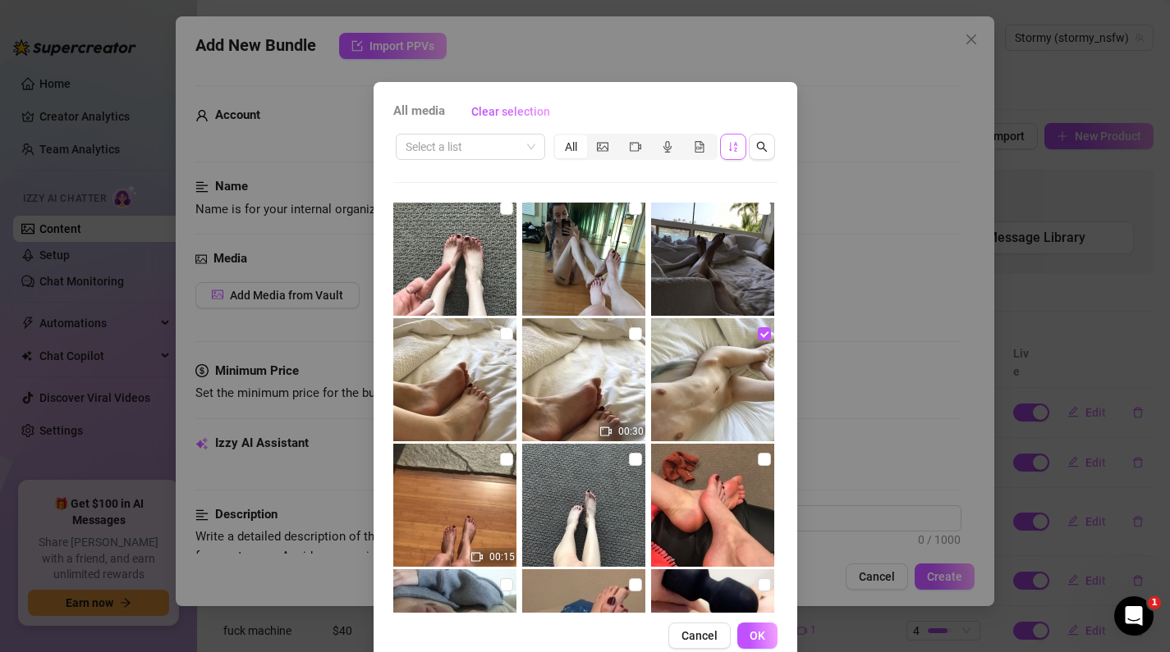
click at [496, 344] on img at bounding box center [454, 379] width 123 height 123
click at [502, 340] on input "checkbox" at bounding box center [506, 333] width 13 height 13
checkbox input "false"
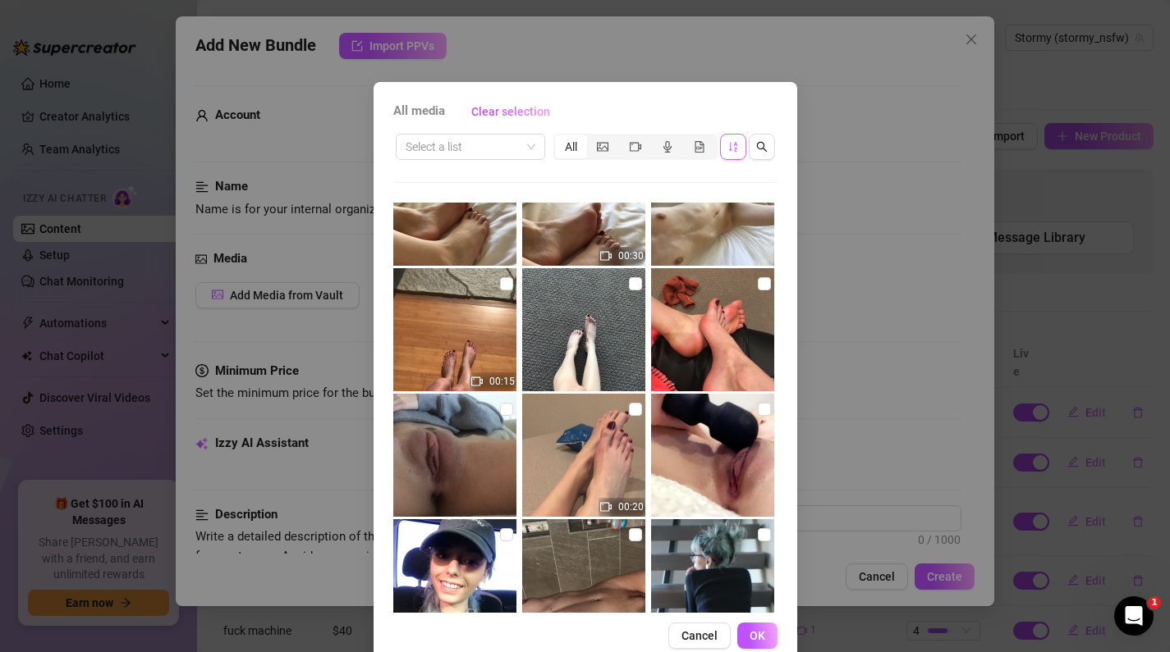
scroll to position [1344, 0]
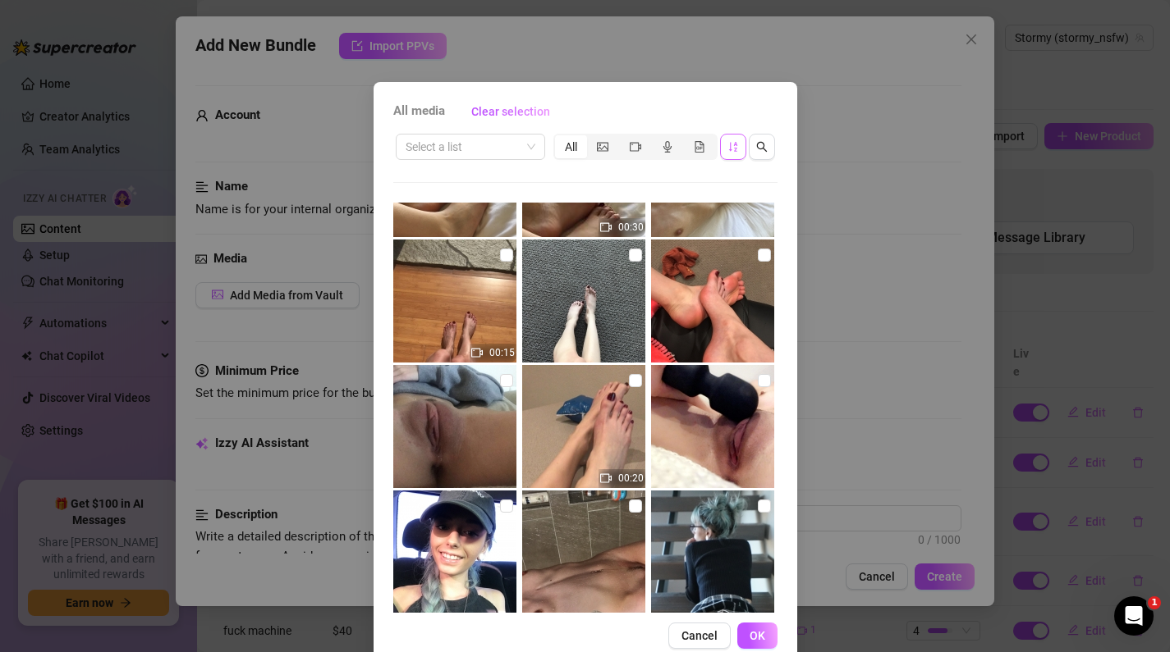
click at [487, 421] on img at bounding box center [454, 426] width 123 height 123
checkbox input "true"
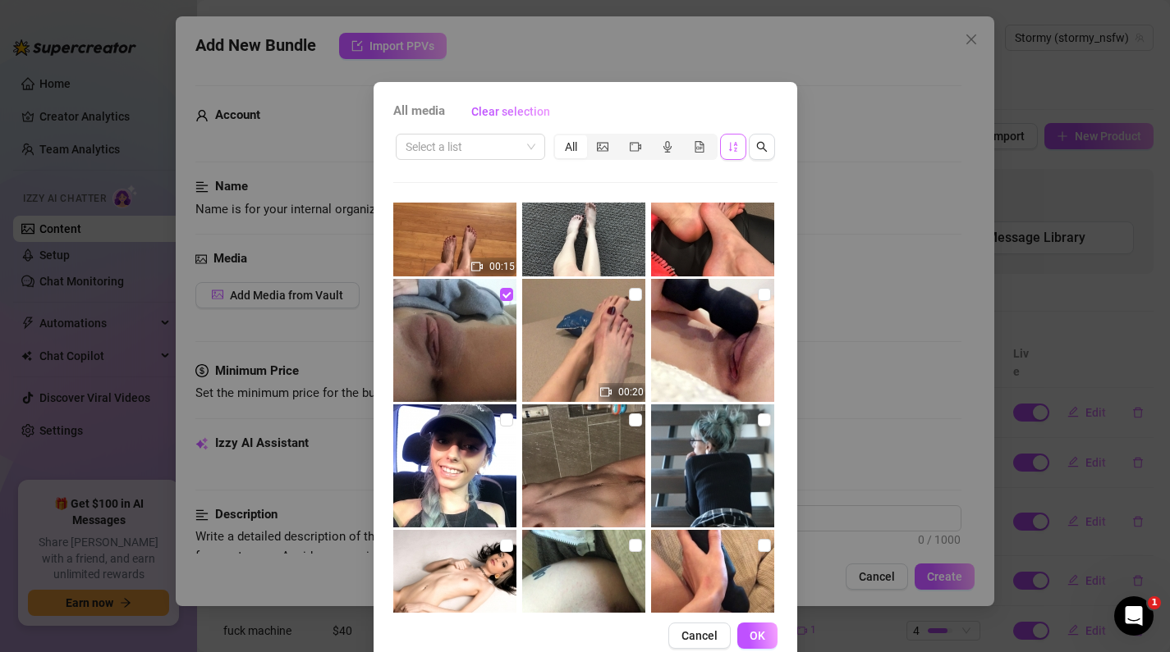
scroll to position [1474, 0]
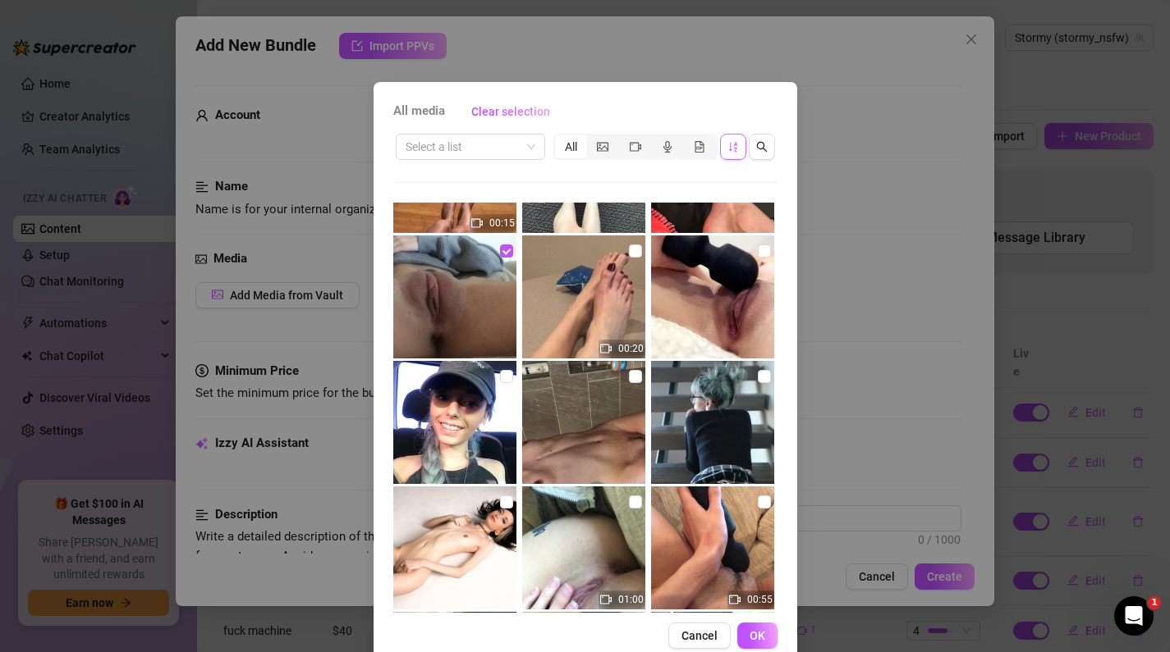
click at [592, 460] on img at bounding box center [583, 422] width 123 height 123
checkbox input "true"
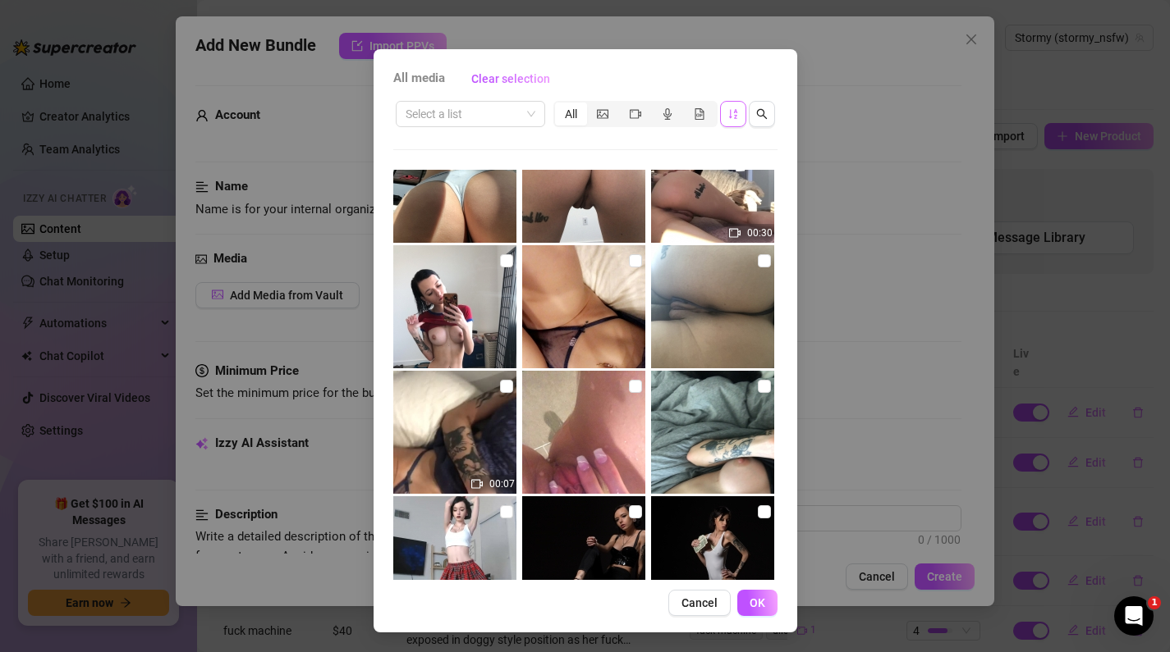
scroll to position [17697, 0]
